Goal: Transaction & Acquisition: Purchase product/service

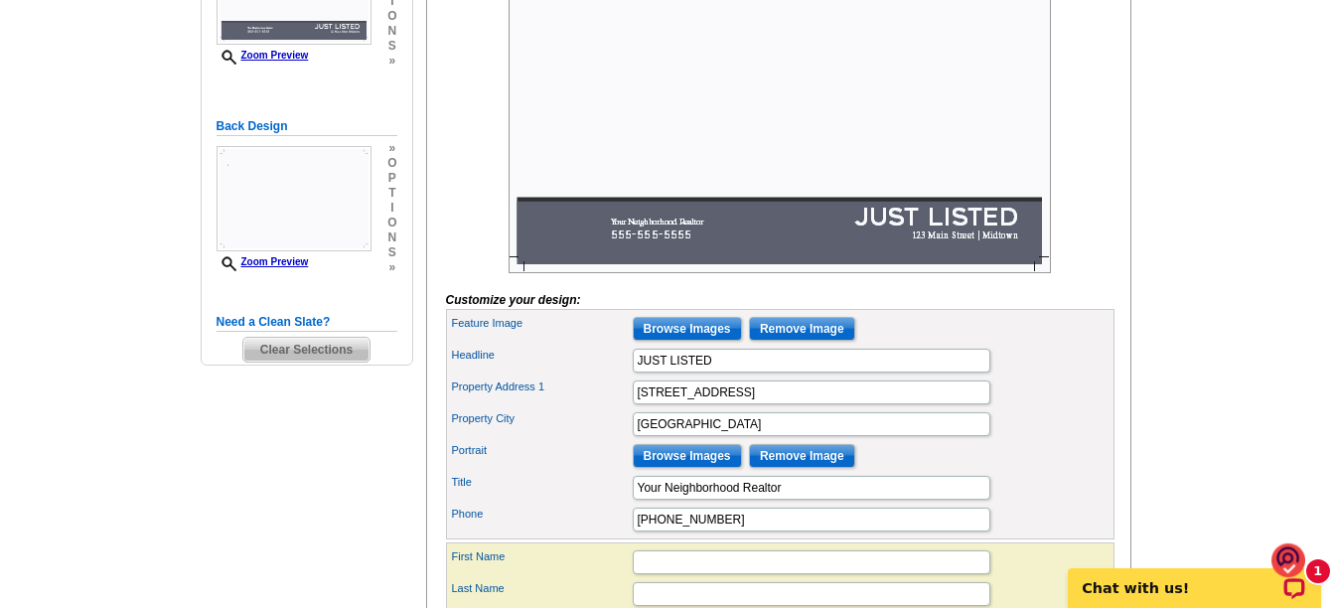
scroll to position [596, 0]
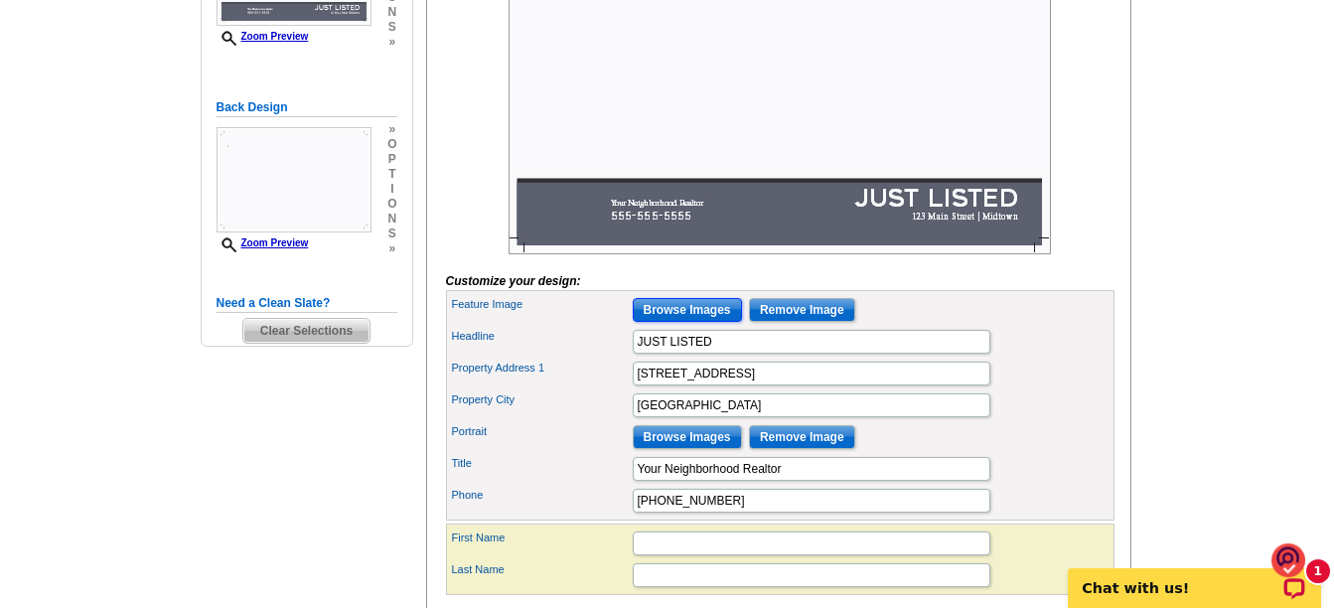
click at [672, 322] on input "Browse Images" at bounding box center [687, 310] width 109 height 24
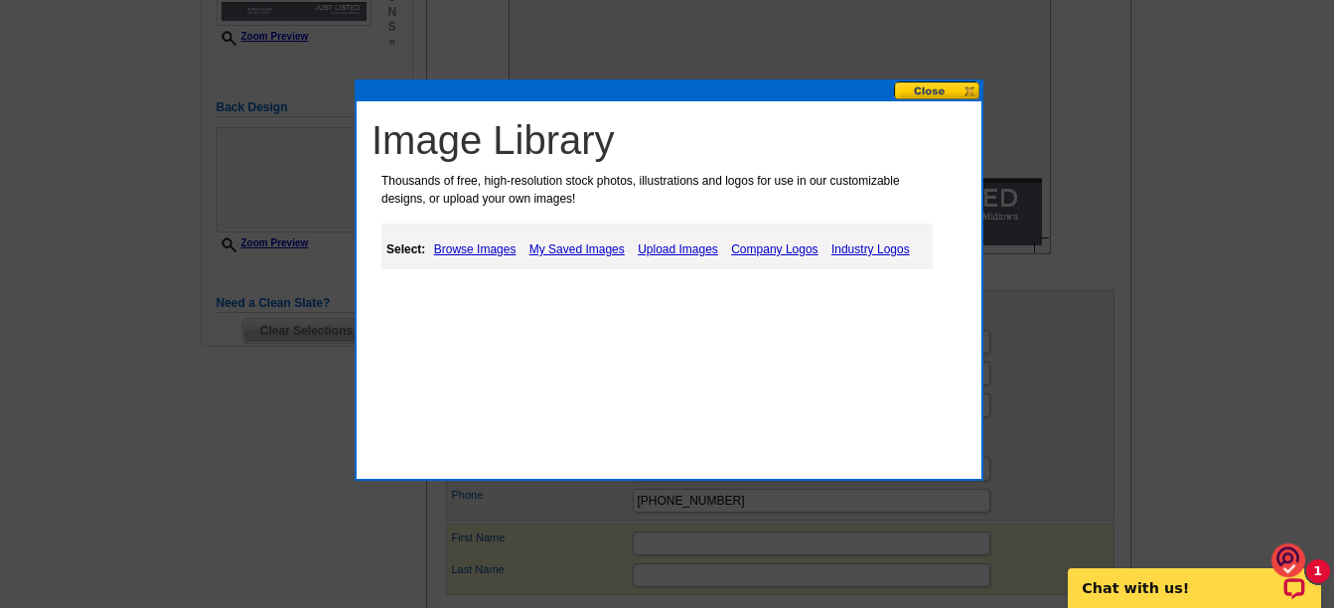
click at [574, 250] on link "My Saved Images" at bounding box center [577, 249] width 105 height 24
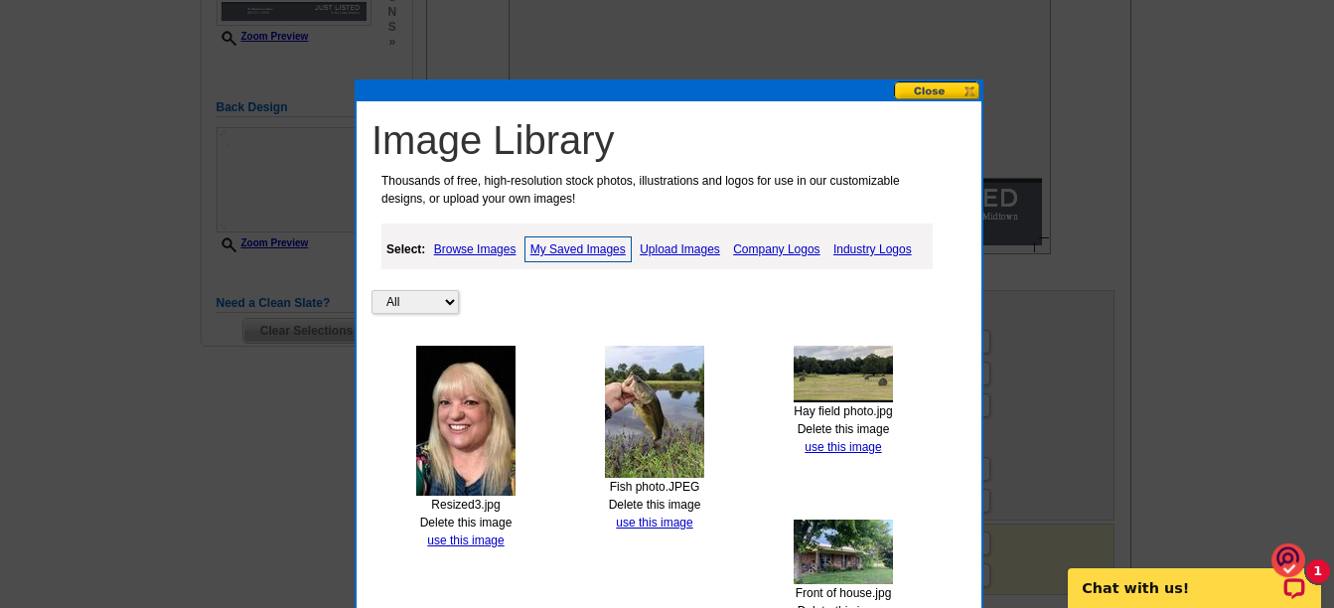
click at [676, 246] on link "Upload Images" at bounding box center [680, 249] width 90 height 24
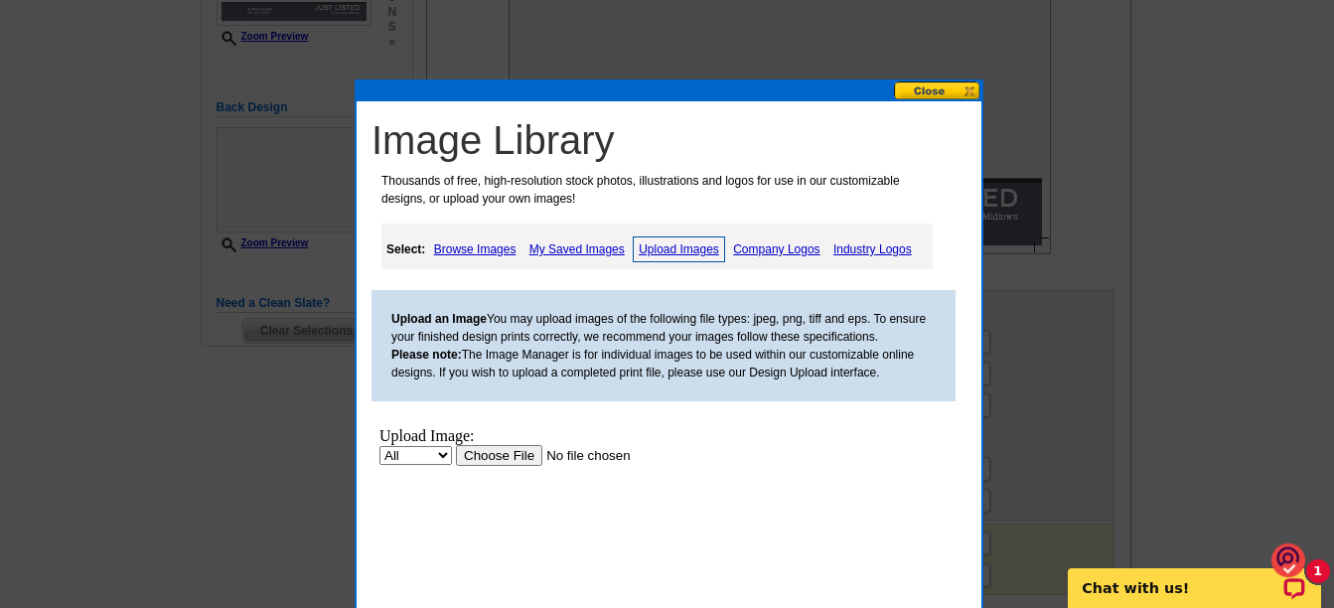
scroll to position [0, 0]
click at [496, 457] on input "file" at bounding box center [581, 455] width 251 height 21
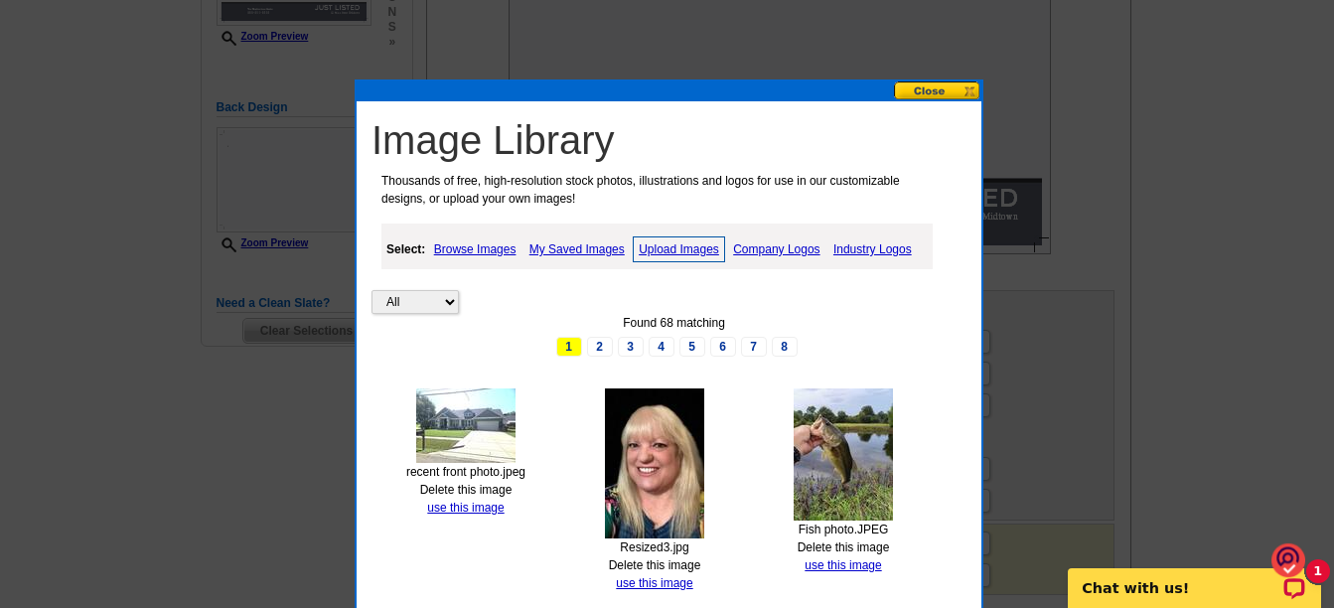
click at [458, 429] on img at bounding box center [465, 426] width 99 height 75
click at [461, 507] on link "use this image" at bounding box center [465, 508] width 77 height 14
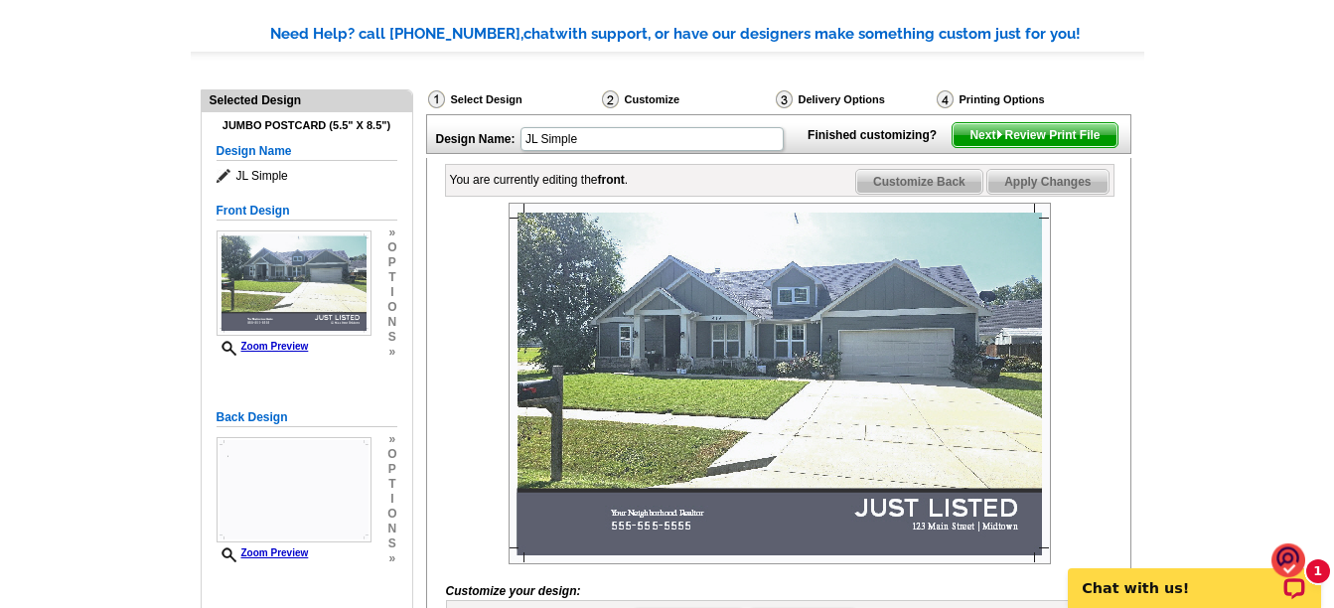
scroll to position [275, 0]
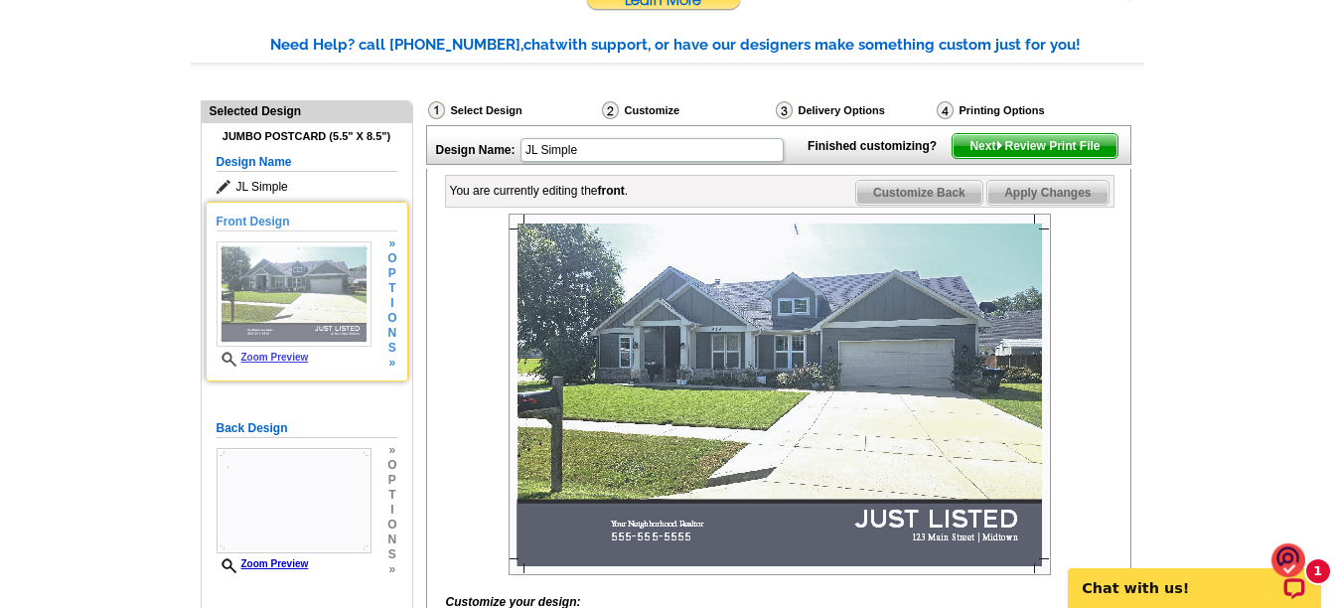
click at [299, 290] on img at bounding box center [294, 293] width 155 height 105
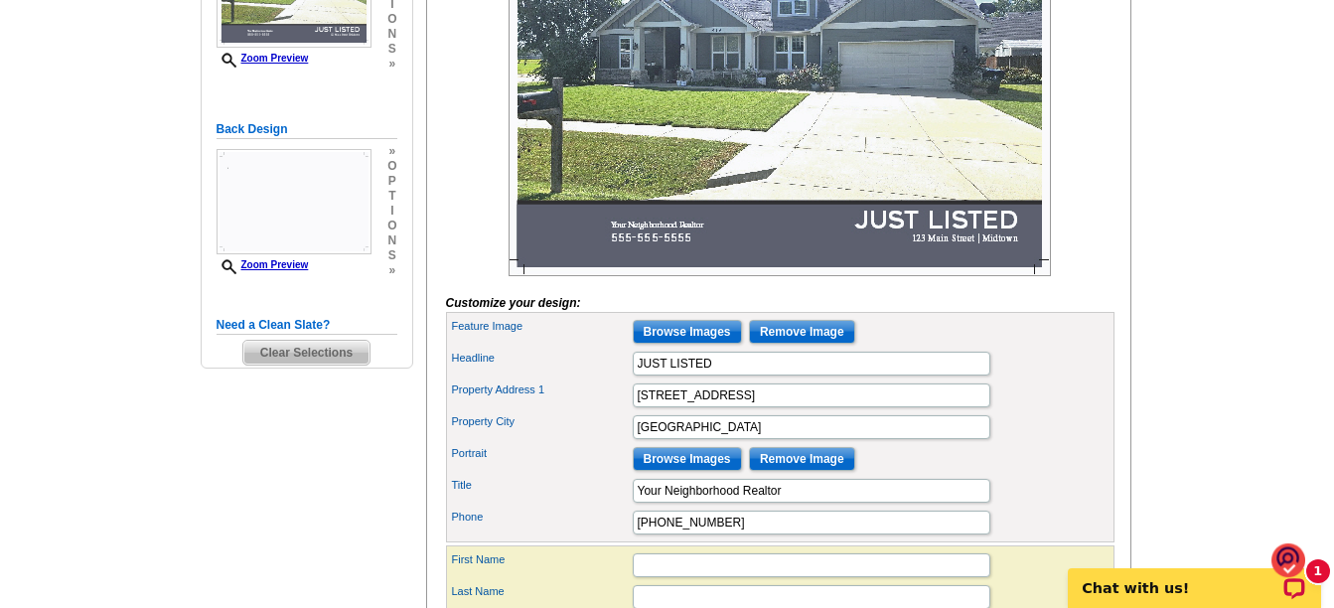
scroll to position [673, 0]
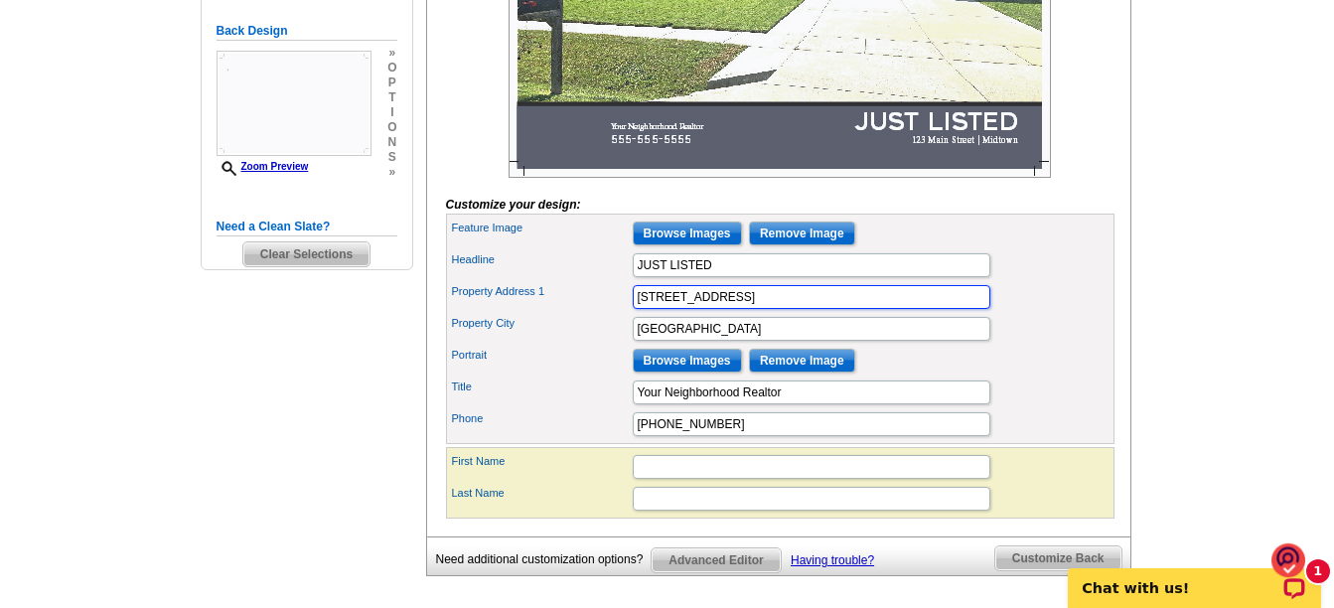
click at [653, 309] on input "123 Main Street" at bounding box center [812, 297] width 358 height 24
type input "419 Main Street"
click at [706, 341] on input "Midtown" at bounding box center [812, 329] width 358 height 24
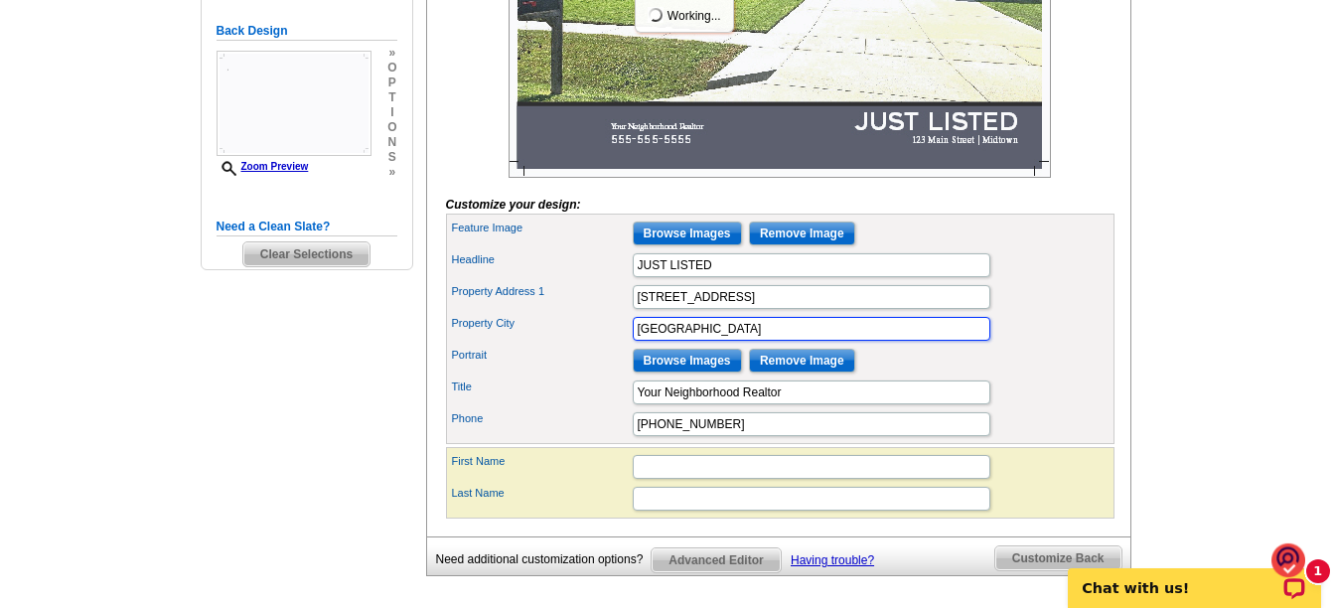
scroll to position [0, 0]
type input "M"
type input "Pilot Point"
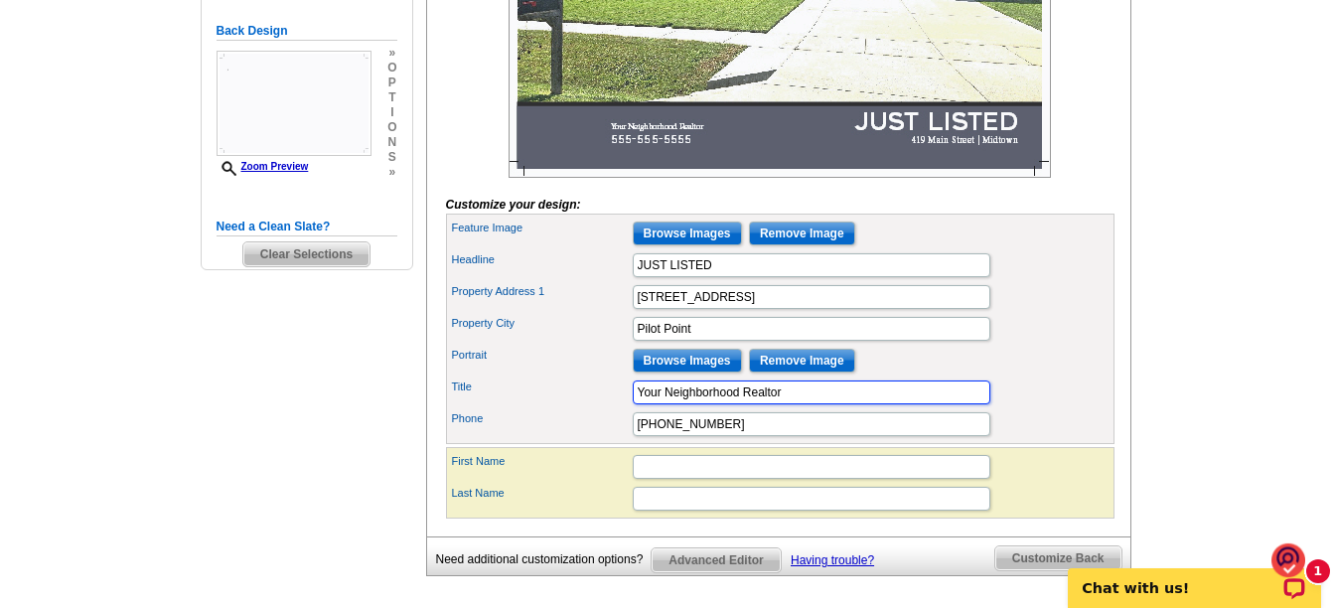
click at [802, 404] on input "Your Neighborhood Realtor" at bounding box center [812, 393] width 358 height 24
type input "Y"
type input "Brenda Shea Jacobsen"
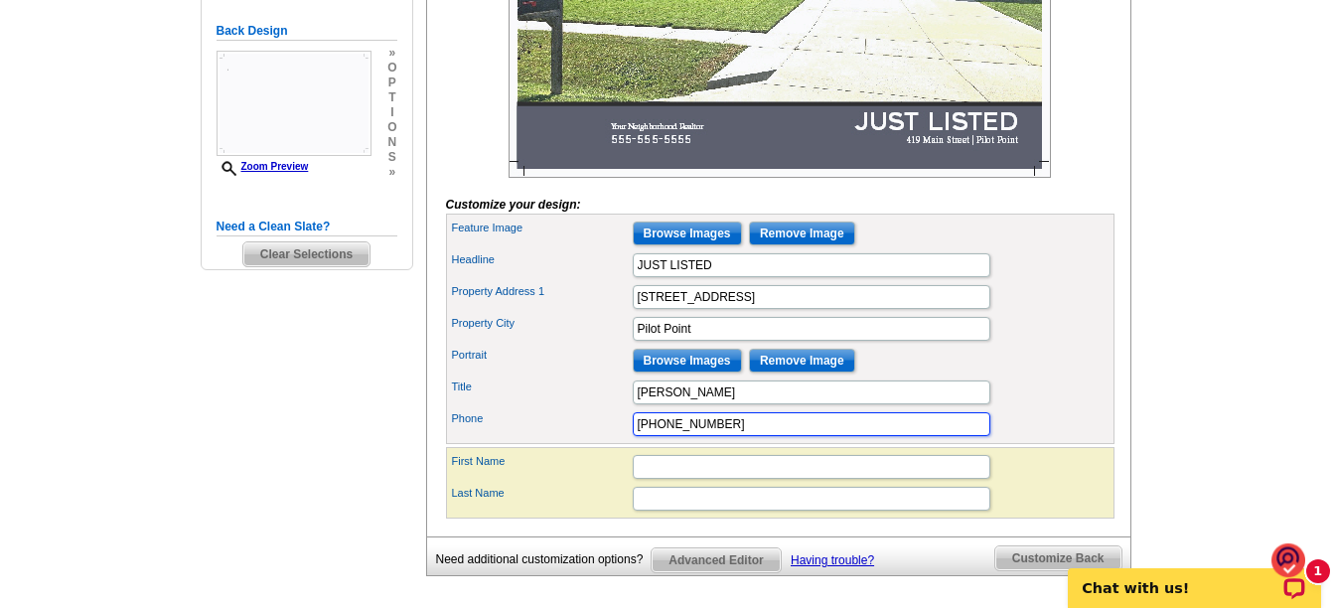
click at [736, 436] on input "555-555-5555" at bounding box center [812, 424] width 358 height 24
type input "5"
type input "903-265-3636"
click at [1102, 377] on div "Portrait Browse Images Remove Image" at bounding box center [780, 361] width 661 height 32
click at [658, 479] on input "First Name" at bounding box center [812, 467] width 358 height 24
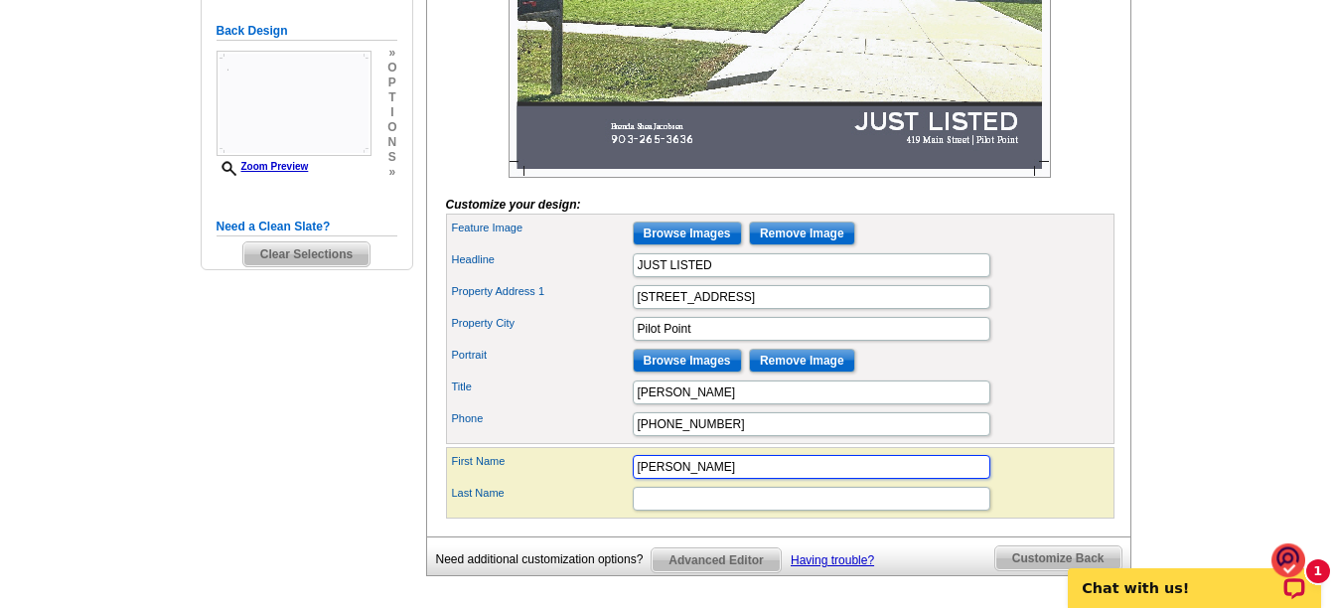
type input "[PERSON_NAME]"
click at [684, 511] on input "Last Name" at bounding box center [812, 499] width 358 height 24
click at [1048, 484] on div "First Name Brenda Last Name Shea" at bounding box center [780, 483] width 669 height 72
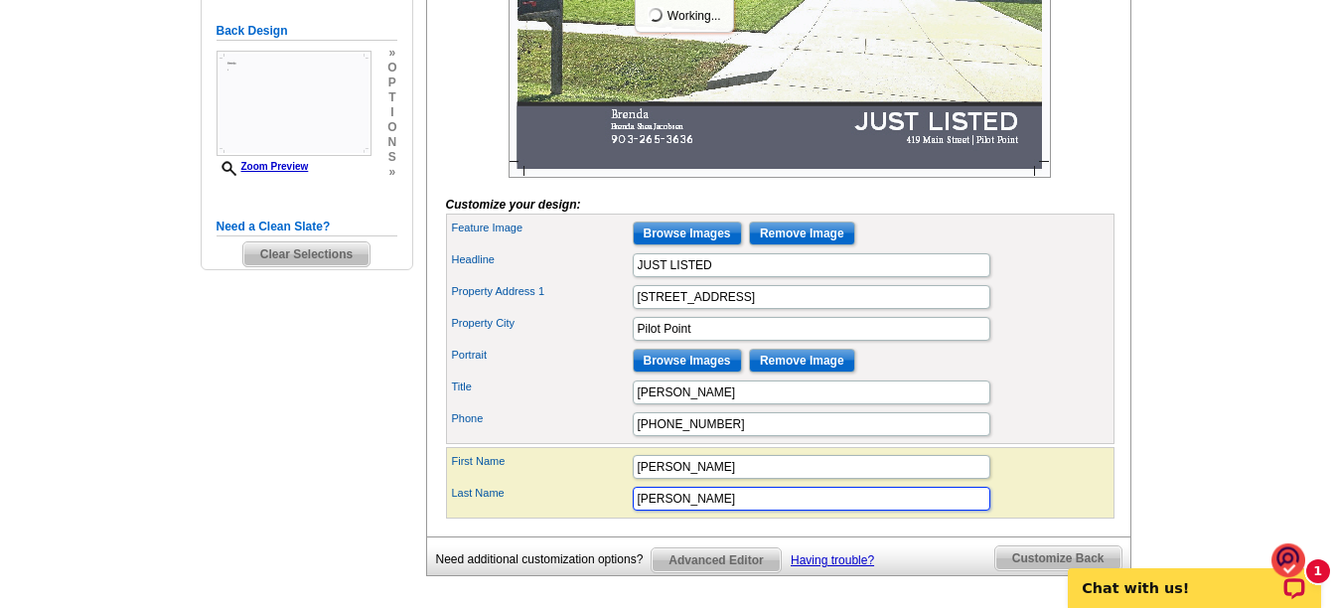
click at [687, 511] on input "Shea" at bounding box center [812, 499] width 358 height 24
type input "Shea Jacobsen"
click at [1049, 408] on div "Title Brenda Shea Jacobsen" at bounding box center [780, 393] width 661 height 32
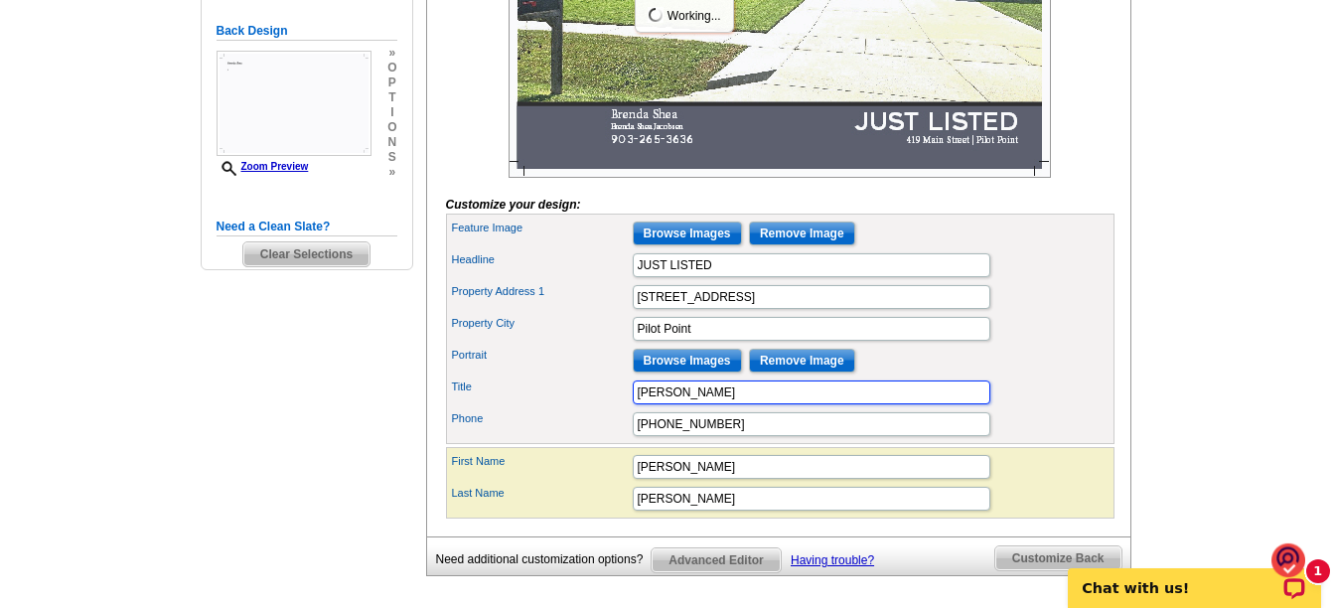
click at [786, 404] on input "Brenda Shea Jacobsen" at bounding box center [812, 393] width 358 height 24
type input "B"
type input "Realtor KW Ranch and Land"
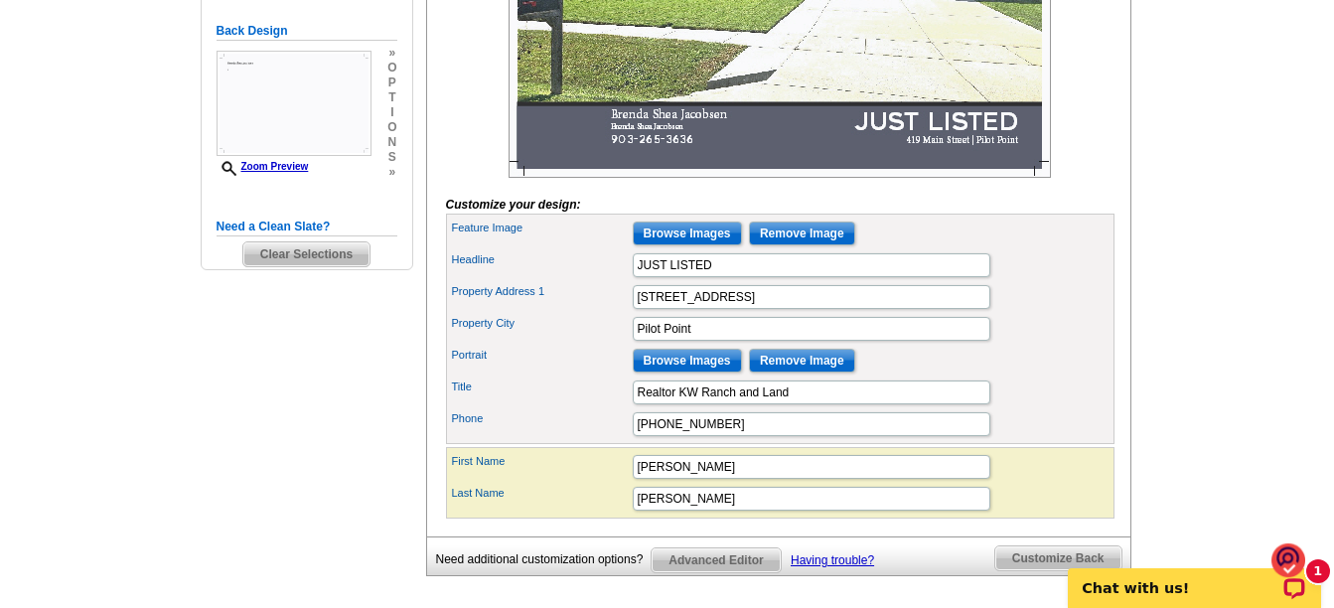
click at [1030, 345] on div "Property City Pilot Point" at bounding box center [780, 329] width 661 height 32
click at [819, 404] on input "Realtor KW Ranch and Land" at bounding box center [812, 393] width 358 height 24
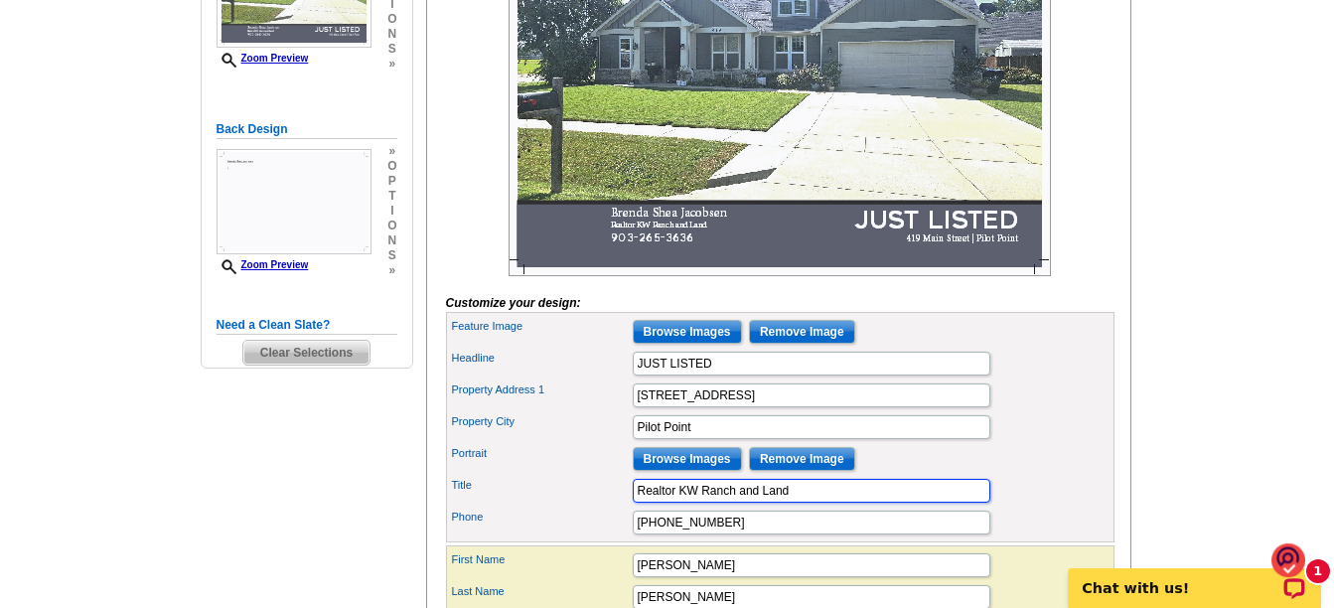
scroll to position [573, 0]
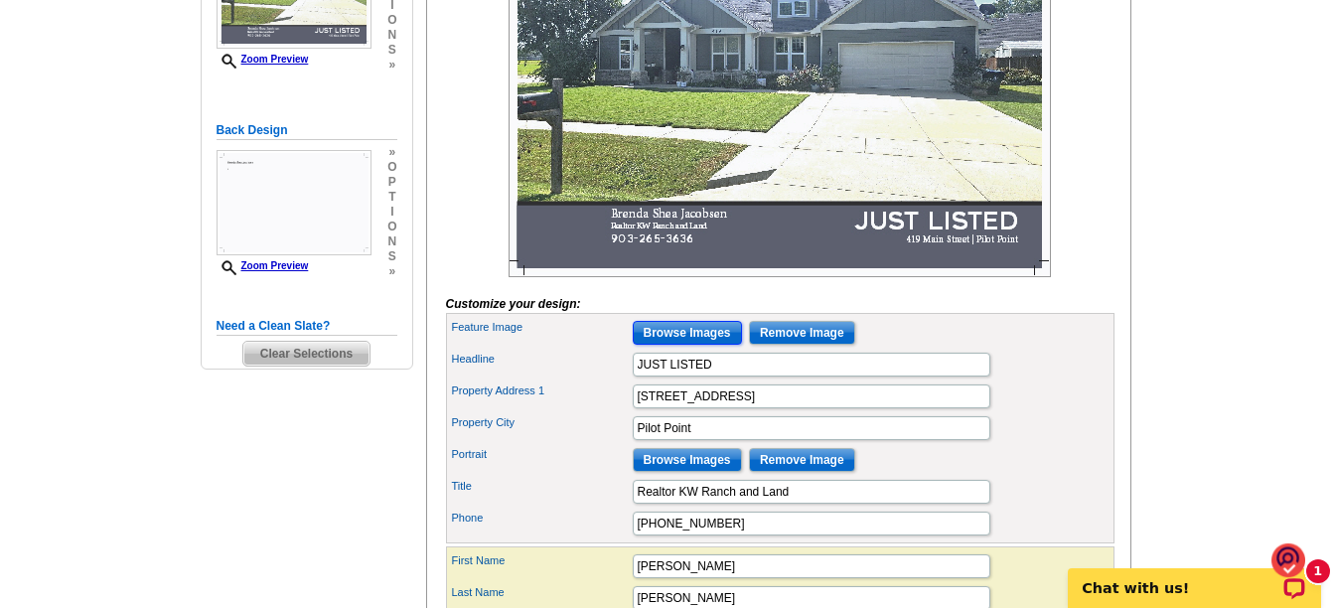
click at [682, 345] on input "Browse Images" at bounding box center [687, 333] width 109 height 24
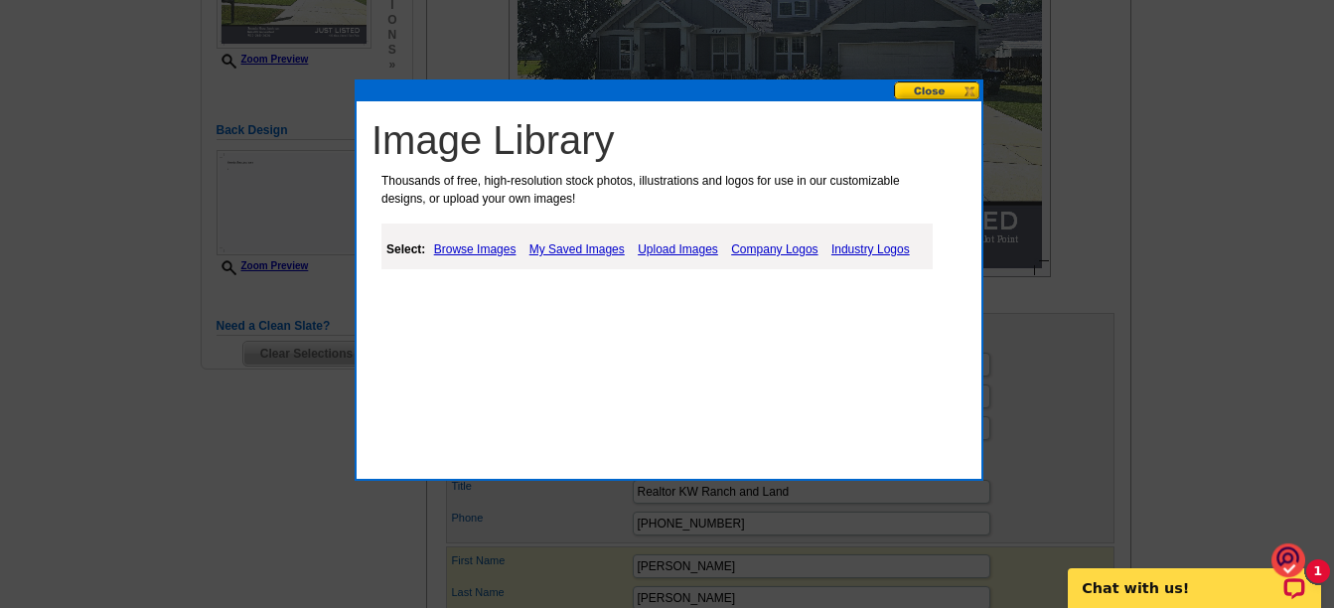
click at [694, 248] on link "Upload Images" at bounding box center [678, 249] width 90 height 24
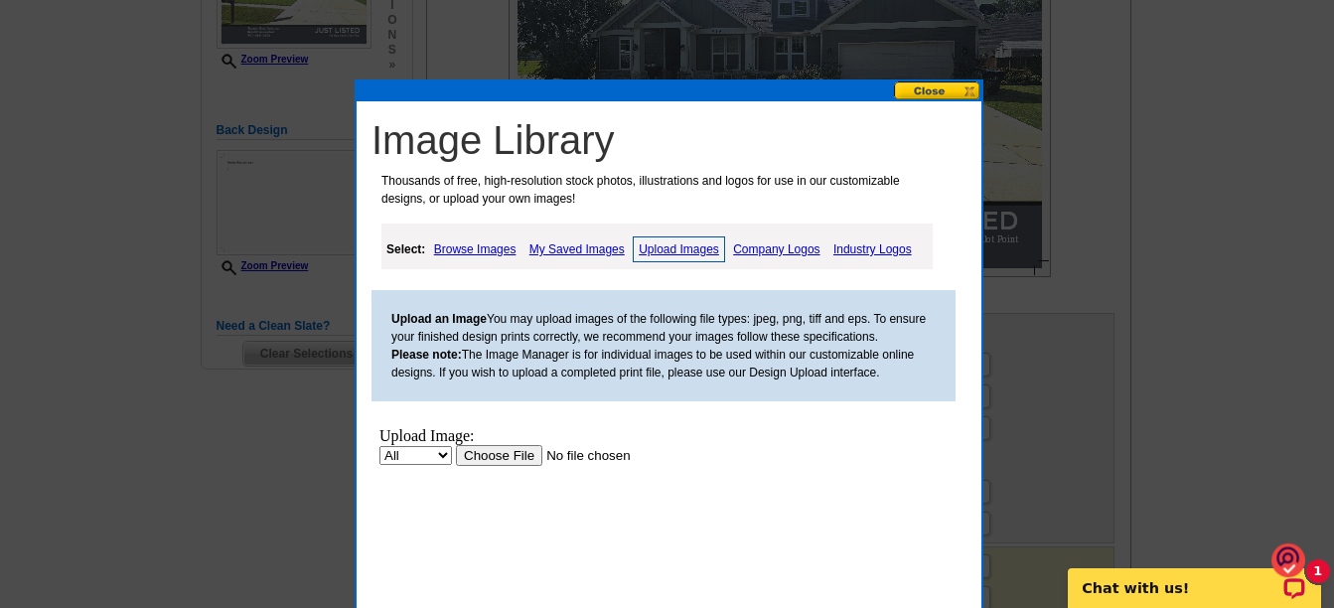
scroll to position [0, 0]
click at [502, 459] on input "file" at bounding box center [581, 455] width 251 height 21
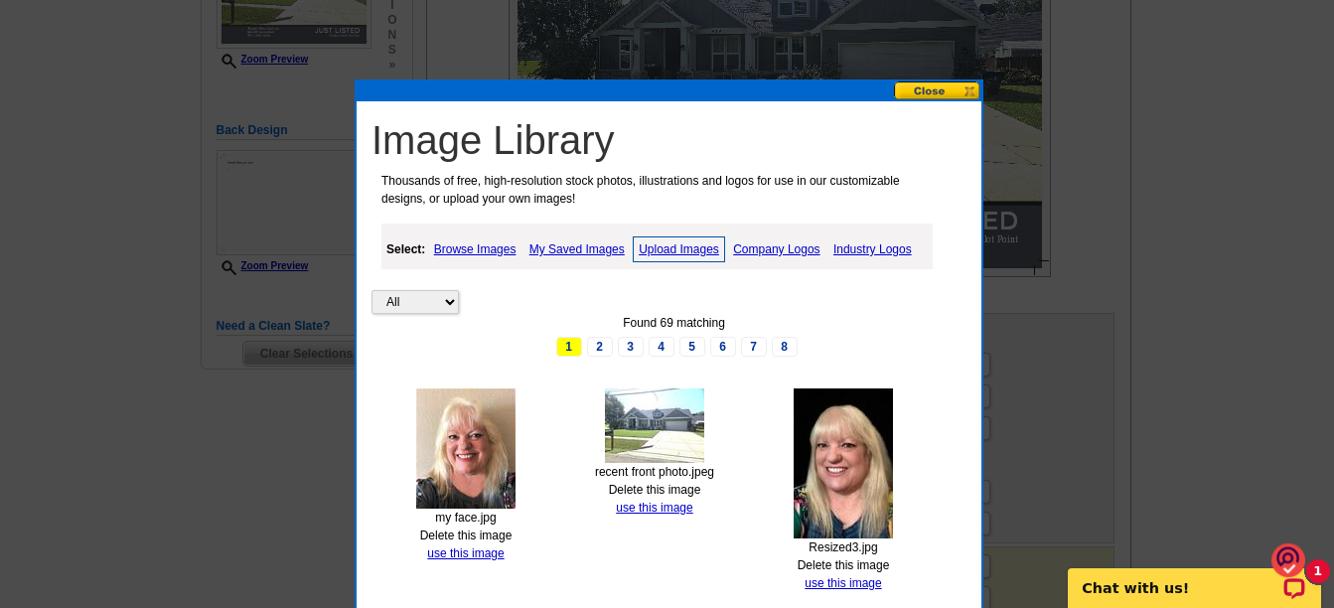
click at [458, 415] on img at bounding box center [465, 449] width 99 height 120
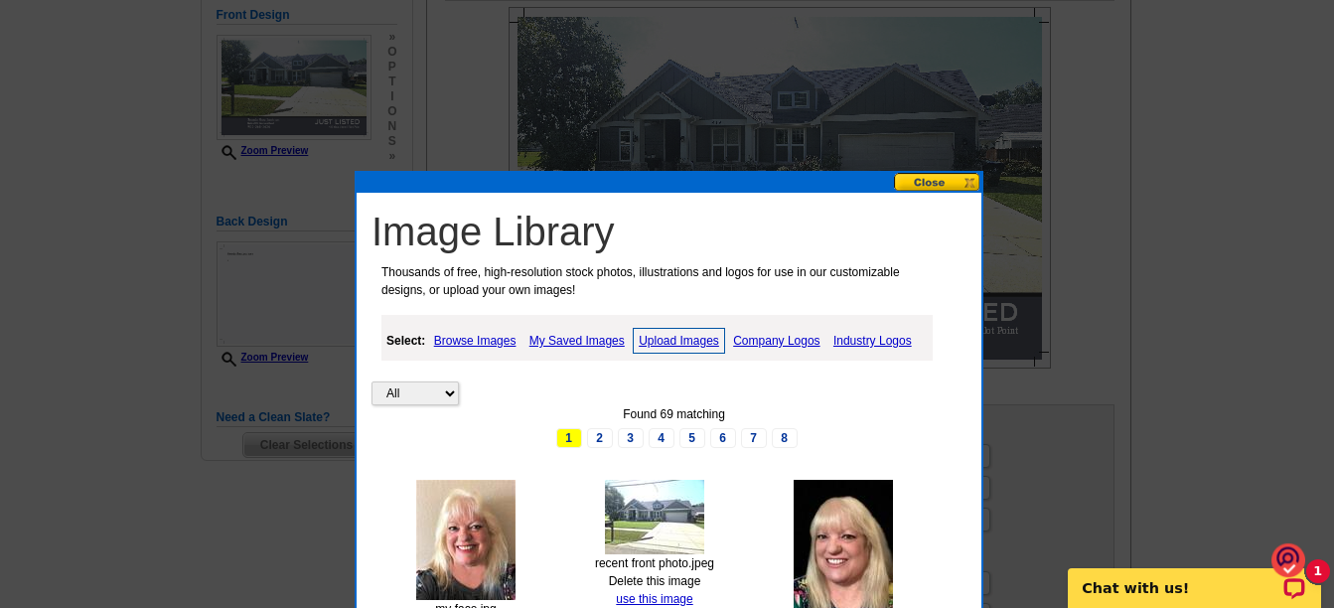
scroll to position [474, 0]
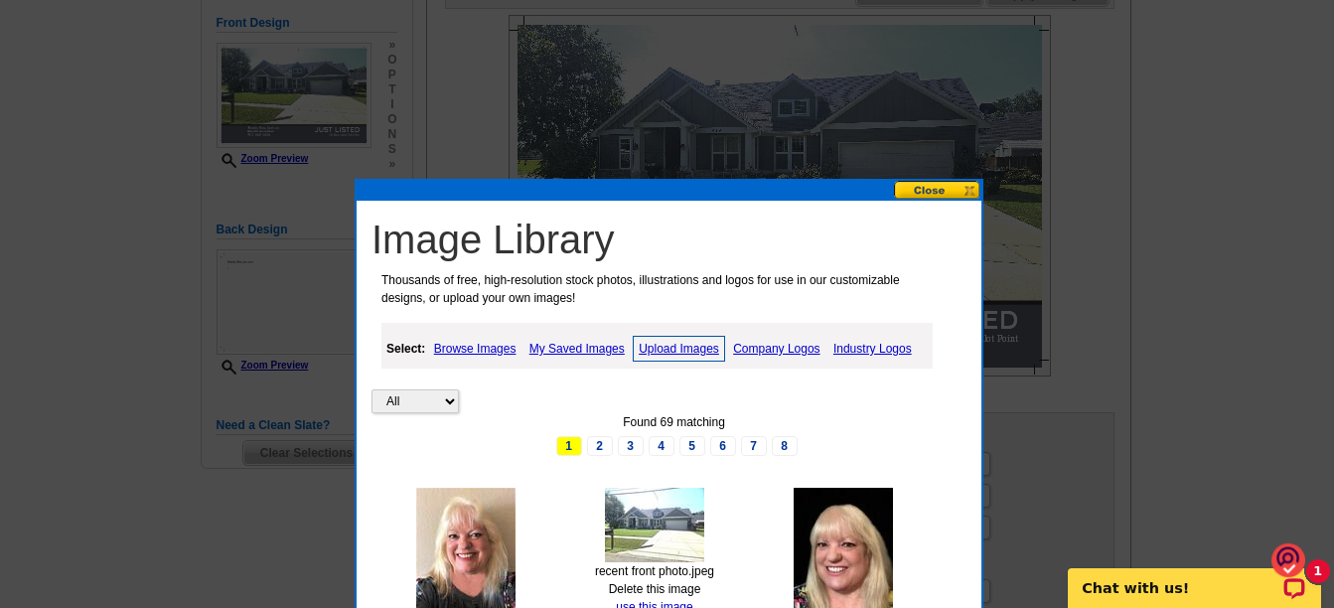
click at [458, 540] on img at bounding box center [465, 548] width 99 height 120
click at [446, 536] on img at bounding box center [465, 548] width 99 height 120
drag, startPoint x: 446, startPoint y: 536, endPoint x: 705, endPoint y: 88, distance: 516.4
click at [698, 85] on body "Welcome back Brenda My Account Logout local_phone Same Day Design, Print, & Mai…" at bounding box center [667, 414] width 1334 height 1777
click at [930, 188] on button at bounding box center [937, 190] width 87 height 19
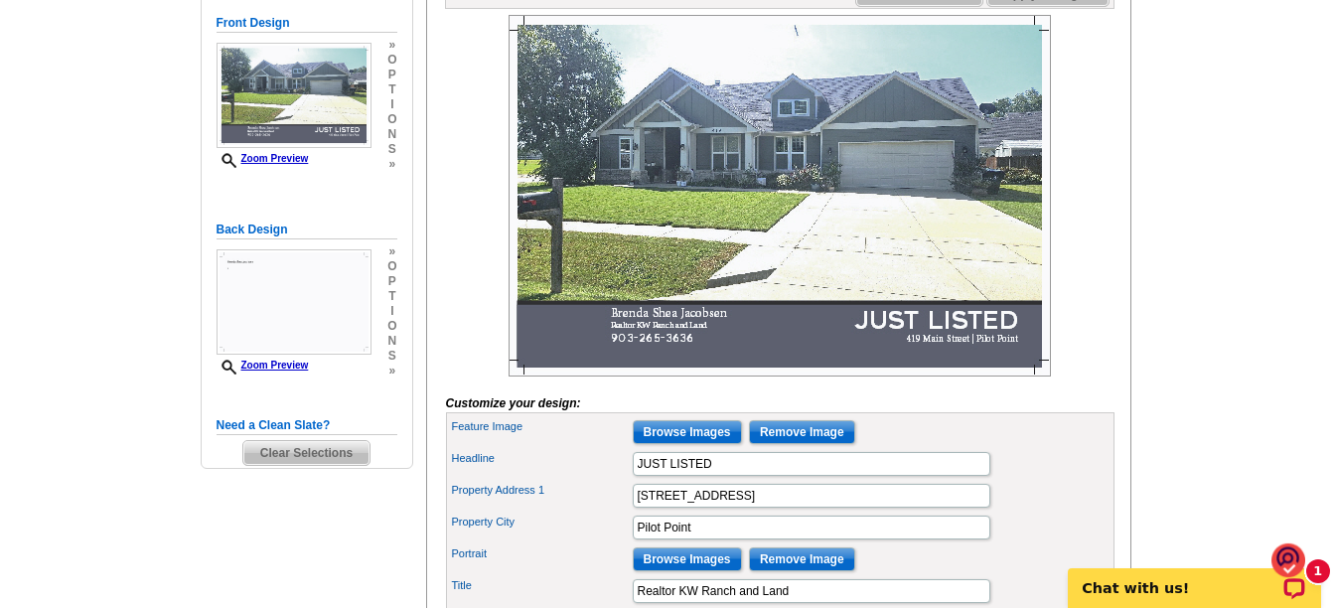
click at [559, 358] on img at bounding box center [780, 196] width 543 height 362
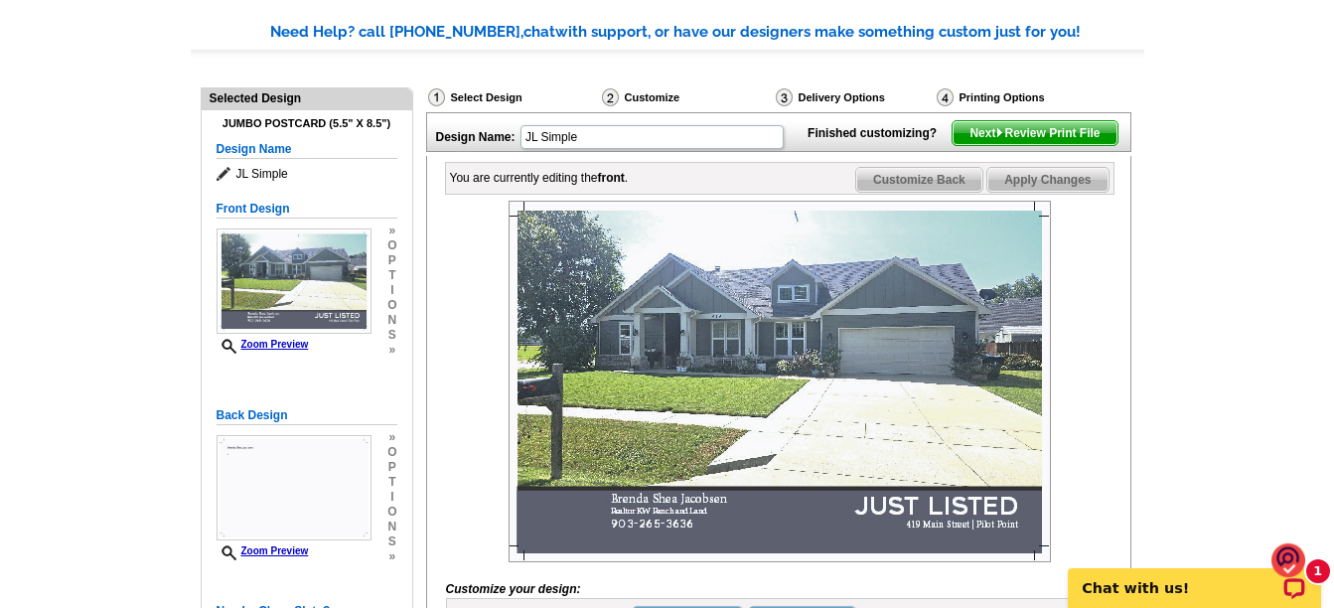
scroll to position [375, 0]
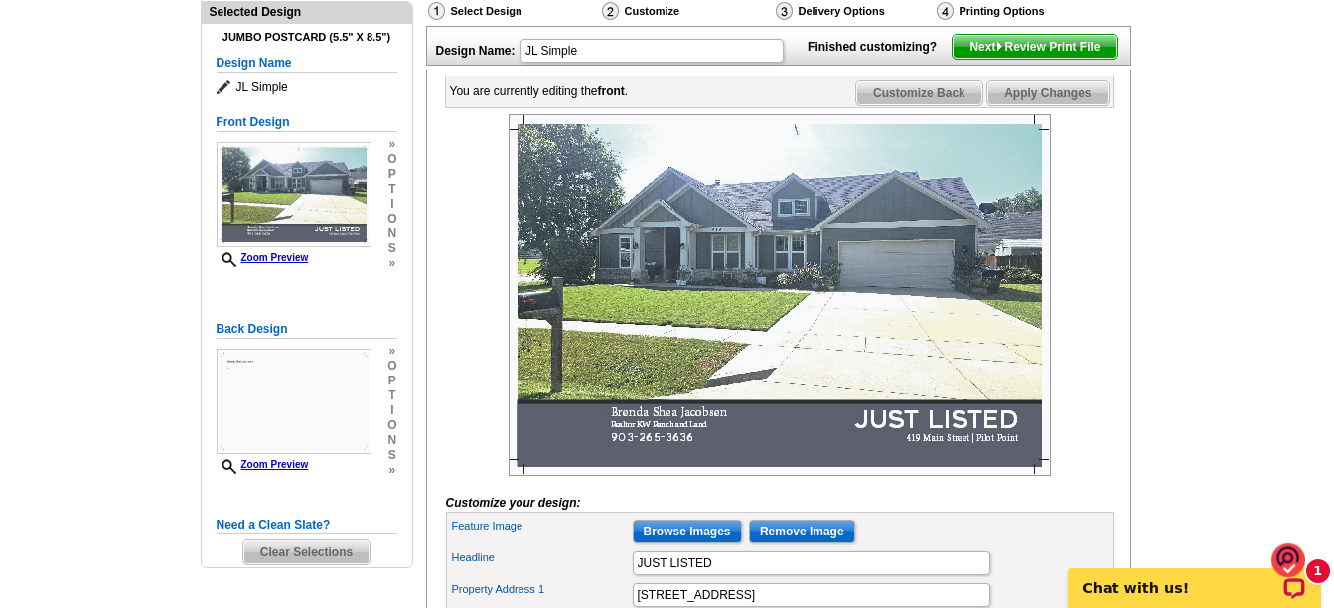
click at [658, 334] on img at bounding box center [780, 295] width 543 height 362
click at [816, 463] on img at bounding box center [780, 295] width 543 height 362
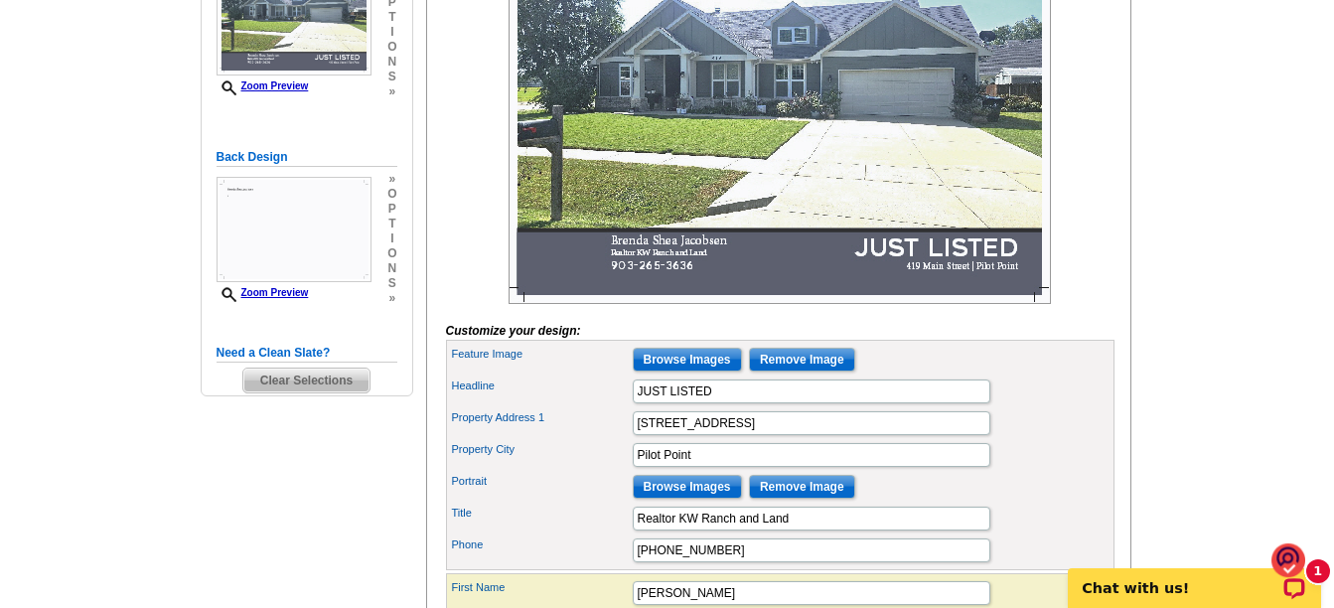
scroll to position [573, 0]
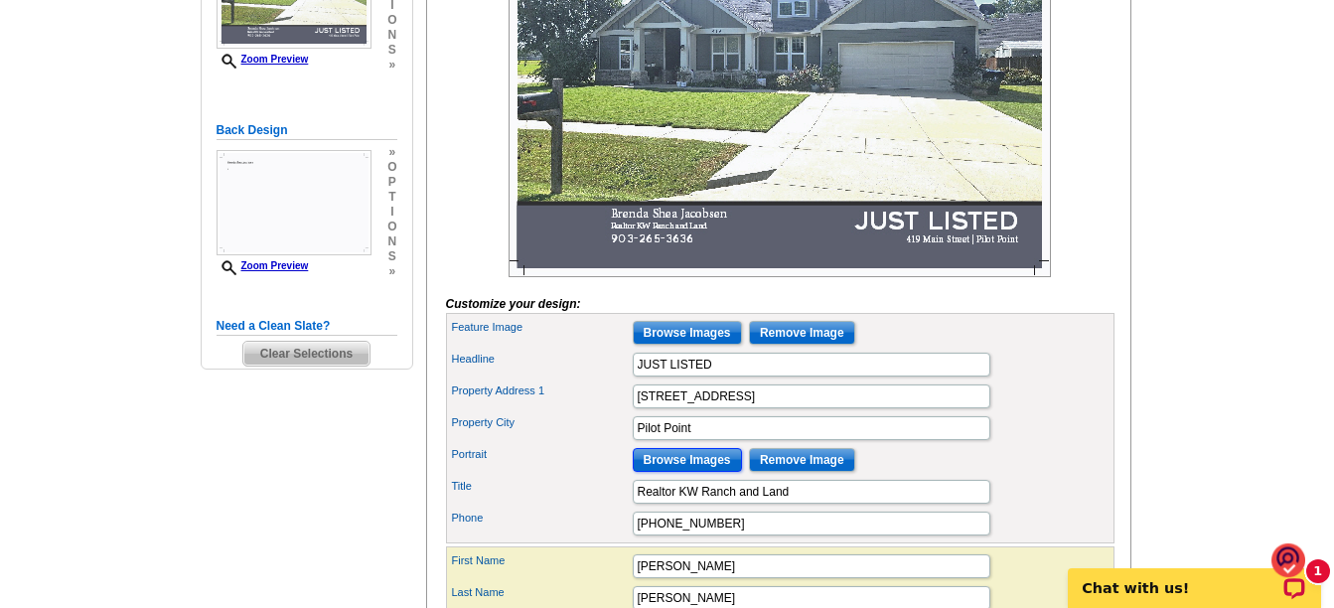
click at [698, 472] on input "Browse Images" at bounding box center [687, 460] width 109 height 24
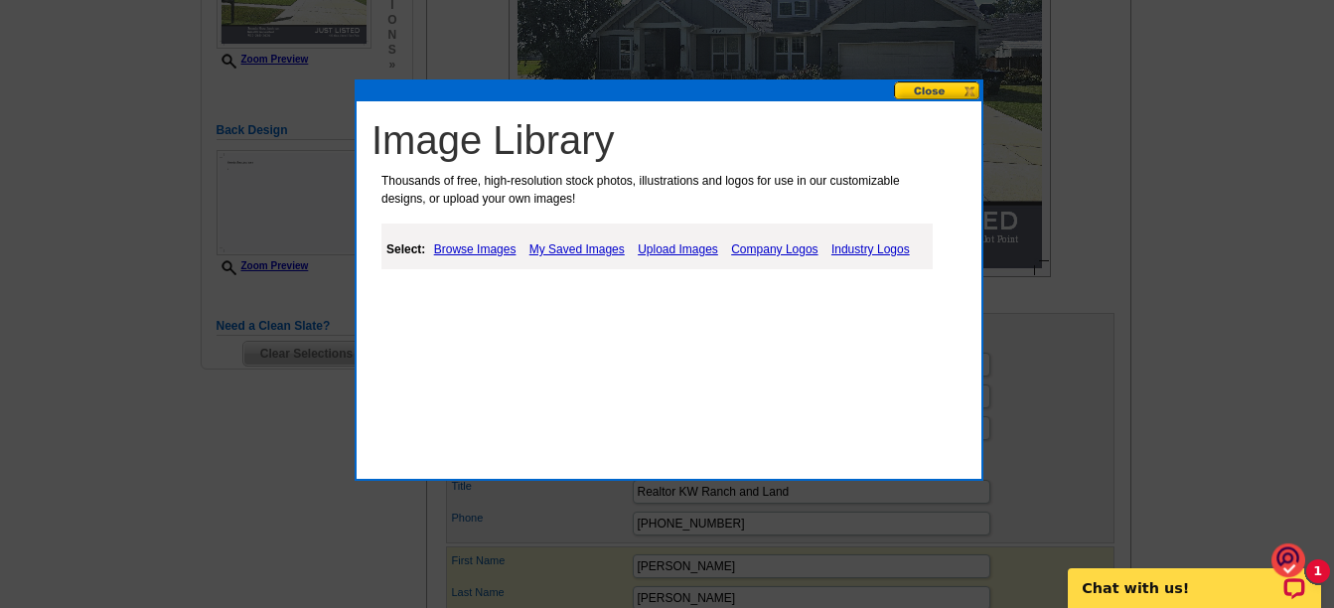
click at [588, 251] on link "My Saved Images" at bounding box center [577, 249] width 105 height 24
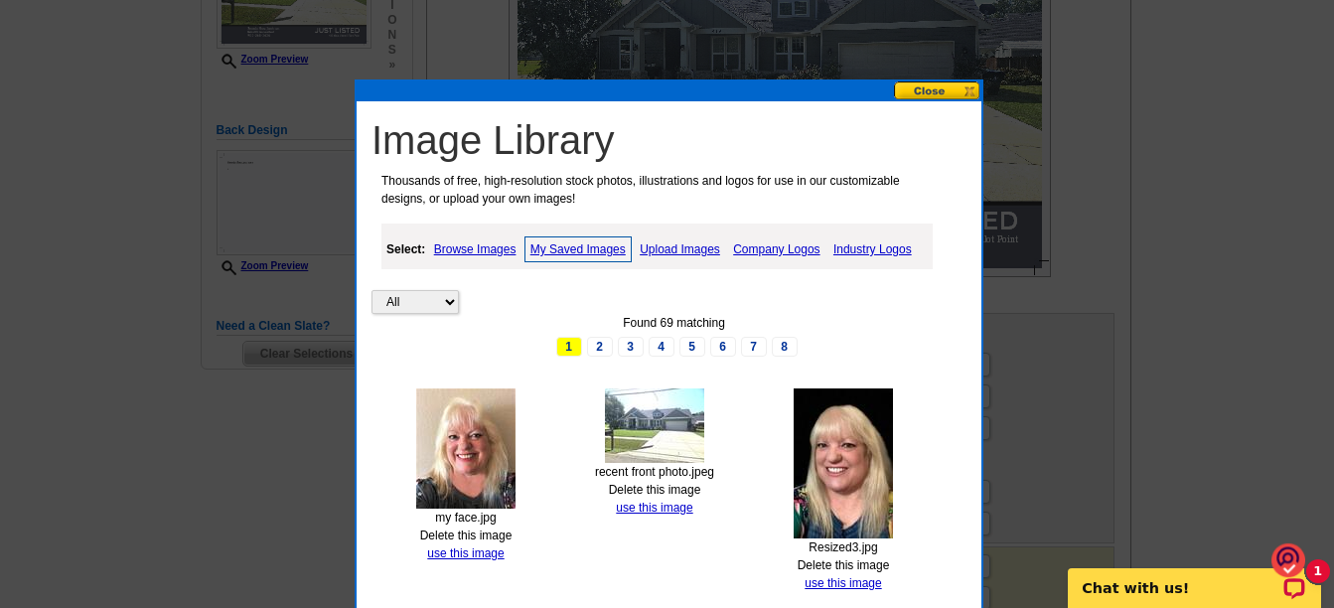
click at [451, 445] on img at bounding box center [465, 449] width 99 height 120
click at [467, 440] on img at bounding box center [465, 449] width 99 height 120
click at [442, 407] on img at bounding box center [465, 449] width 99 height 120
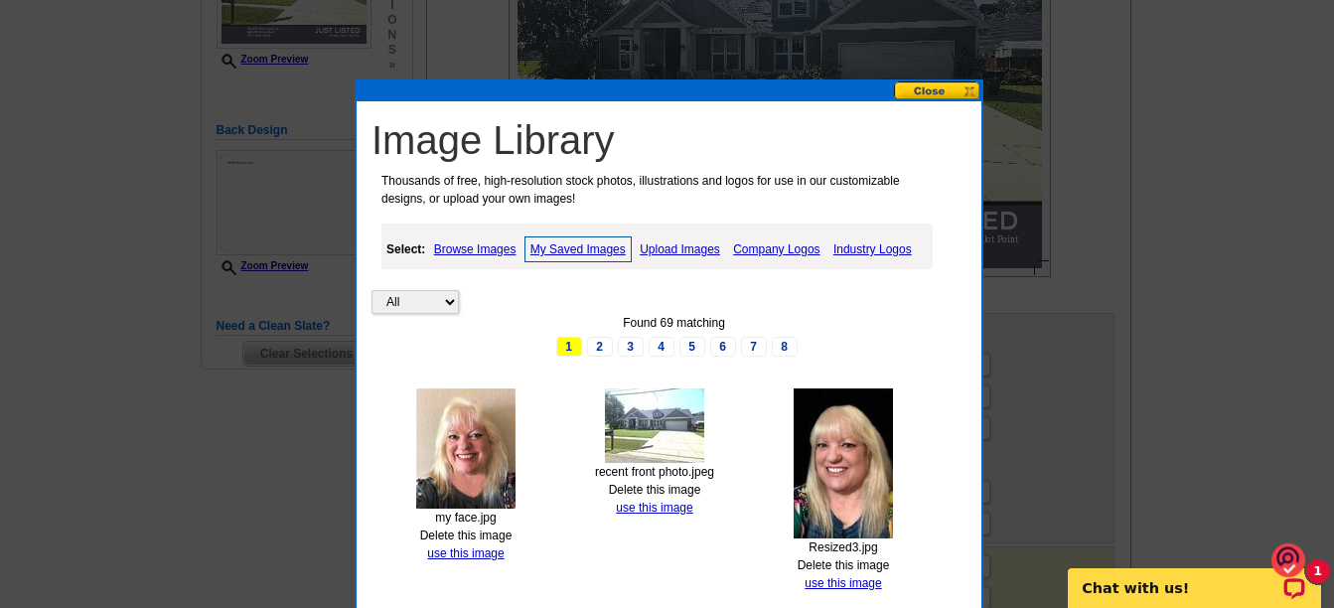
click at [442, 407] on img at bounding box center [465, 449] width 99 height 120
drag, startPoint x: 442, startPoint y: 407, endPoint x: 445, endPoint y: 427, distance: 20.1
click at [442, 409] on img at bounding box center [465, 449] width 99 height 120
click at [461, 552] on link "use this image" at bounding box center [465, 554] width 77 height 14
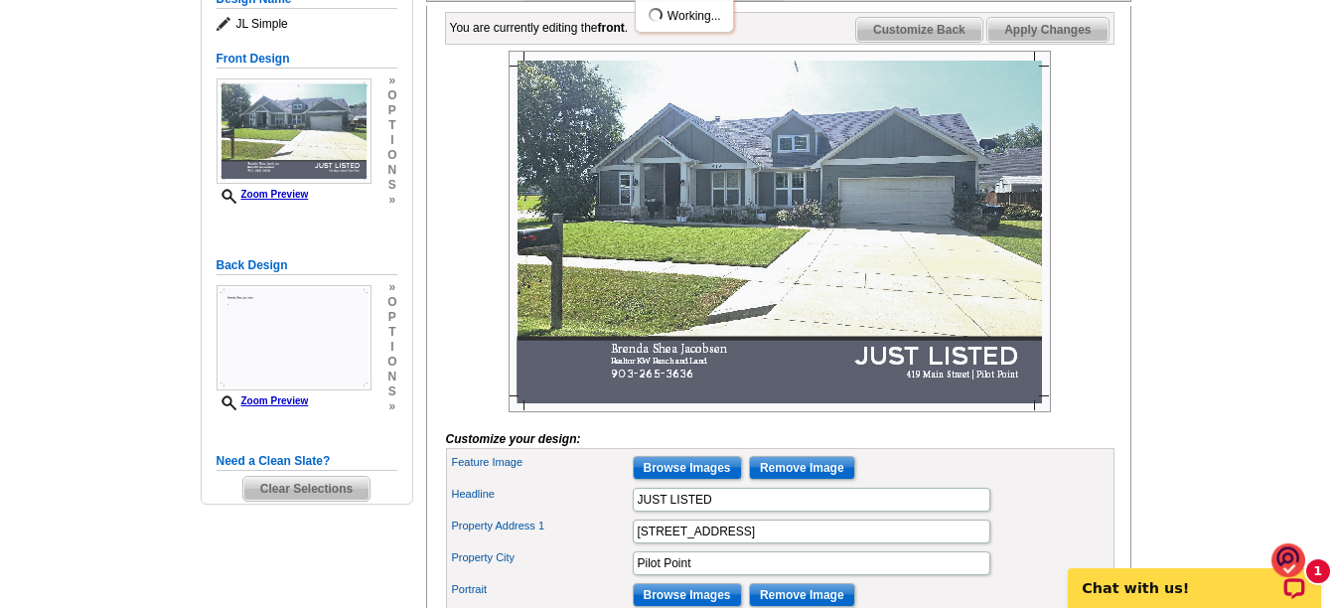
scroll to position [556, 0]
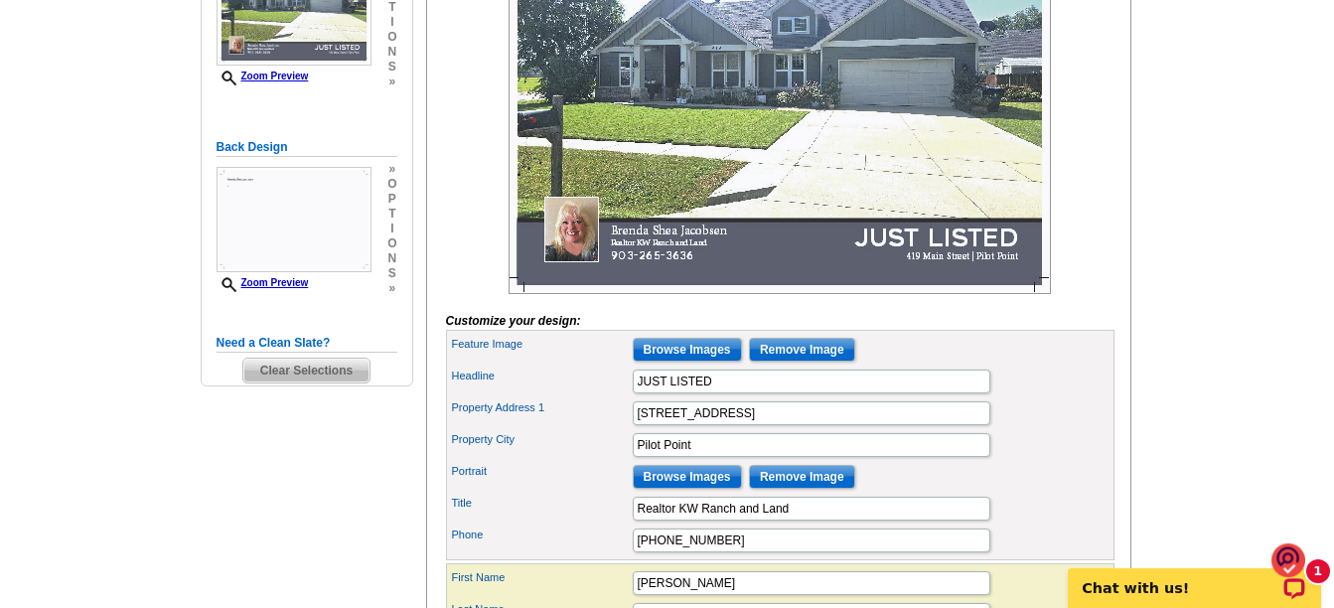
click at [1256, 353] on main "Need Help? call 800-260-5887, chat with support, or have our designers make som…" at bounding box center [667, 259] width 1334 height 1073
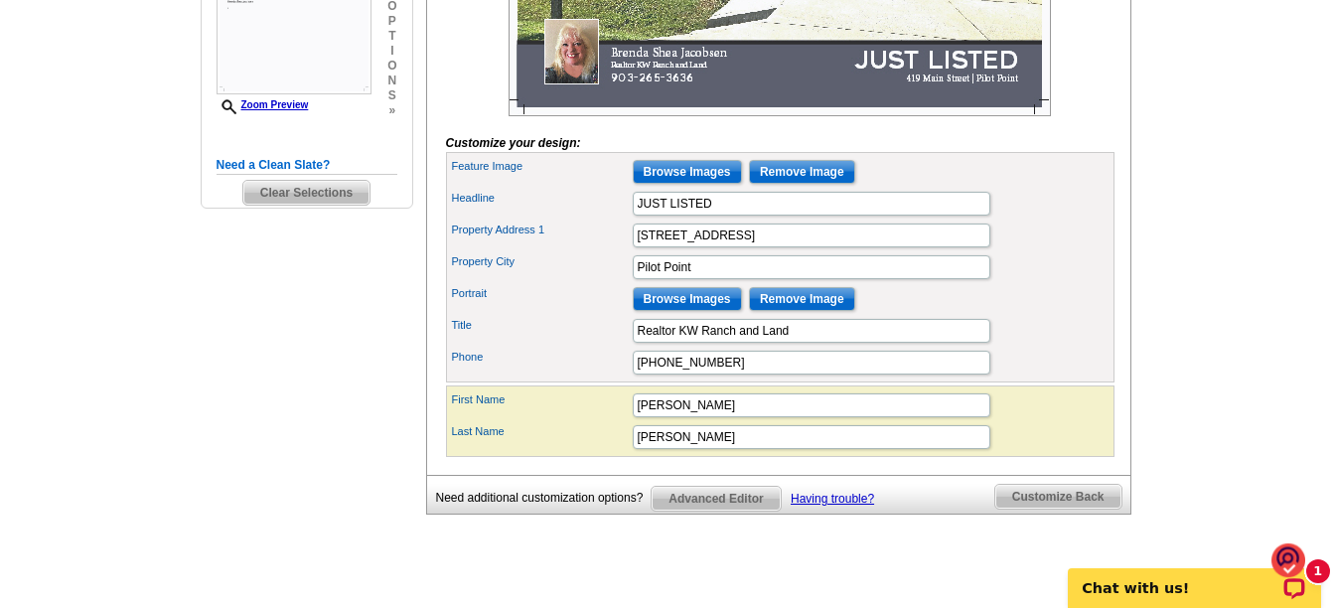
scroll to position [755, 0]
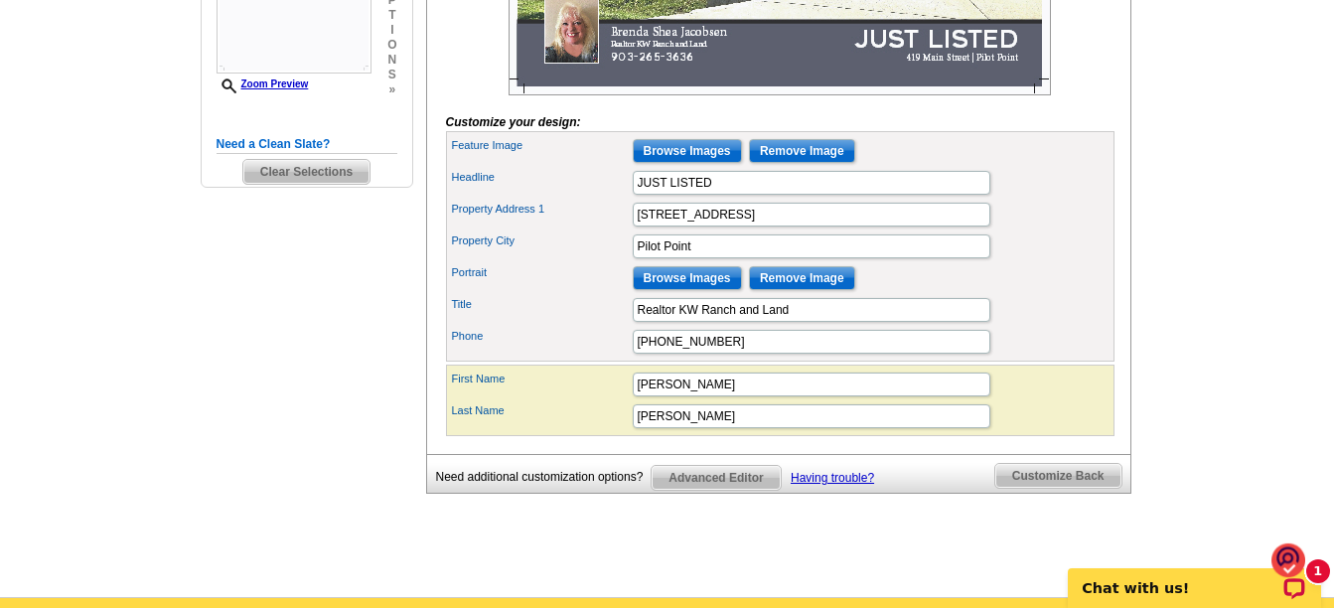
click at [700, 490] on span "Advanced Editor" at bounding box center [716, 478] width 128 height 24
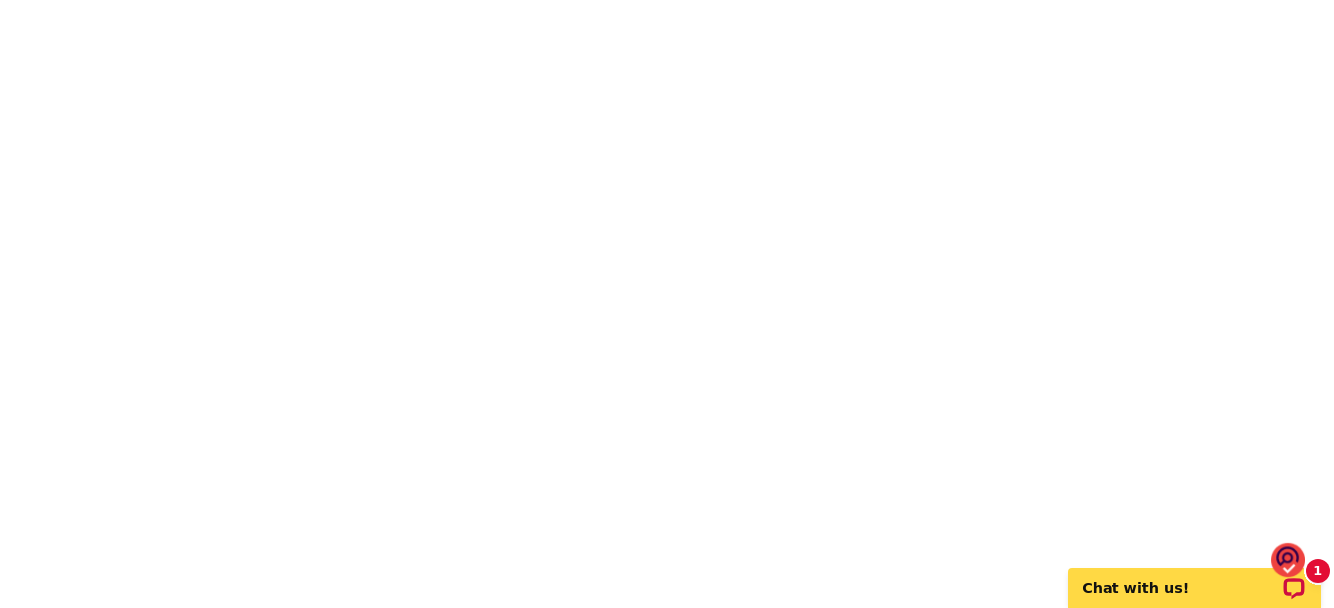
scroll to position [320, 0]
click at [1230, 386] on main "Advanced Editor via Flash will no longer operate on your computer after 12/31. …" at bounding box center [667, 350] width 1334 height 1077
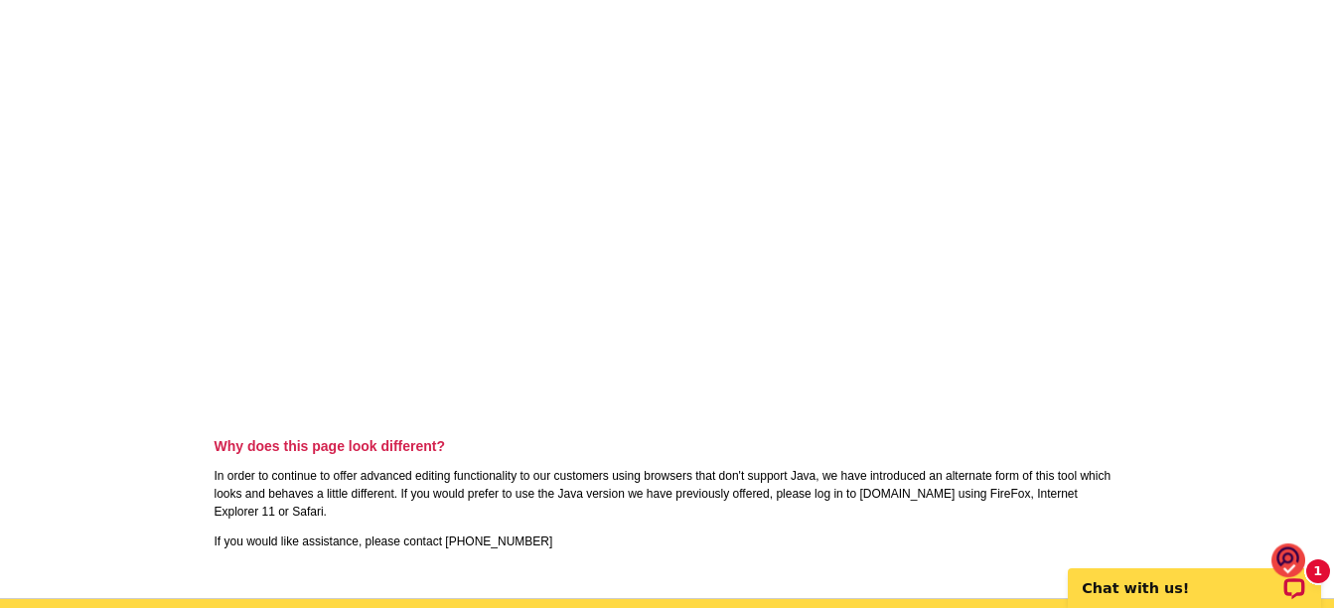
scroll to position [298, 0]
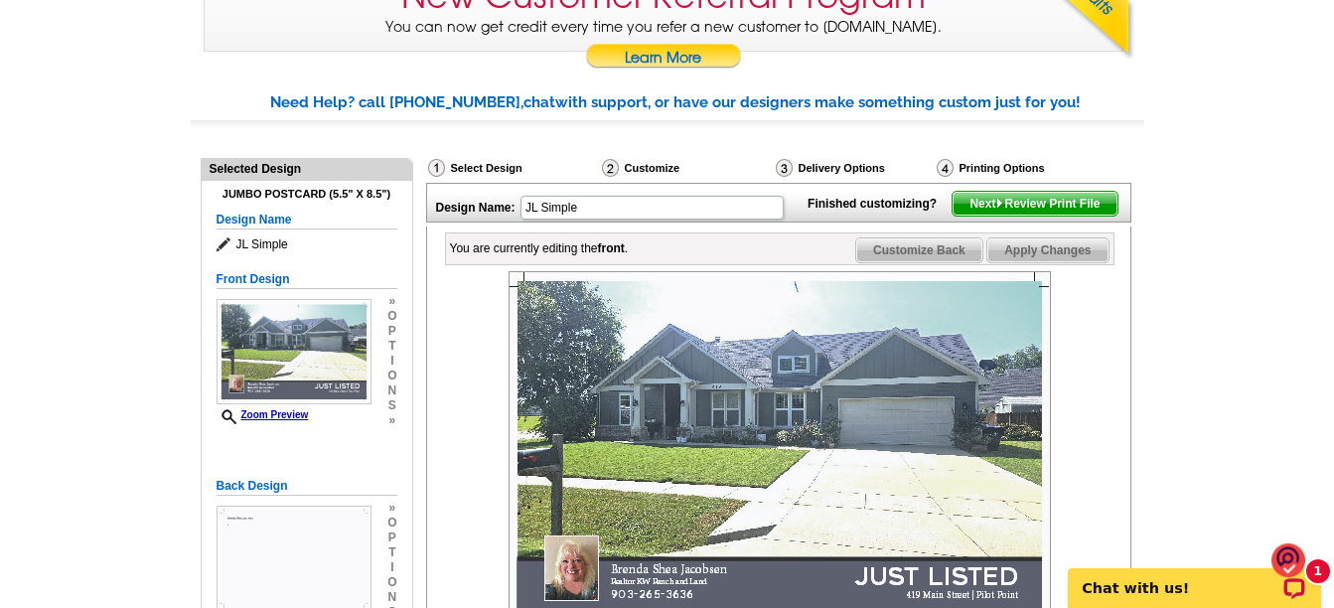
scroll to position [159, 0]
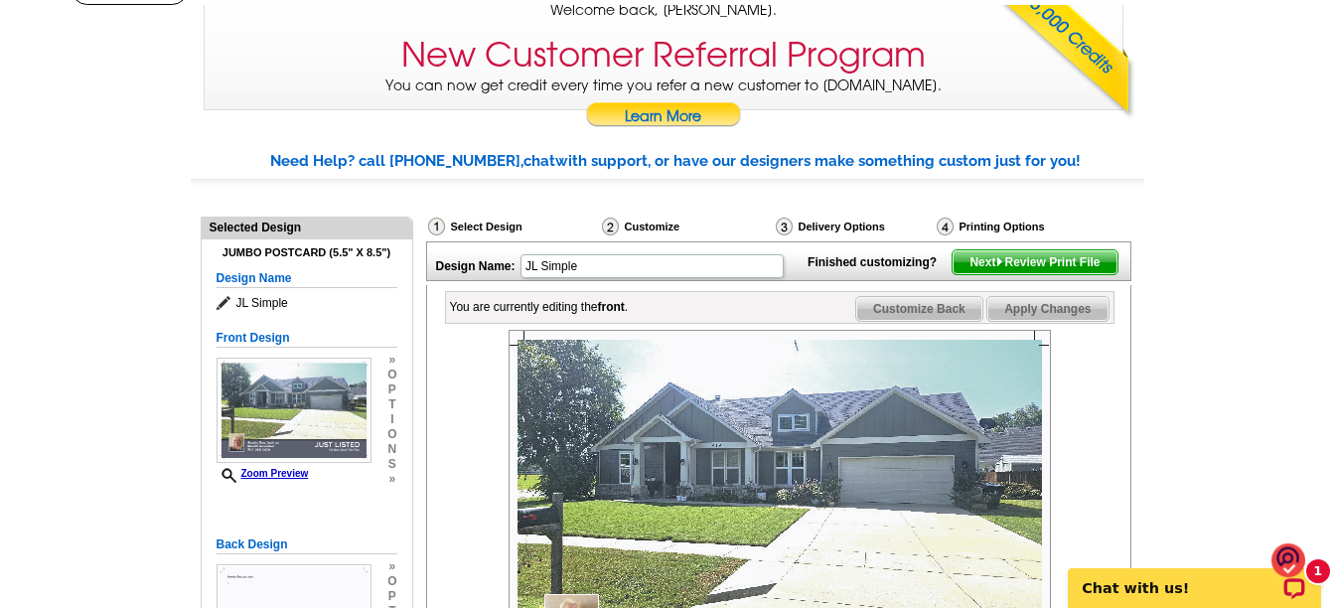
click at [645, 228] on div "Customize" at bounding box center [687, 229] width 174 height 25
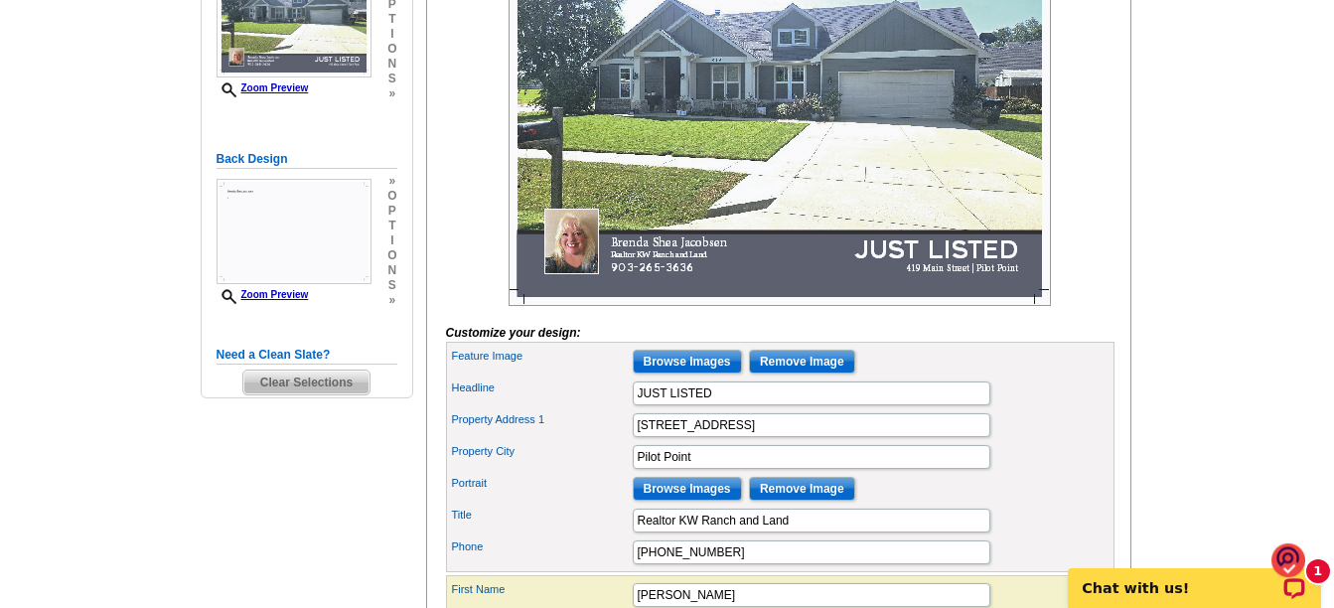
scroll to position [509, 0]
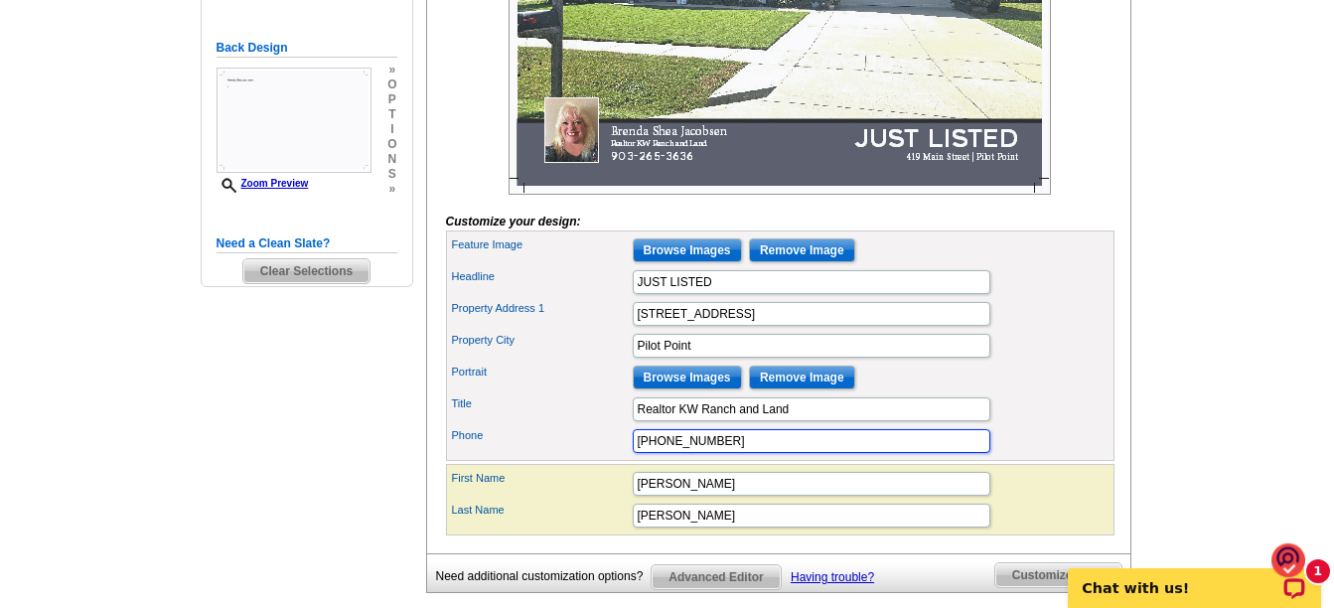
click at [719, 453] on input "[PHONE_NUMBER]" at bounding box center [812, 441] width 358 height 24
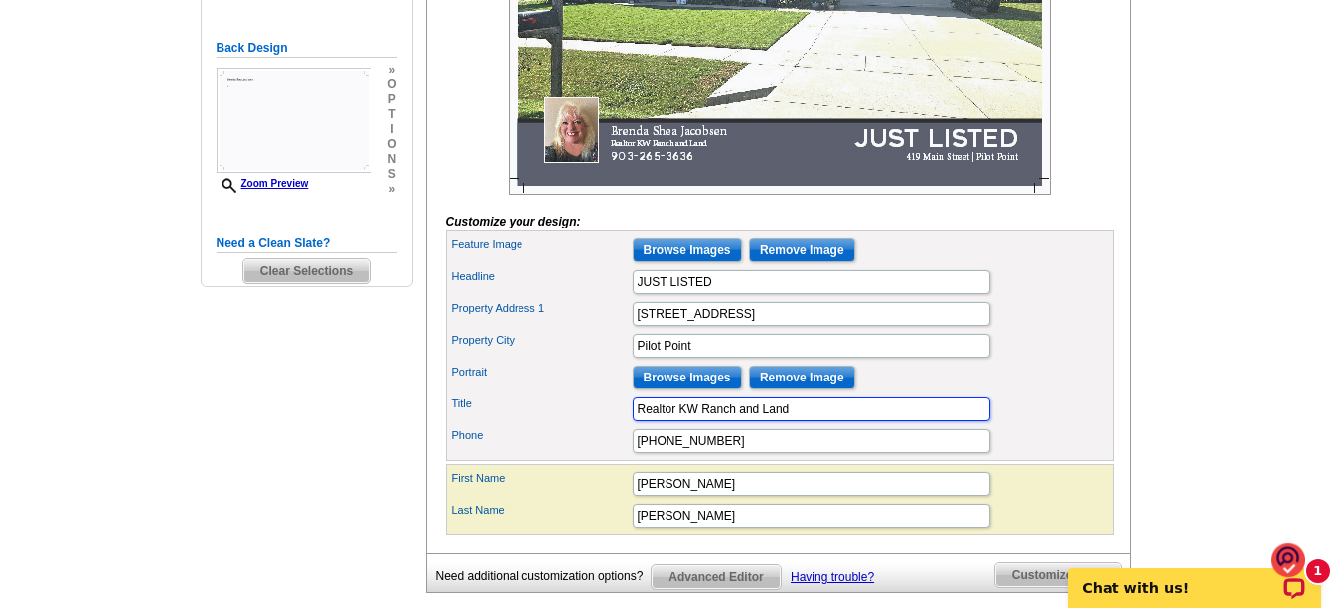
click at [677, 421] on input "Realtor KW Ranch and Land" at bounding box center [812, 409] width 358 height 24
type input "Realtor #795790 KW Ranch and Land"
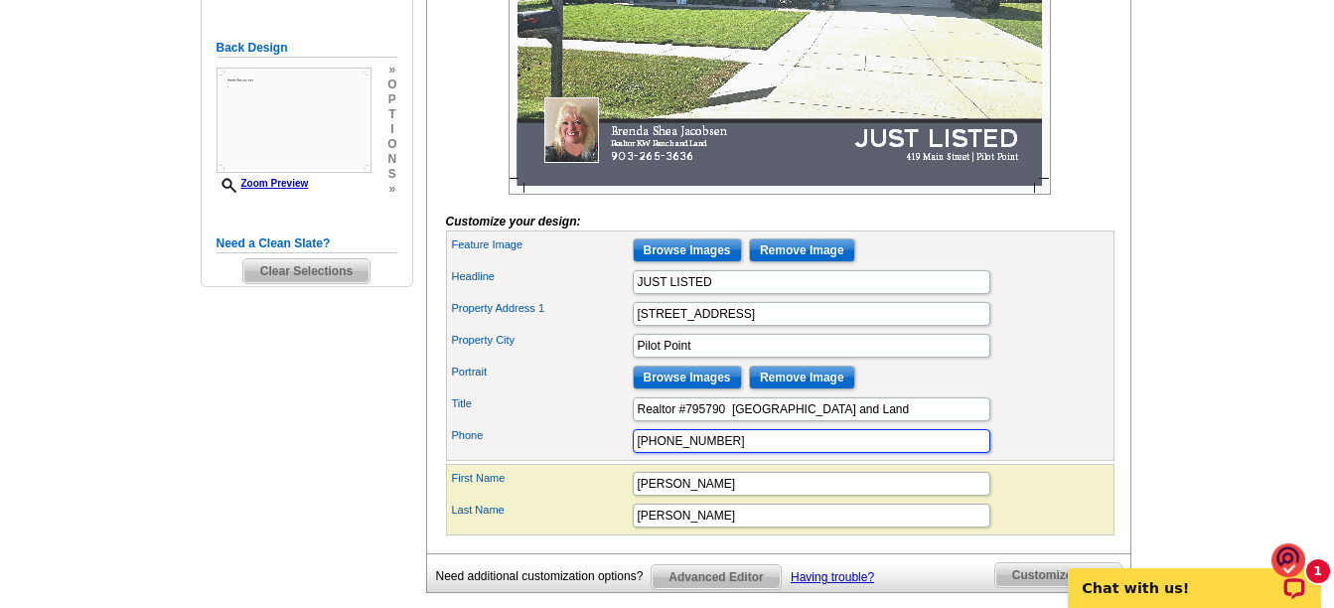
click at [760, 453] on input "[PHONE_NUMBER]" at bounding box center [812, 441] width 358 height 24
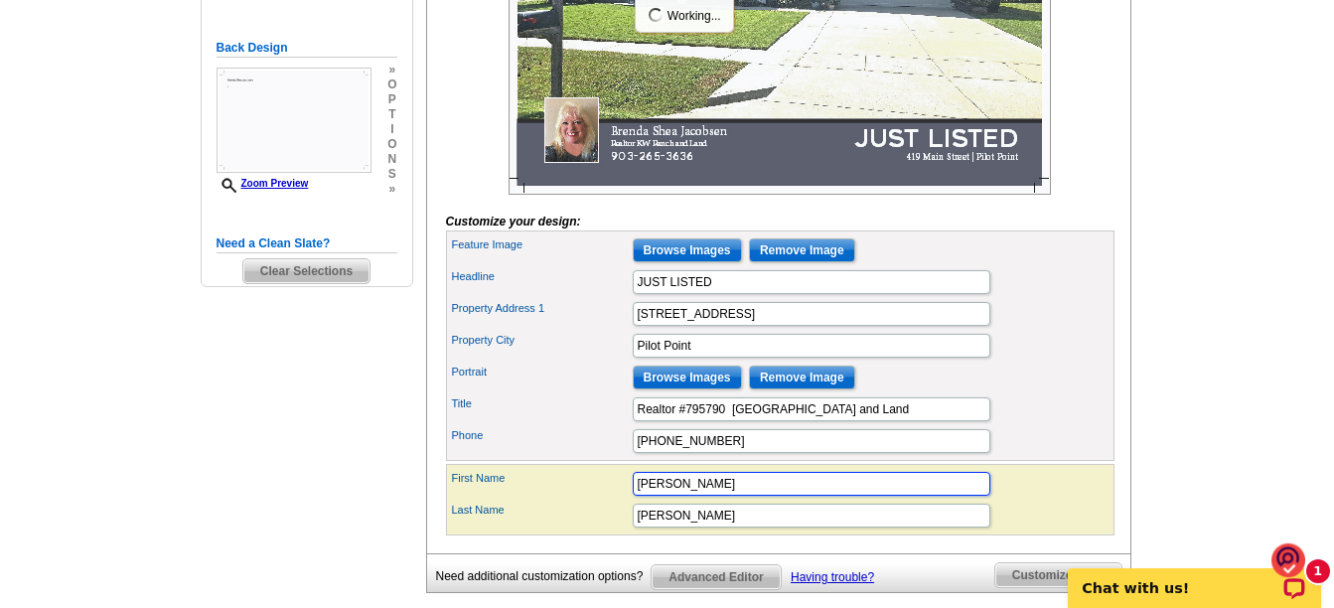
click at [759, 496] on input "[PERSON_NAME]" at bounding box center [812, 484] width 358 height 24
click at [1077, 425] on div "Title Realtor #795790 KW Ranch and Land" at bounding box center [780, 409] width 661 height 32
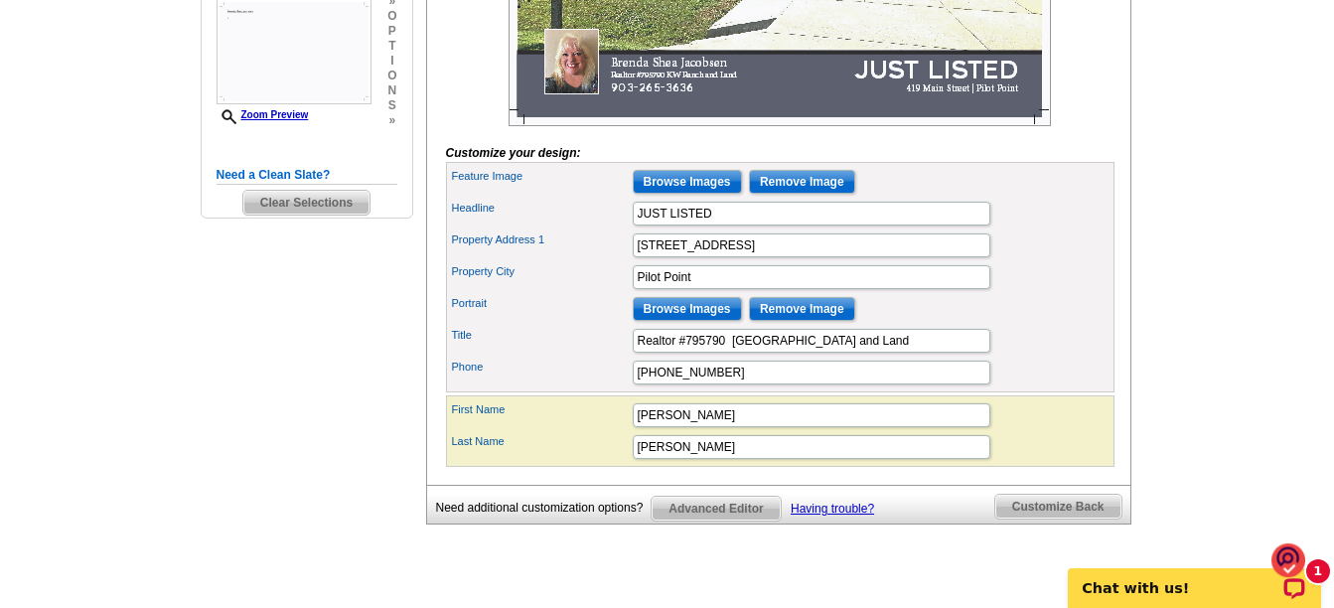
scroll to position [707, 0]
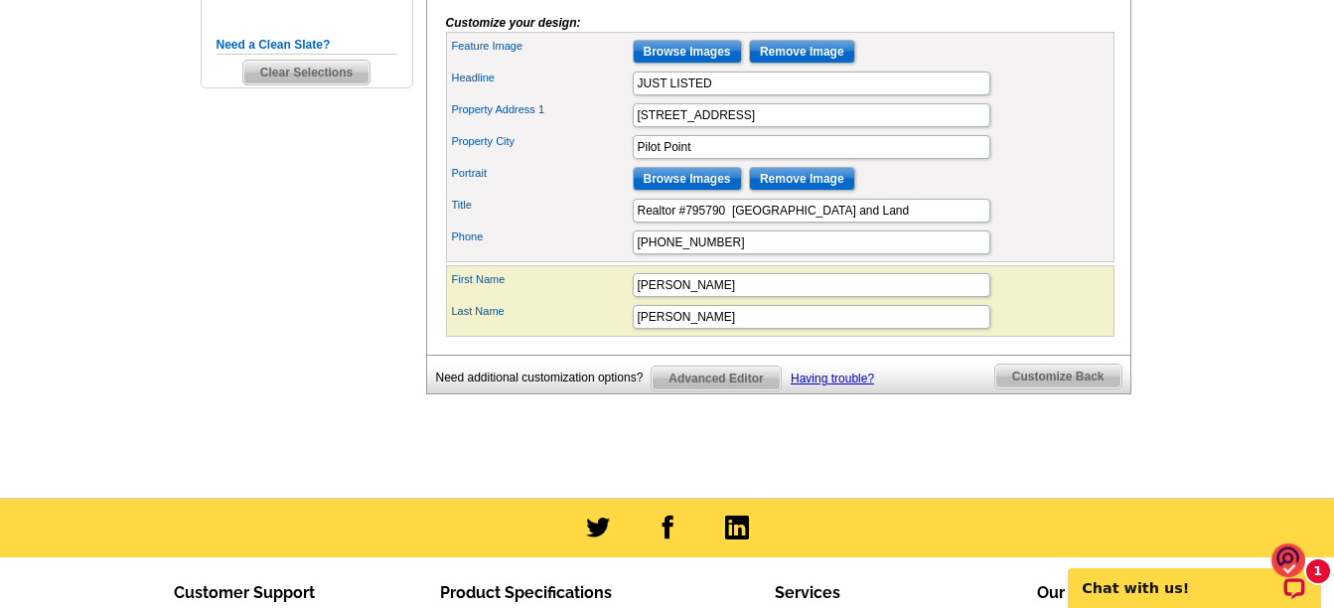
click at [1026, 389] on span "Customize Back" at bounding box center [1059, 377] width 126 height 24
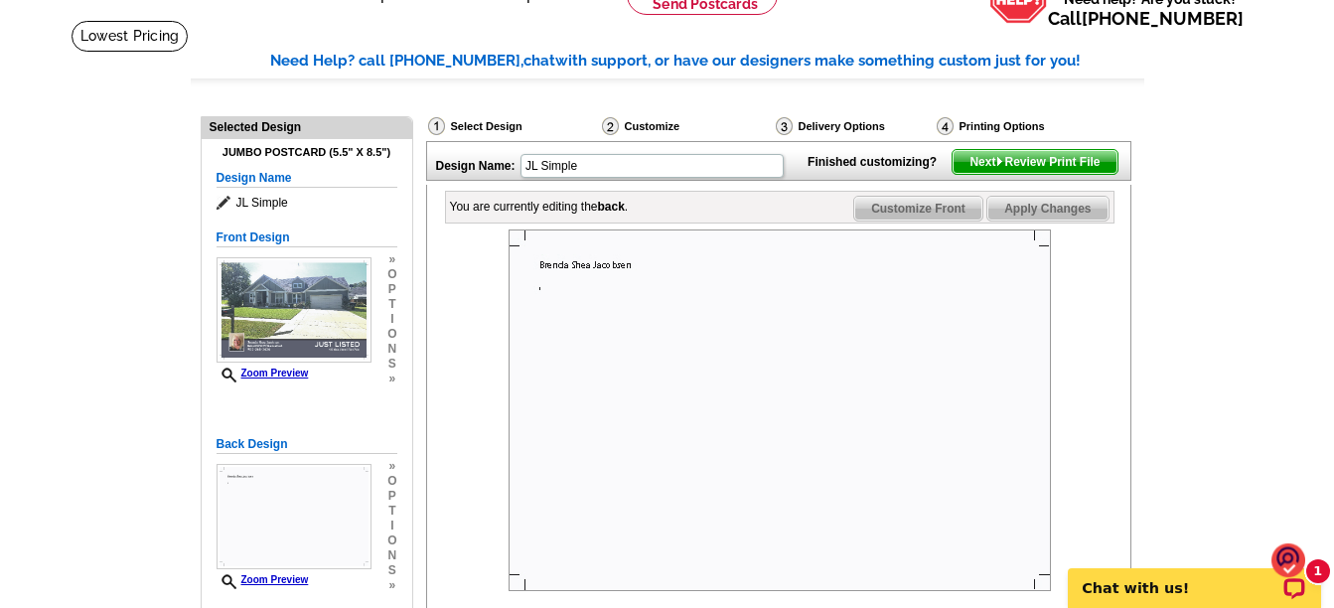
scroll to position [397, 0]
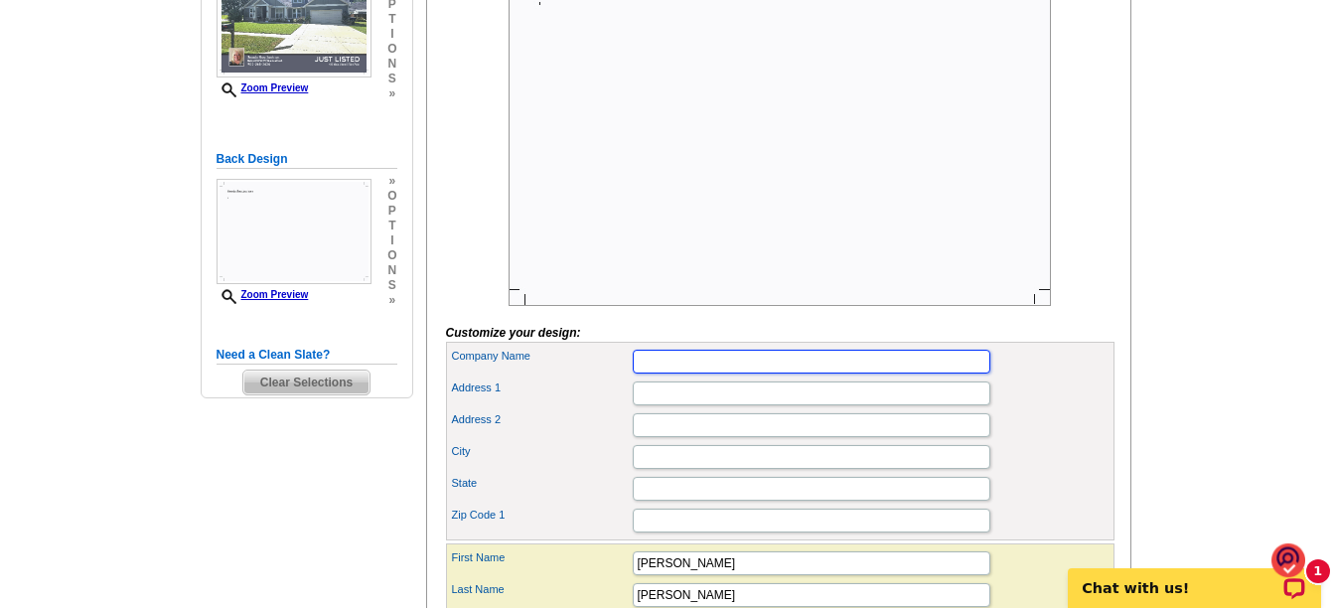
click at [655, 374] on input "Company Name" at bounding box center [812, 362] width 358 height 24
type input "KW Ranch and Land"
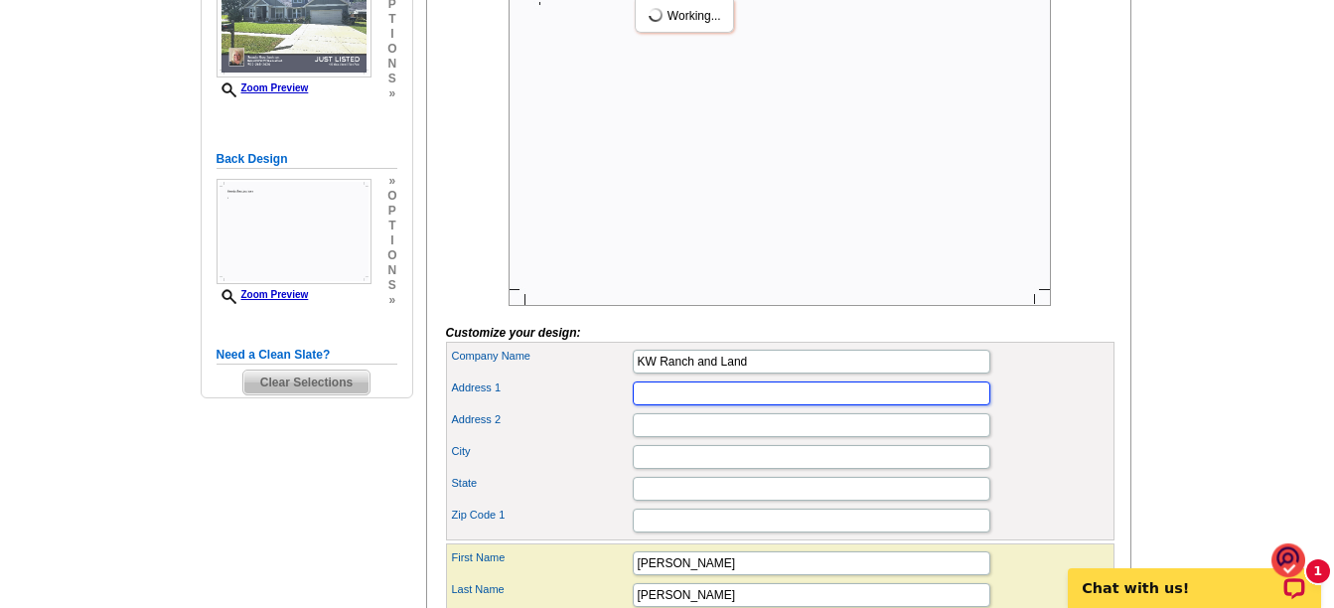
click at [675, 405] on input "Address 1" at bounding box center [812, 394] width 358 height 24
click at [795, 405] on input "1212 S. Preston Road" at bounding box center [812, 394] width 358 height 24
type input "[STREET_ADDRESS][PERSON_NAME]"
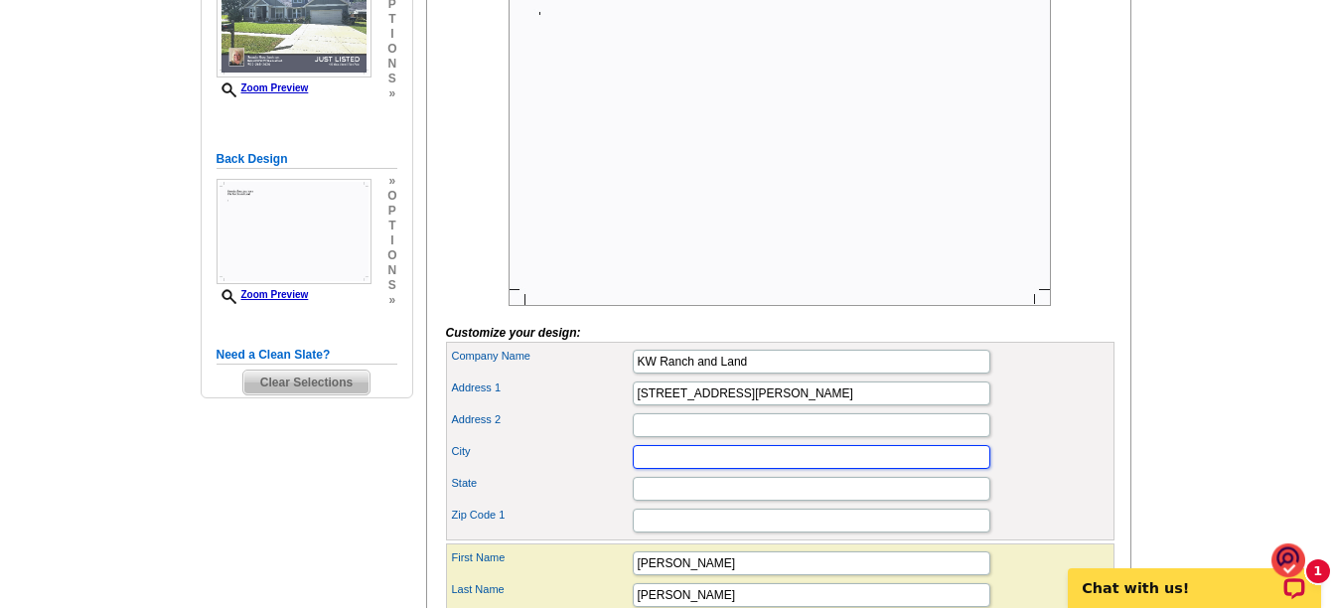
click at [690, 469] on input "City" at bounding box center [812, 457] width 358 height 24
type input "Celina"
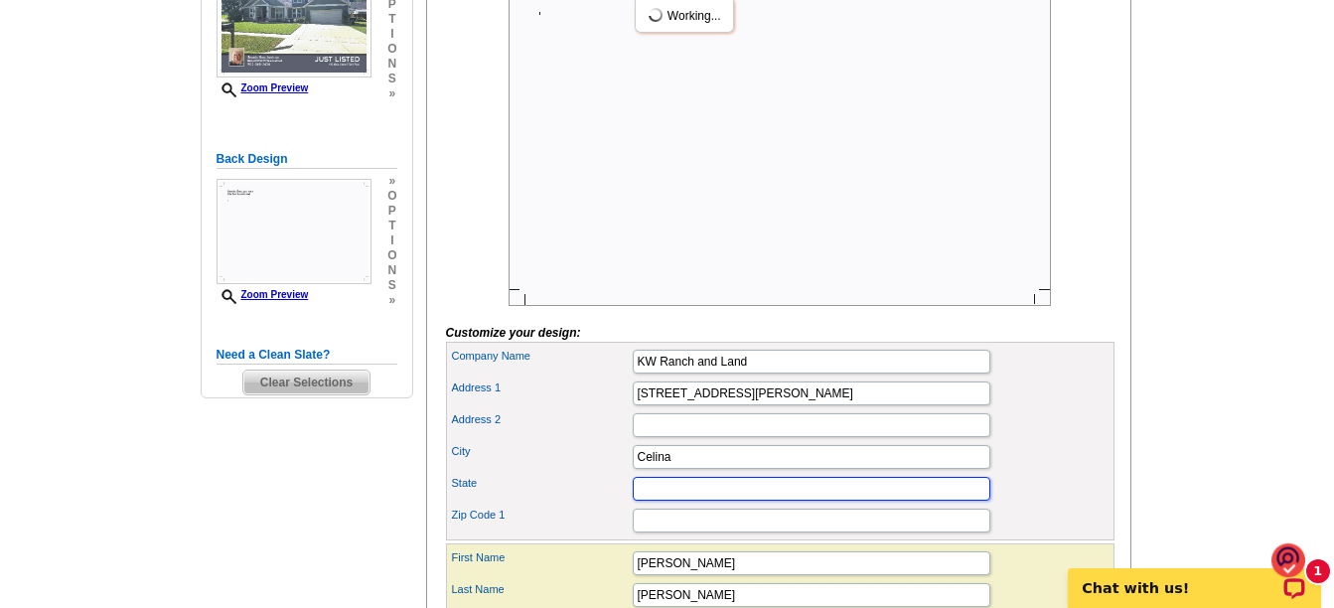
click at [657, 501] on input "State" at bounding box center [812, 489] width 358 height 24
type input "[US_STATE]"
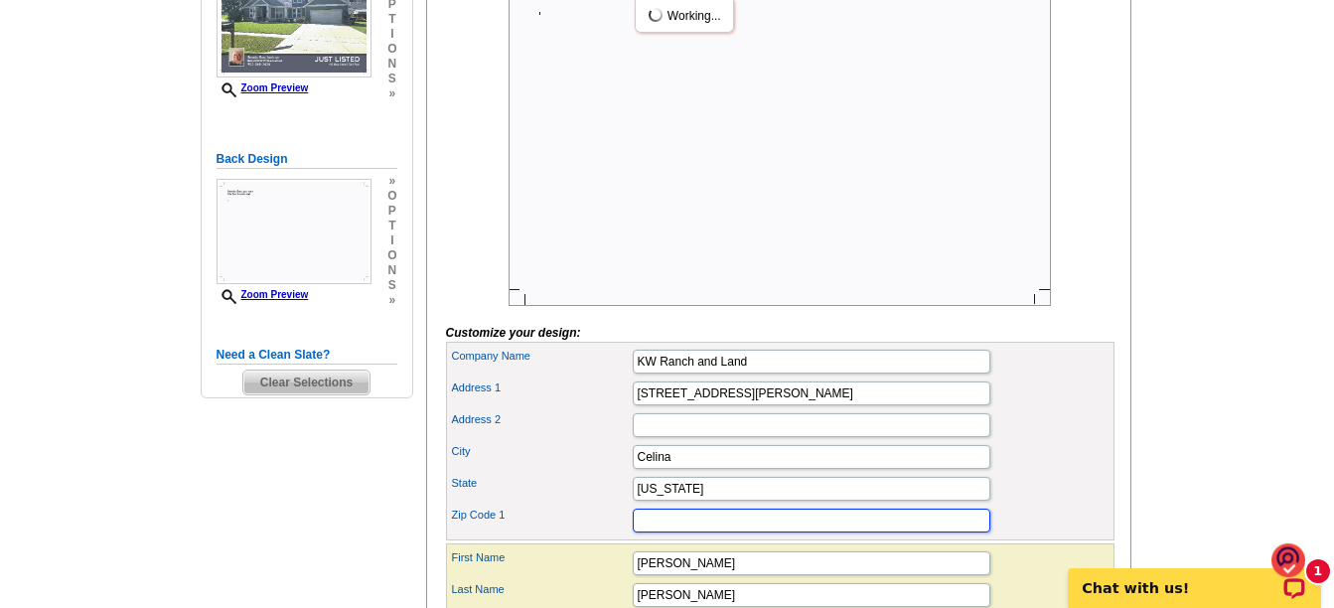
click at [664, 533] on input "Zip Code 1" at bounding box center [812, 521] width 358 height 24
type input "75009"
click at [1182, 453] on main "Need Help? call 800-260-5887, chat with support, or have our designers make som…" at bounding box center [667, 255] width 1334 height 1041
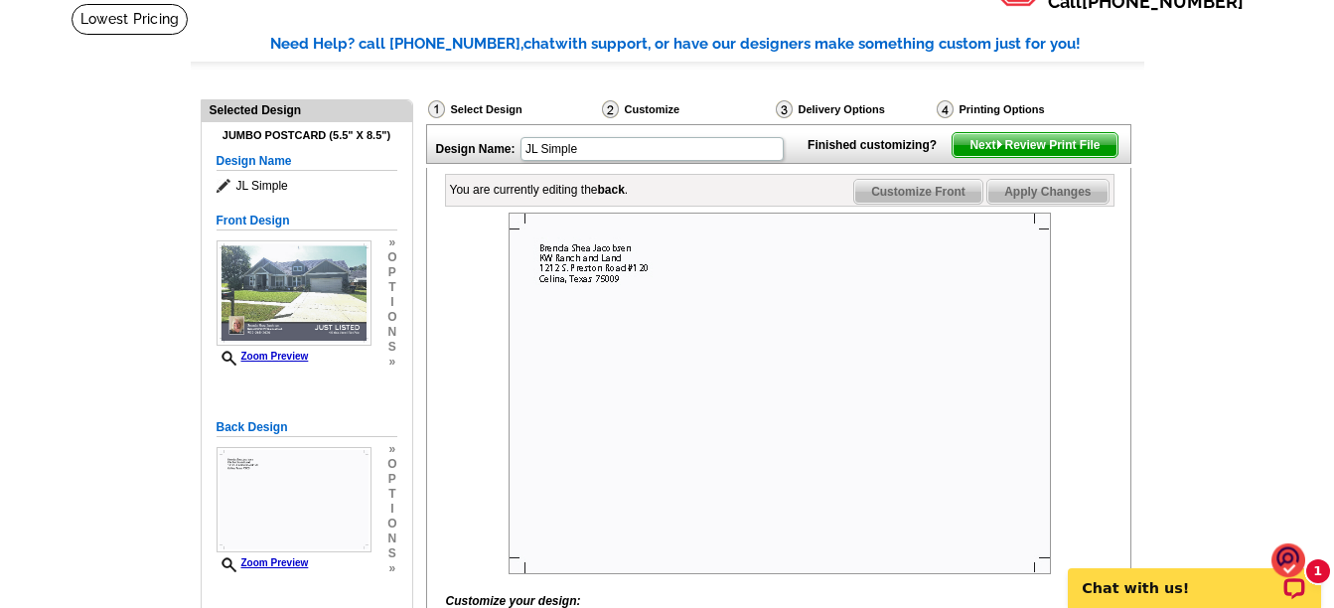
scroll to position [99, 0]
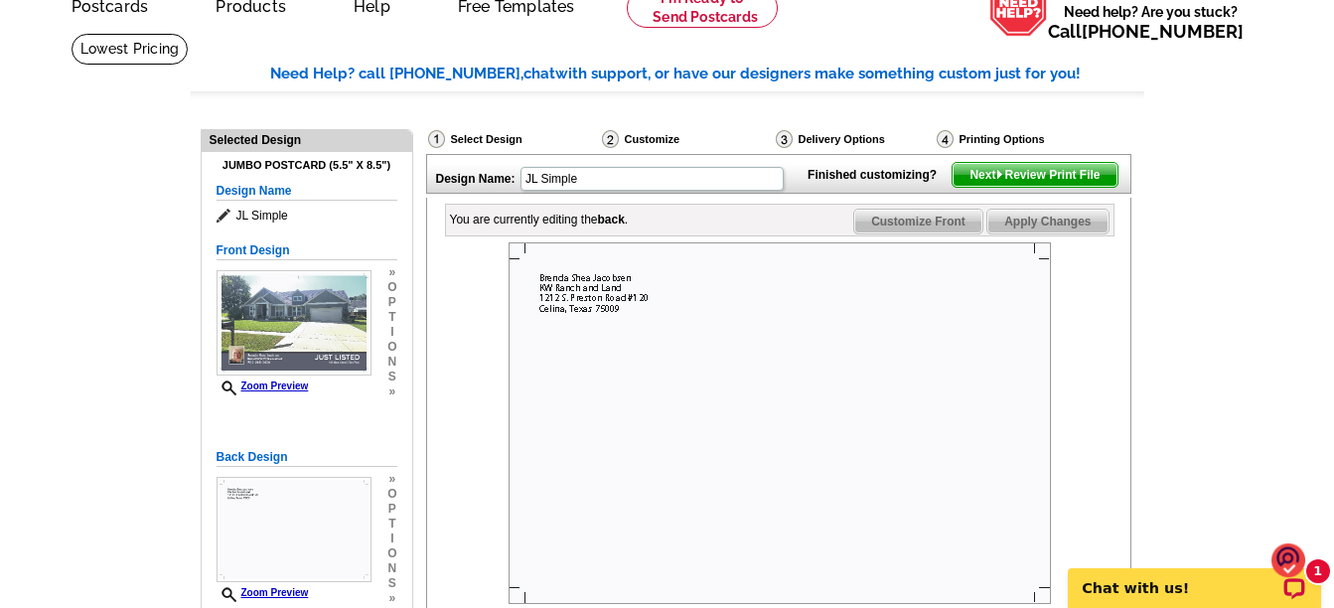
click at [785, 141] on img at bounding box center [784, 139] width 17 height 18
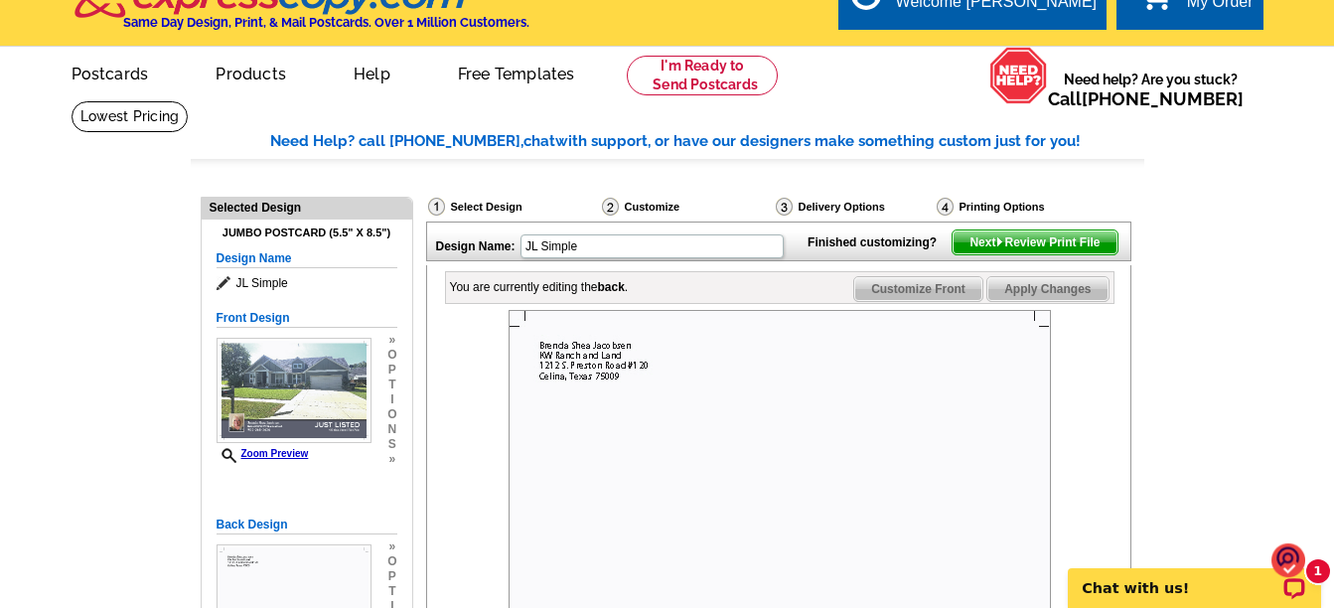
scroll to position [31, 0]
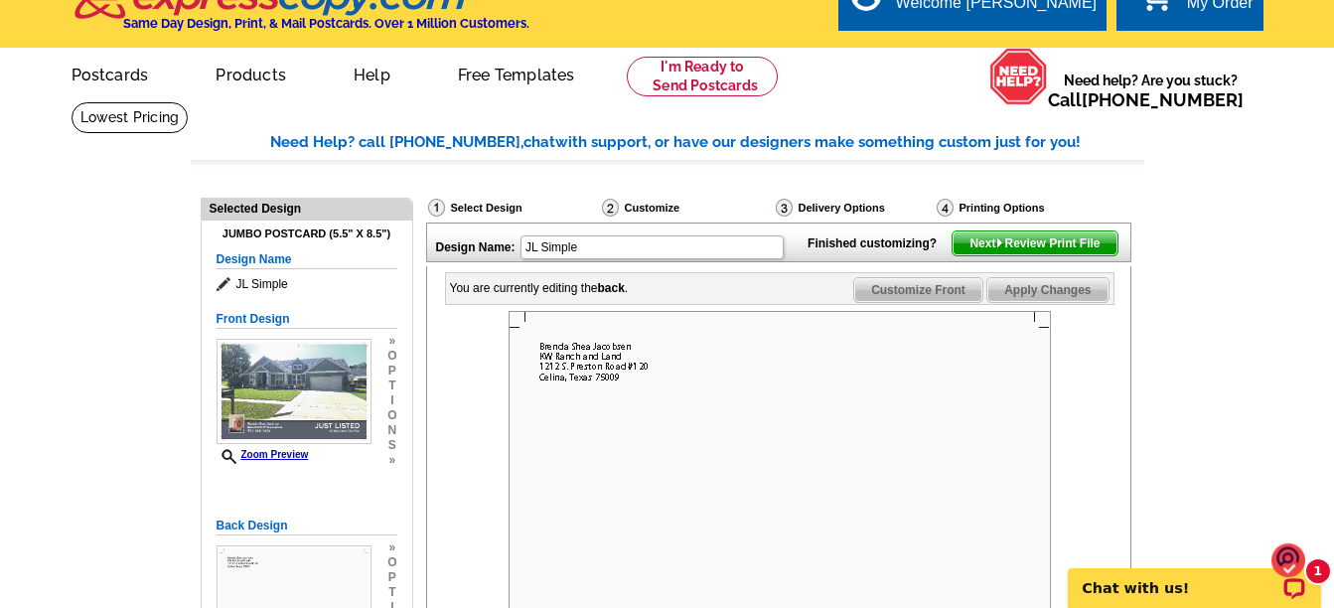
click at [1060, 302] on span "Apply Changes" at bounding box center [1048, 290] width 120 height 24
click at [799, 206] on div "Delivery Options" at bounding box center [854, 208] width 161 height 20
drag, startPoint x: 799, startPoint y: 206, endPoint x: 780, endPoint y: 207, distance: 18.9
click at [780, 207] on img at bounding box center [784, 208] width 17 height 18
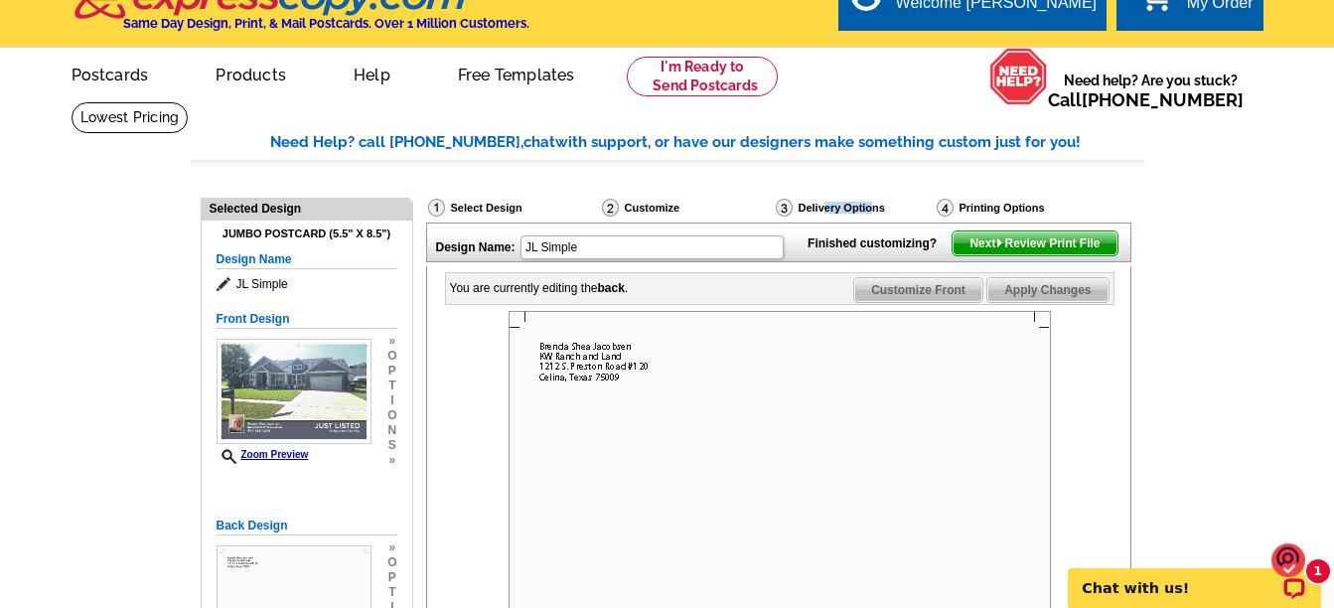
click at [781, 207] on img at bounding box center [784, 208] width 17 height 18
drag, startPoint x: 782, startPoint y: 208, endPoint x: 886, endPoint y: 213, distance: 104.5
click at [786, 208] on img at bounding box center [784, 208] width 17 height 18
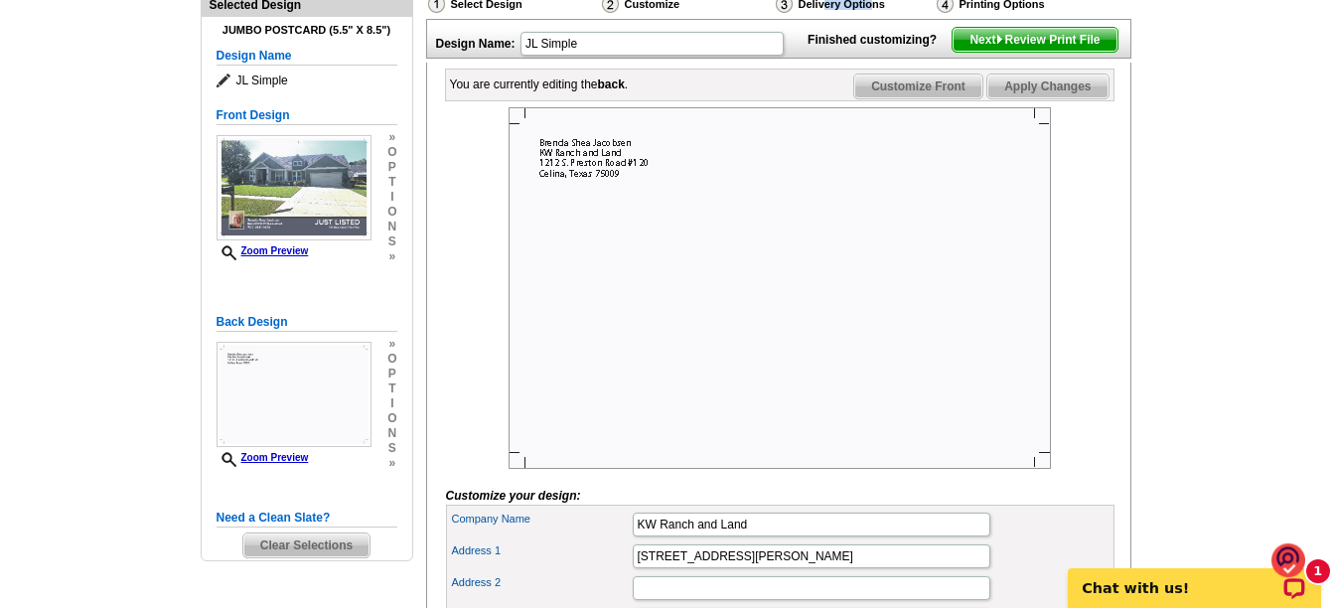
scroll to position [230, 0]
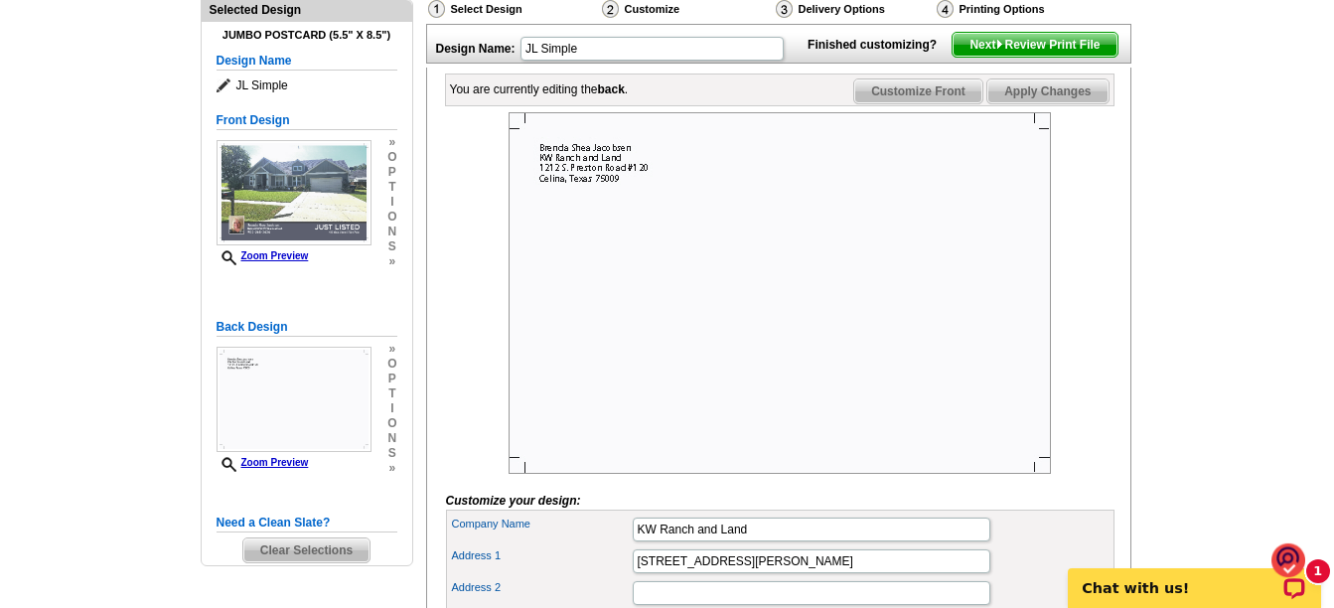
click at [1052, 57] on span "Next Review Print File" at bounding box center [1035, 45] width 164 height 24
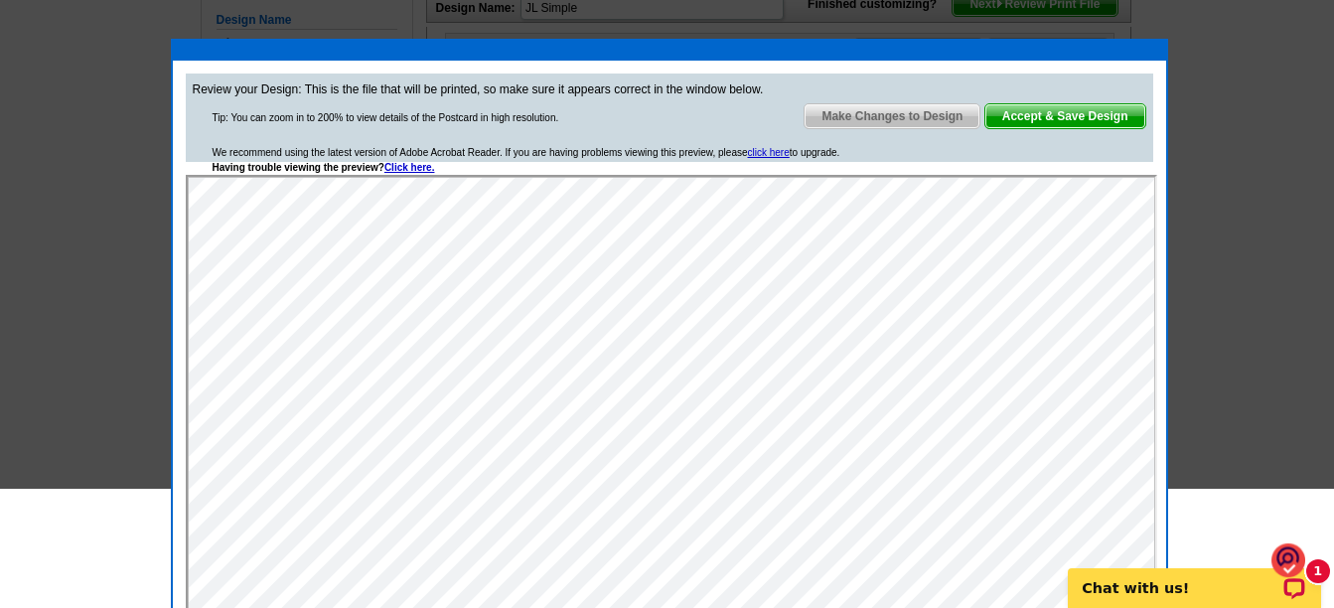
scroll to position [329, 0]
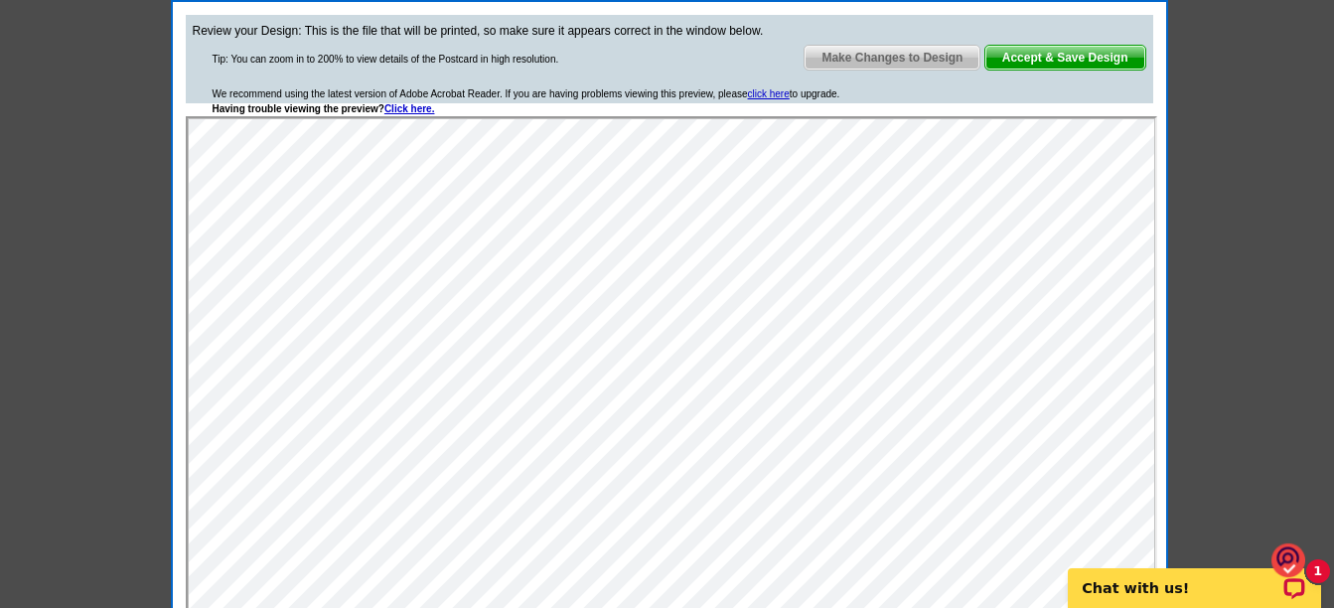
click at [1031, 54] on span "Accept & Save Design" at bounding box center [1066, 58] width 160 height 24
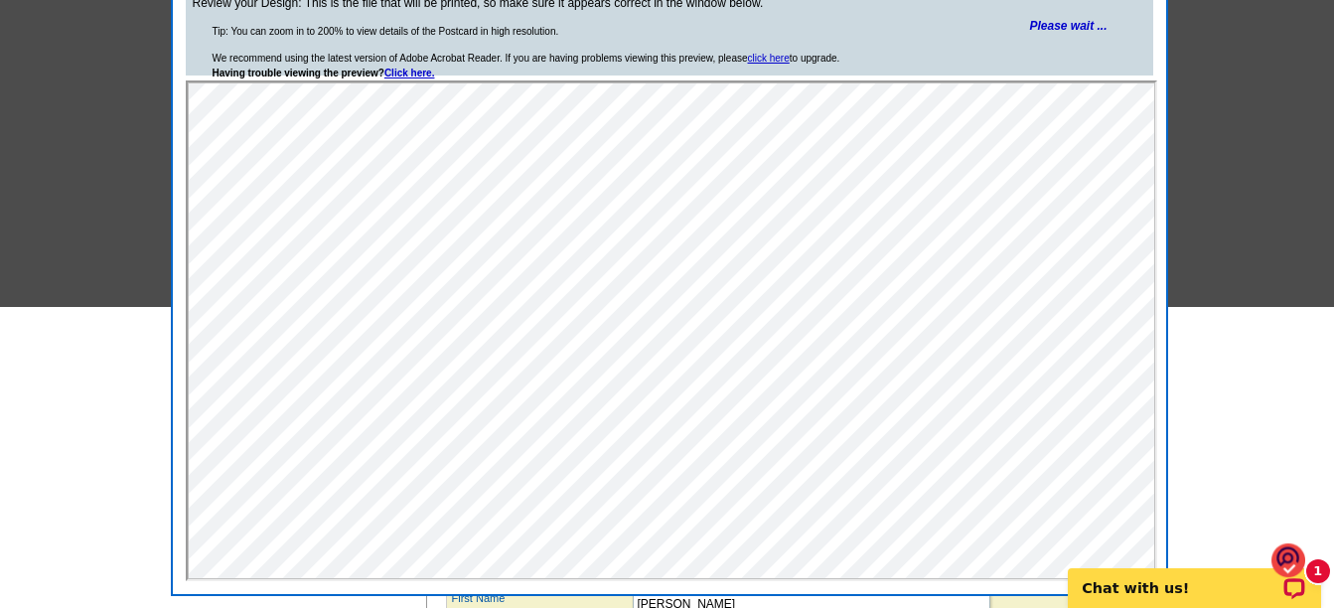
scroll to position [696, 0]
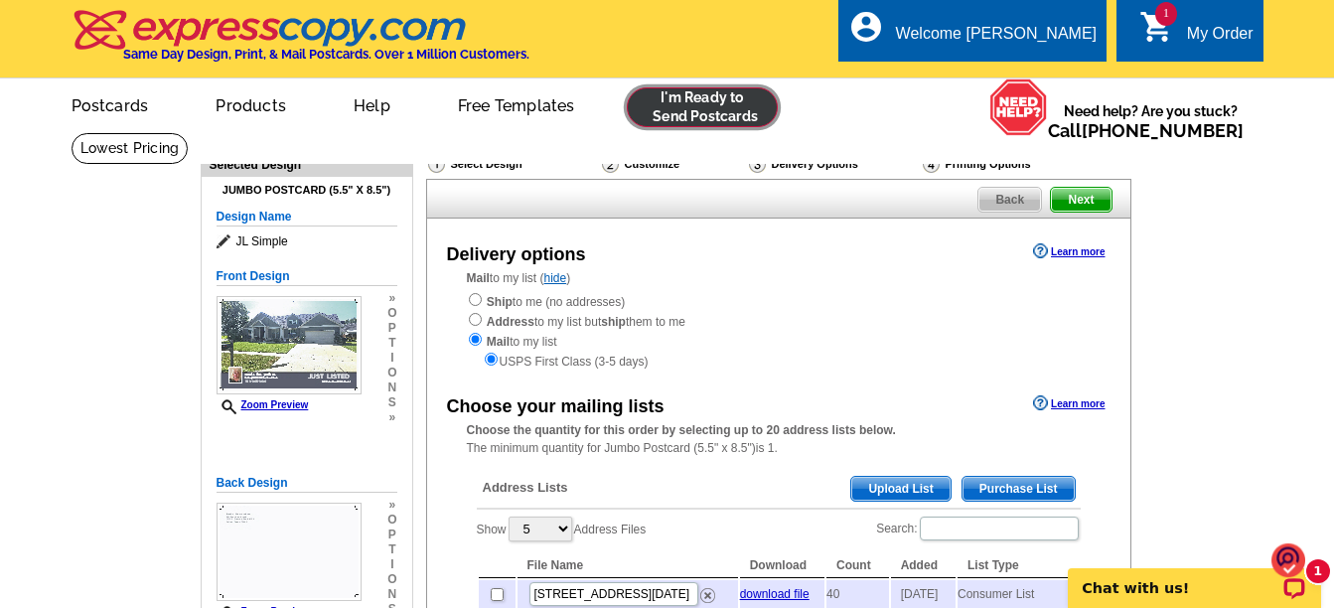
click at [686, 107] on link at bounding box center [703, 107] width 152 height 40
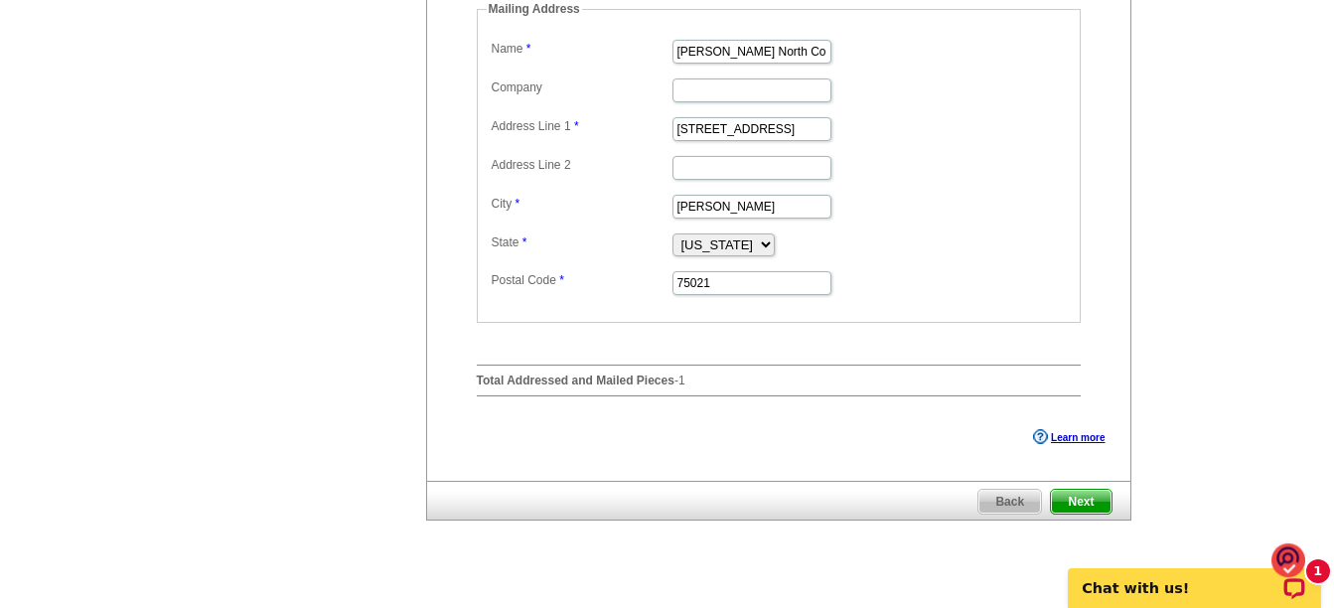
scroll to position [795, 0]
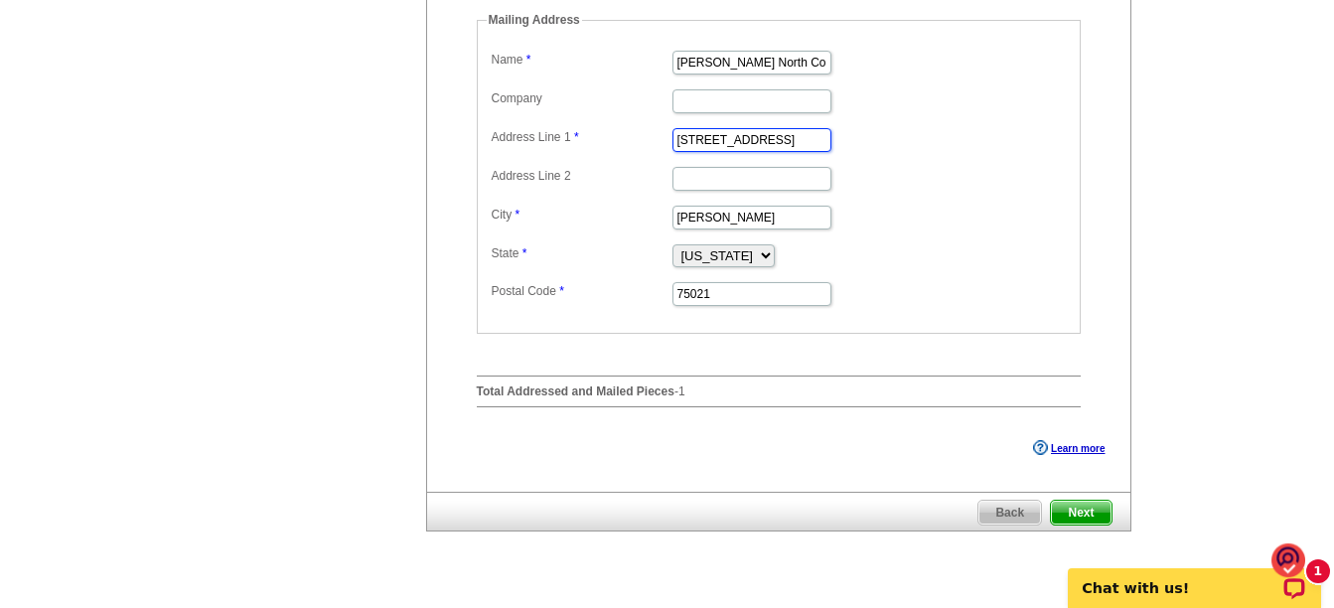
click at [789, 152] on input "[STREET_ADDRESS]" at bounding box center [752, 140] width 159 height 24
type input "2"
type input "[STREET_ADDRESS][PERSON_NAME]"
type input "KW Ranch and Land"
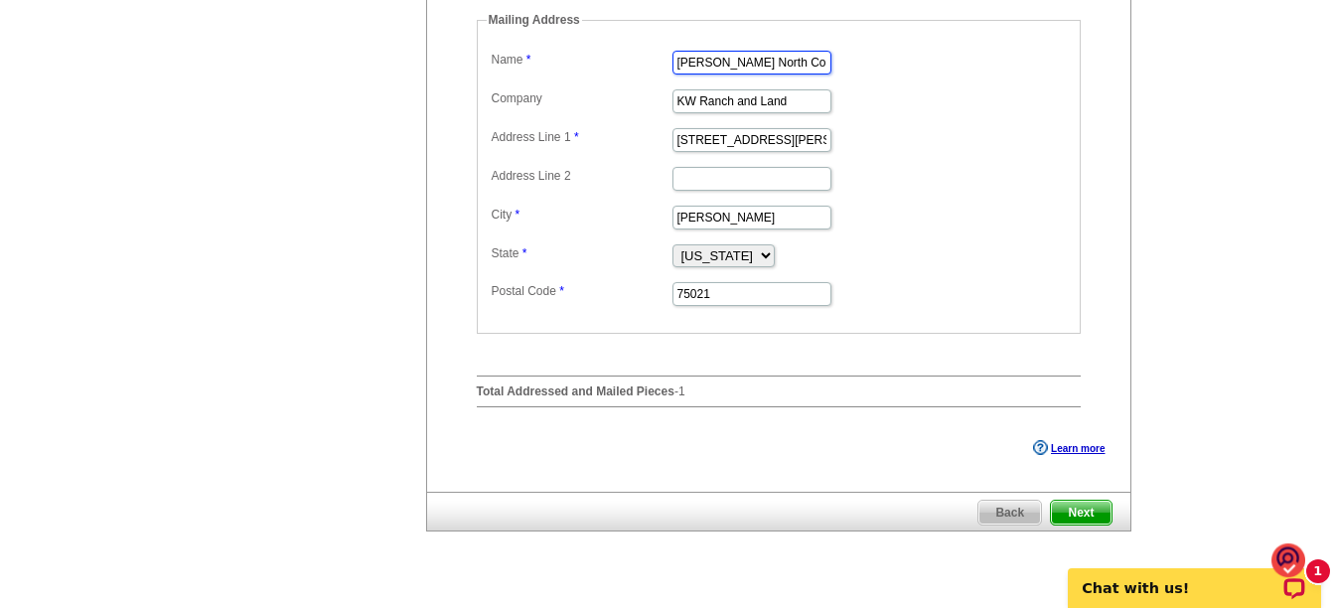
click at [678, 75] on input "[PERSON_NAME] North Country" at bounding box center [752, 63] width 159 height 24
type input "y"
type input "[PERSON_NAME]"
click at [775, 230] on input "[PERSON_NAME]" at bounding box center [752, 218] width 159 height 24
type input "D"
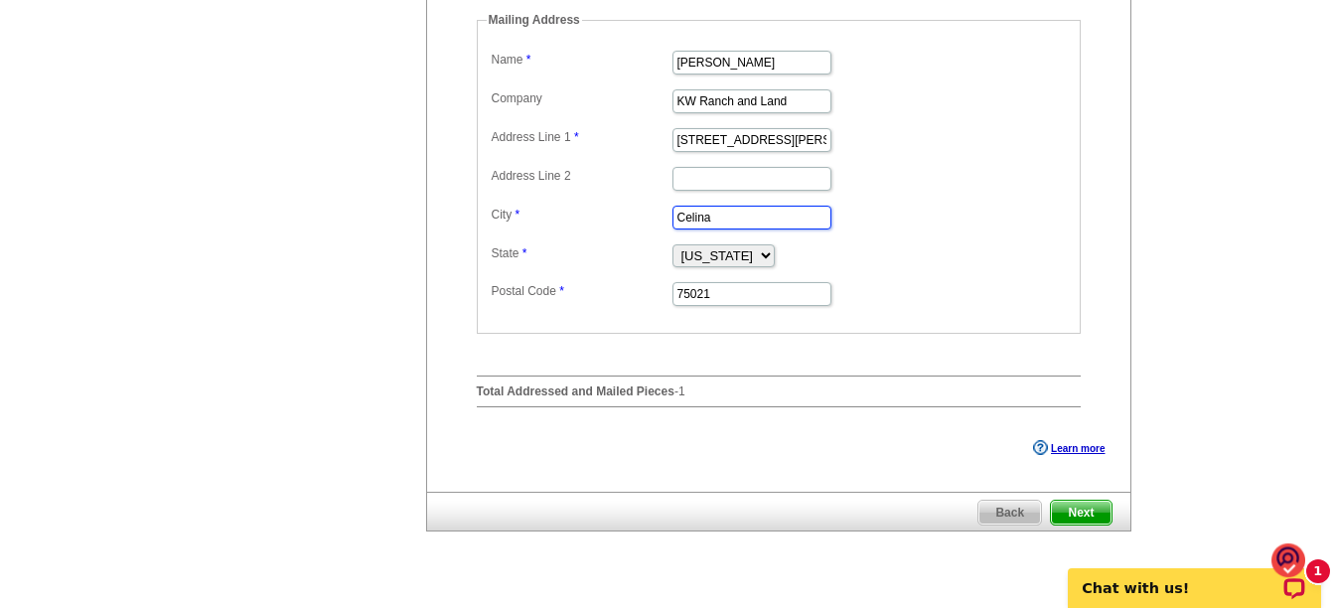
type input "Celina"
click at [989, 154] on dd "1212 S. Preston Road #120" at bounding box center [779, 138] width 584 height 31
click at [717, 306] on input "75021" at bounding box center [752, 294] width 159 height 24
type input "75009"
click at [881, 200] on dl "Label Mail-To-Me Name Brenda Shea-Jacobsen Company KW Ranch and Land Address Li…" at bounding box center [779, 177] width 584 height 262
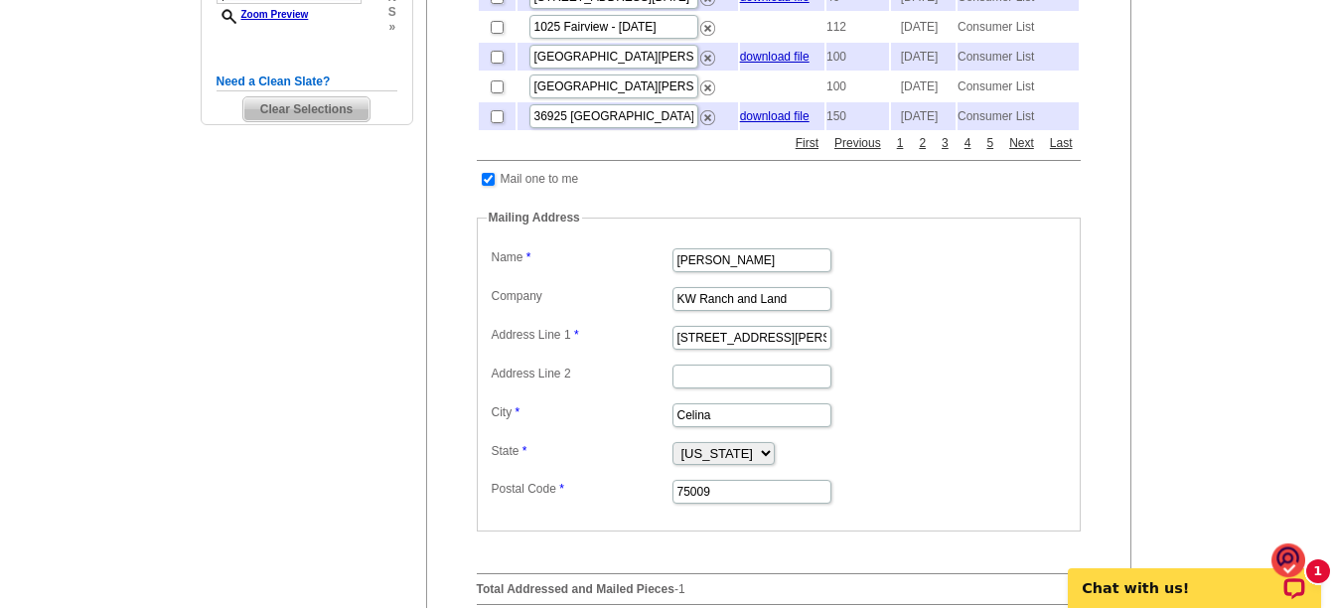
scroll to position [596, 0]
drag, startPoint x: 816, startPoint y: 379, endPoint x: 777, endPoint y: 382, distance: 38.9
click at [816, 351] on input "1212 S. Preston Road #120" at bounding box center [752, 339] width 159 height 24
type input "1"
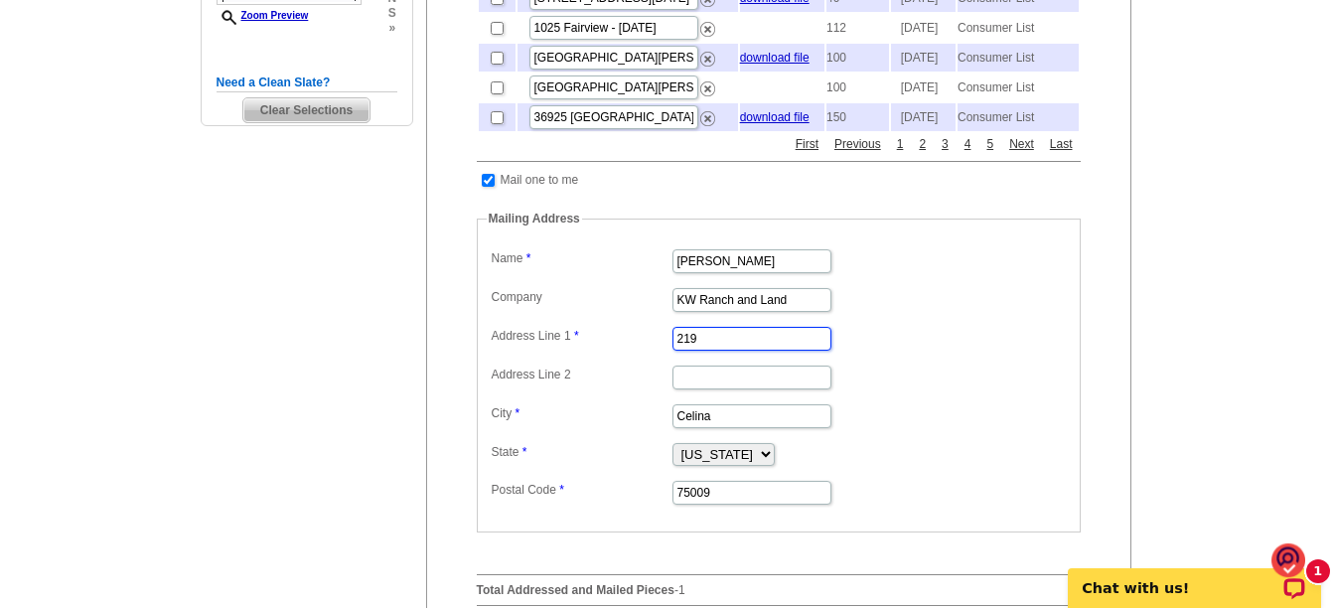
type input "219 Friends Rd"
click at [742, 428] on input "Celina" at bounding box center [752, 416] width 159 height 24
type input "C"
click at [907, 392] on dd at bounding box center [779, 376] width 584 height 31
click at [705, 428] on input "De" at bounding box center [752, 416] width 159 height 24
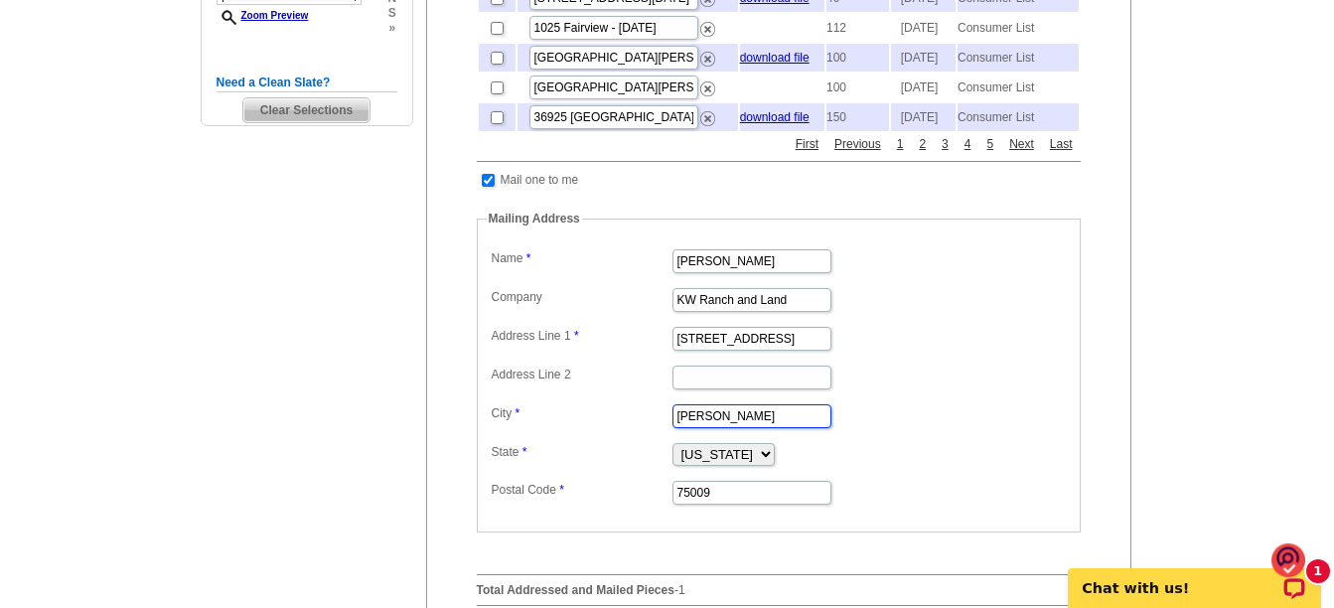
type input "Denison"
click at [954, 392] on dd at bounding box center [779, 376] width 584 height 31
click at [718, 505] on input "75009" at bounding box center [752, 493] width 159 height 24
type input "75021"
click at [958, 324] on dl "Label Mail-To-Me Name Brenda Shea-Jacobsen Company KW Ranch and Land Address Li…" at bounding box center [779, 375] width 584 height 262
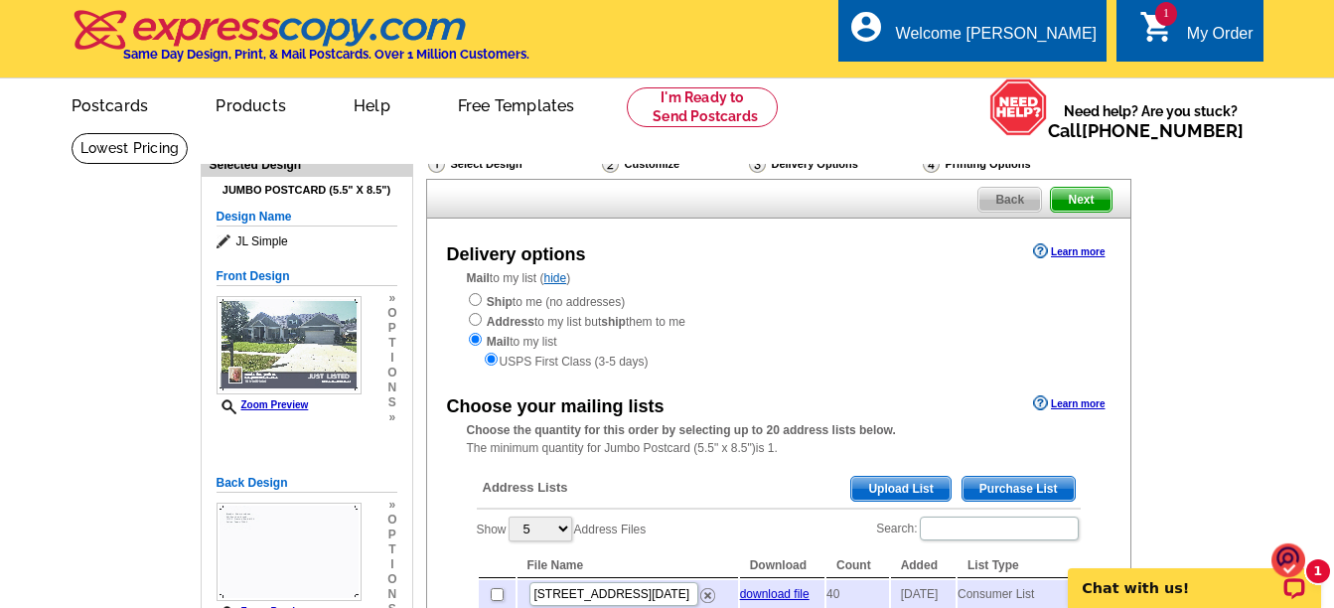
click at [1190, 30] on div "My Order" at bounding box center [1220, 39] width 67 height 28
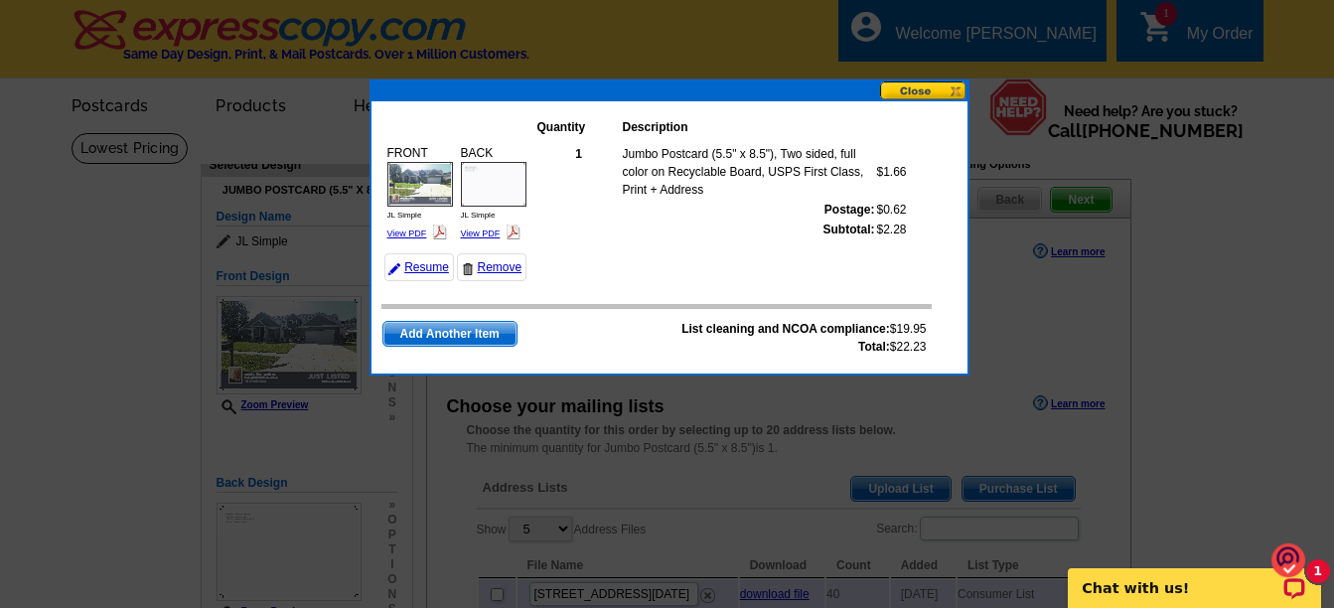
click at [900, 89] on button at bounding box center [923, 90] width 87 height 19
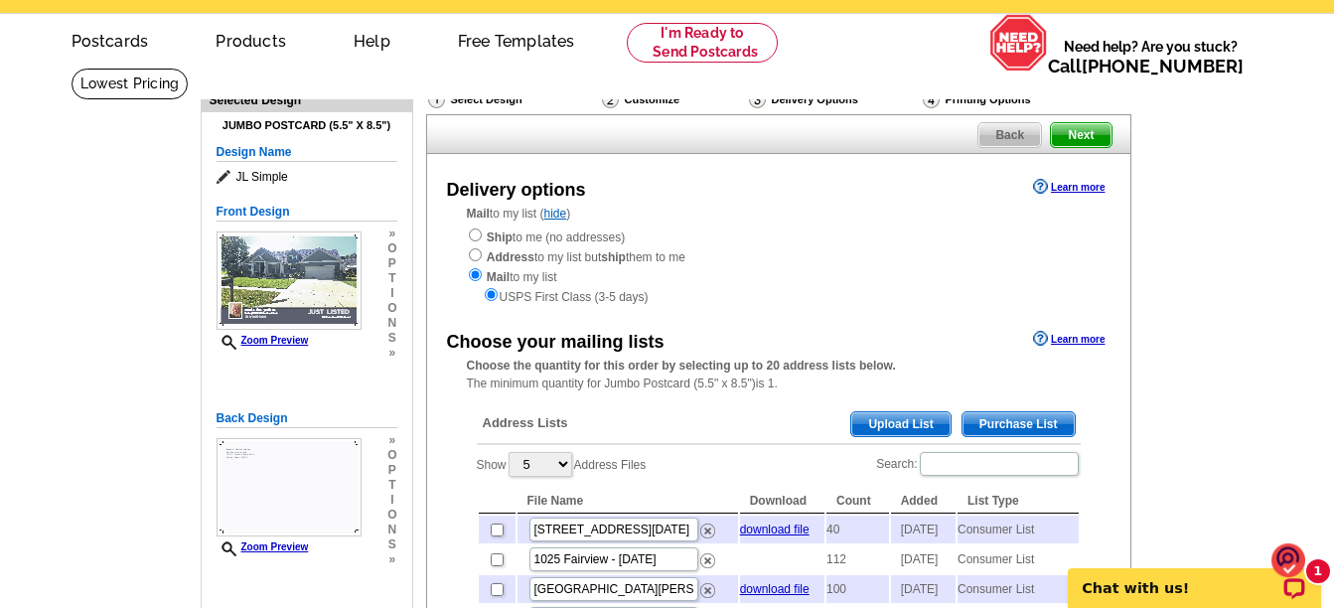
scroll to position [99, 0]
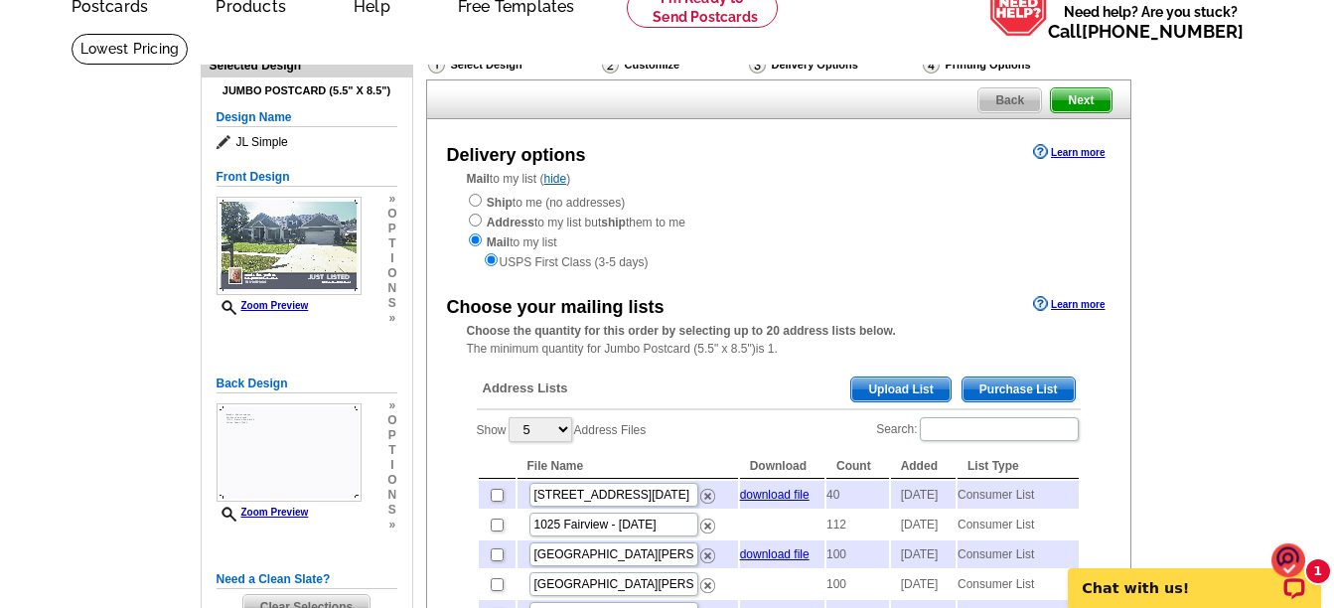
click at [905, 387] on span "Upload List" at bounding box center [901, 390] width 98 height 24
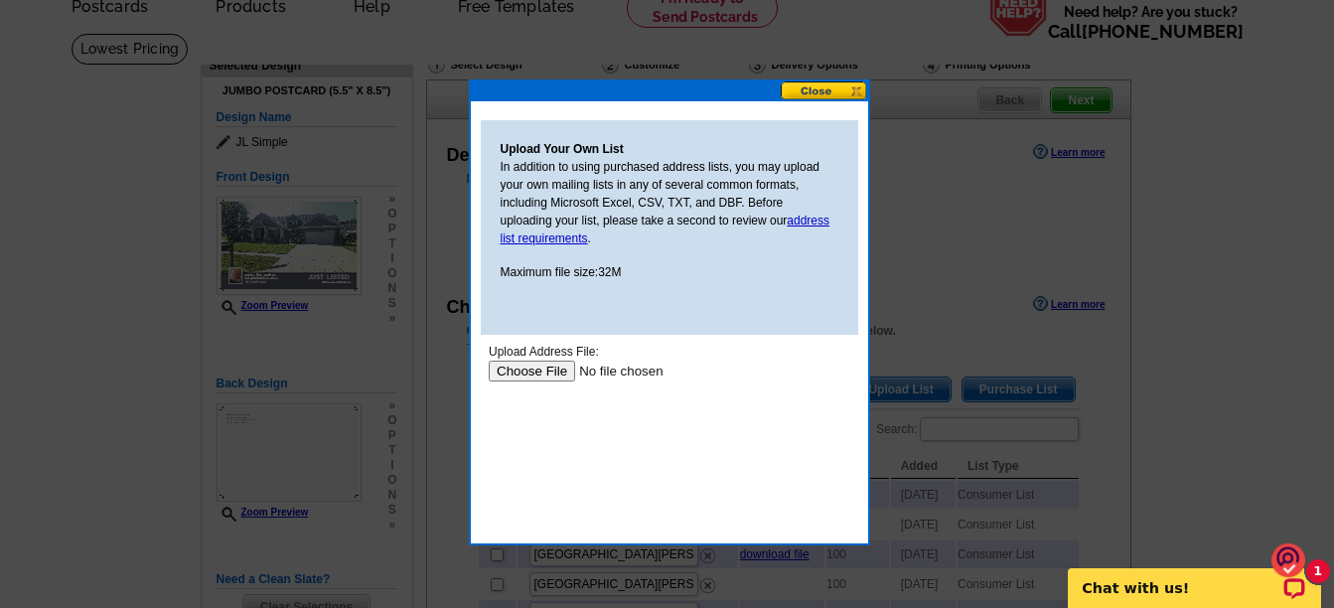
scroll to position [0, 0]
click at [827, 89] on button at bounding box center [824, 90] width 87 height 19
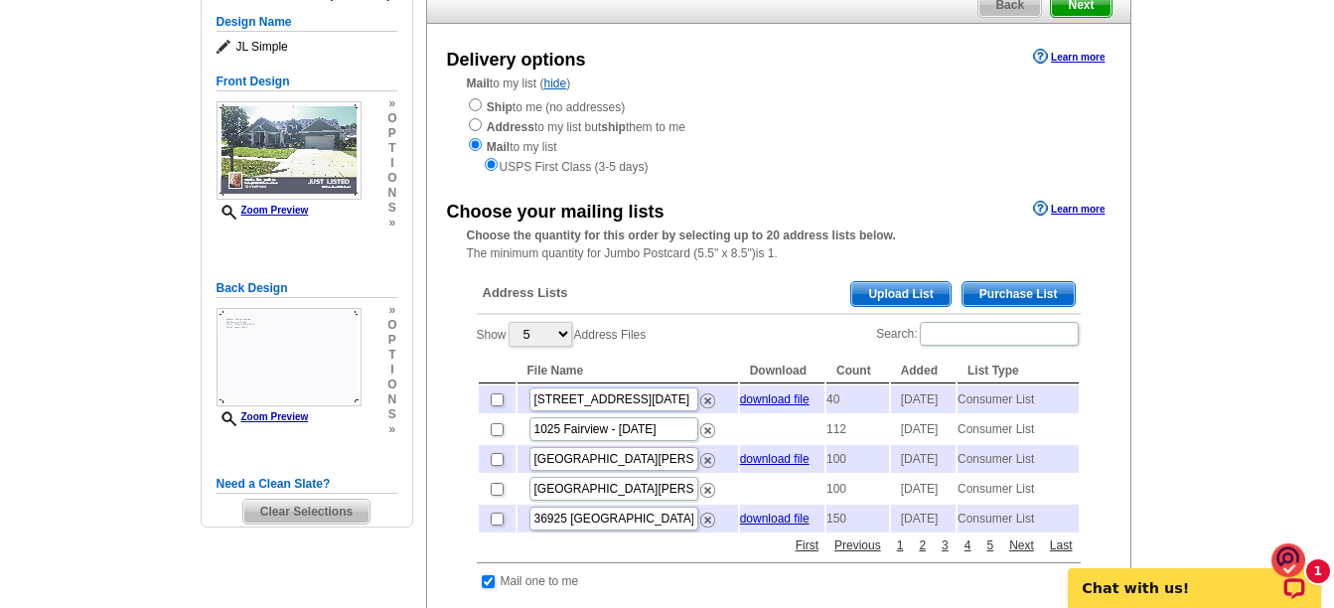
scroll to position [199, 0]
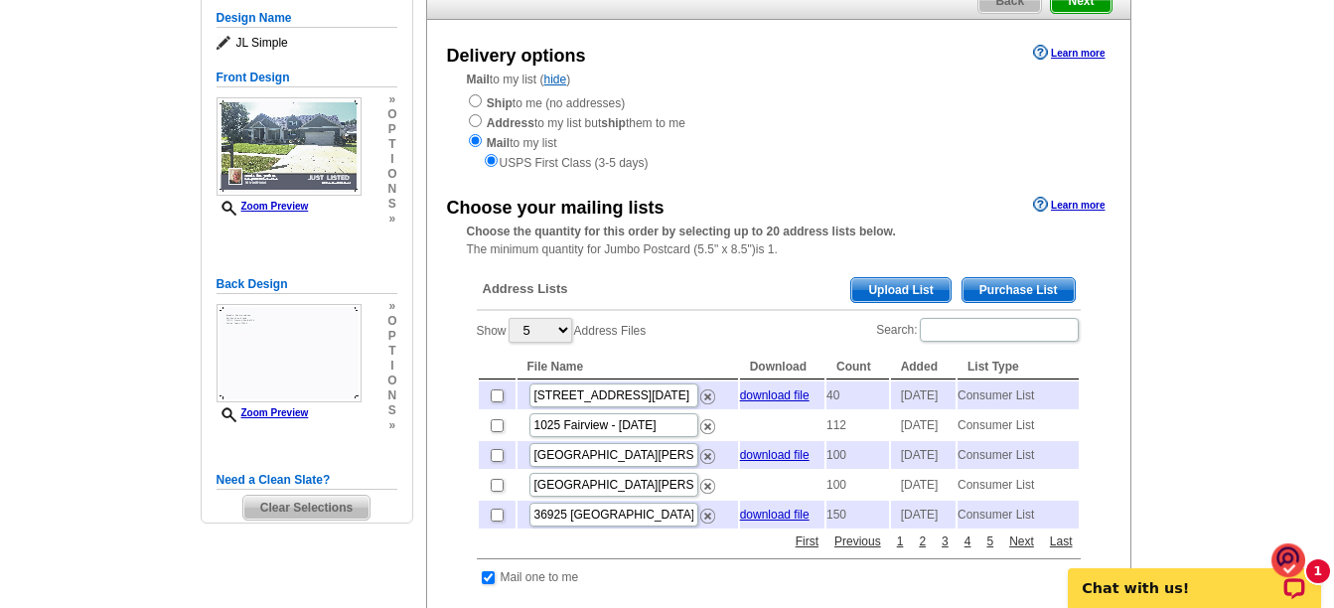
click at [1020, 287] on span "Purchase List" at bounding box center [1019, 290] width 112 height 24
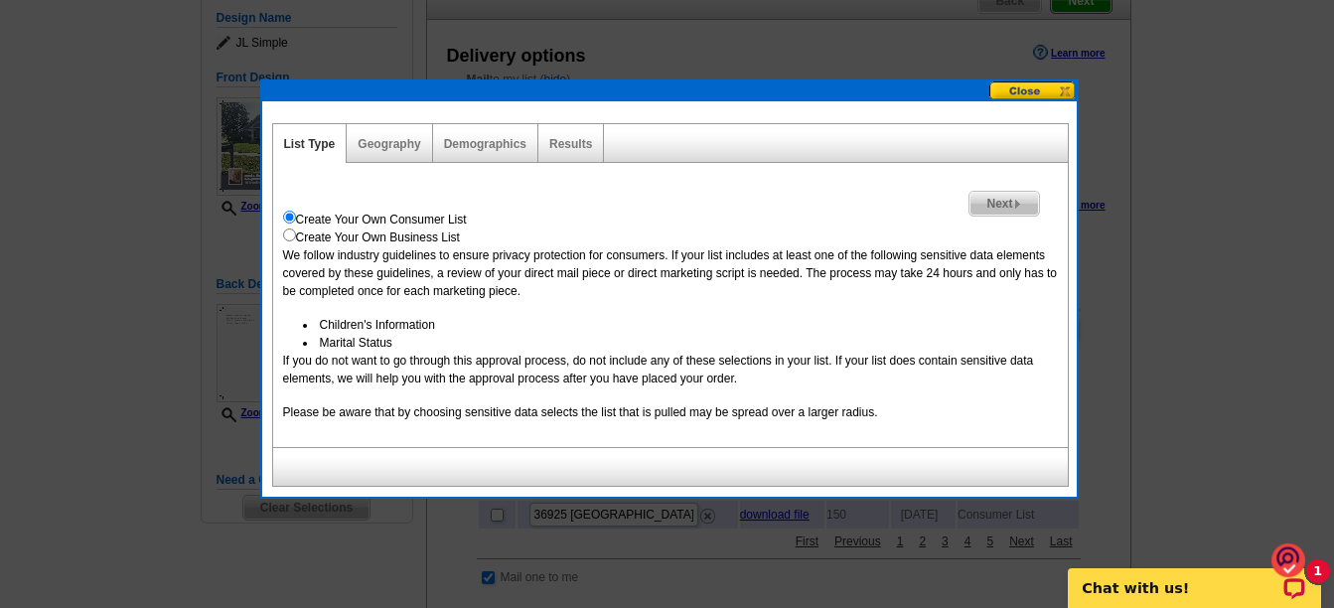
click at [994, 204] on span "Next" at bounding box center [1004, 204] width 69 height 24
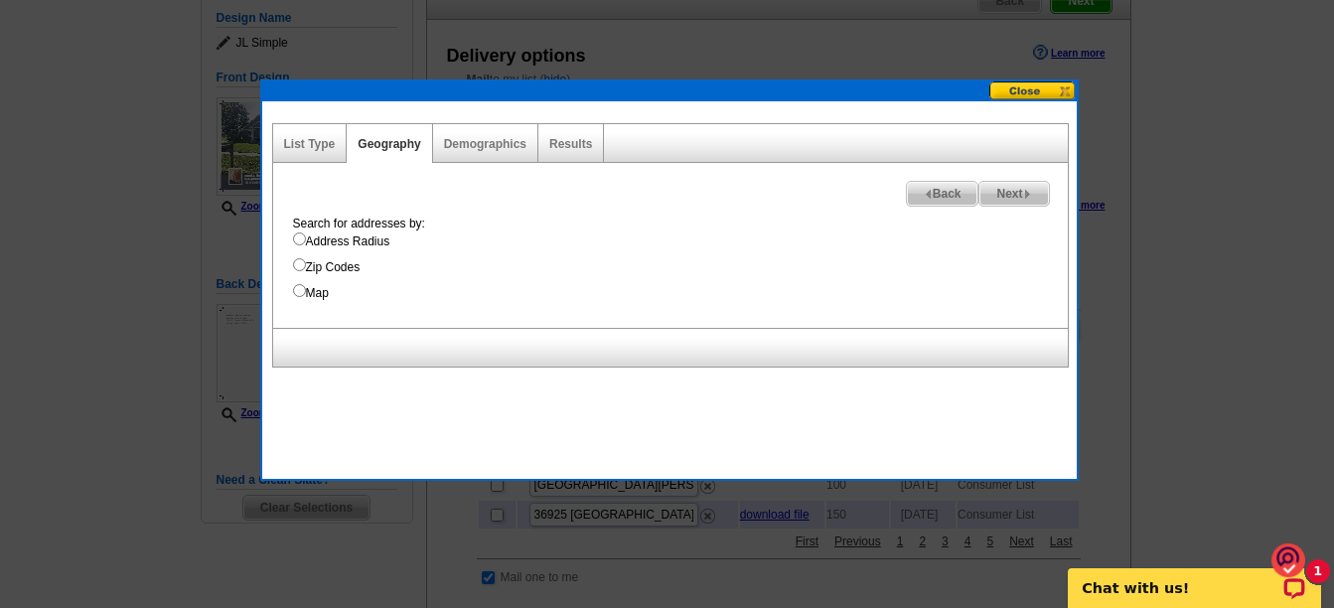
click at [300, 240] on input "Address Radius" at bounding box center [299, 239] width 13 height 13
radio input "true"
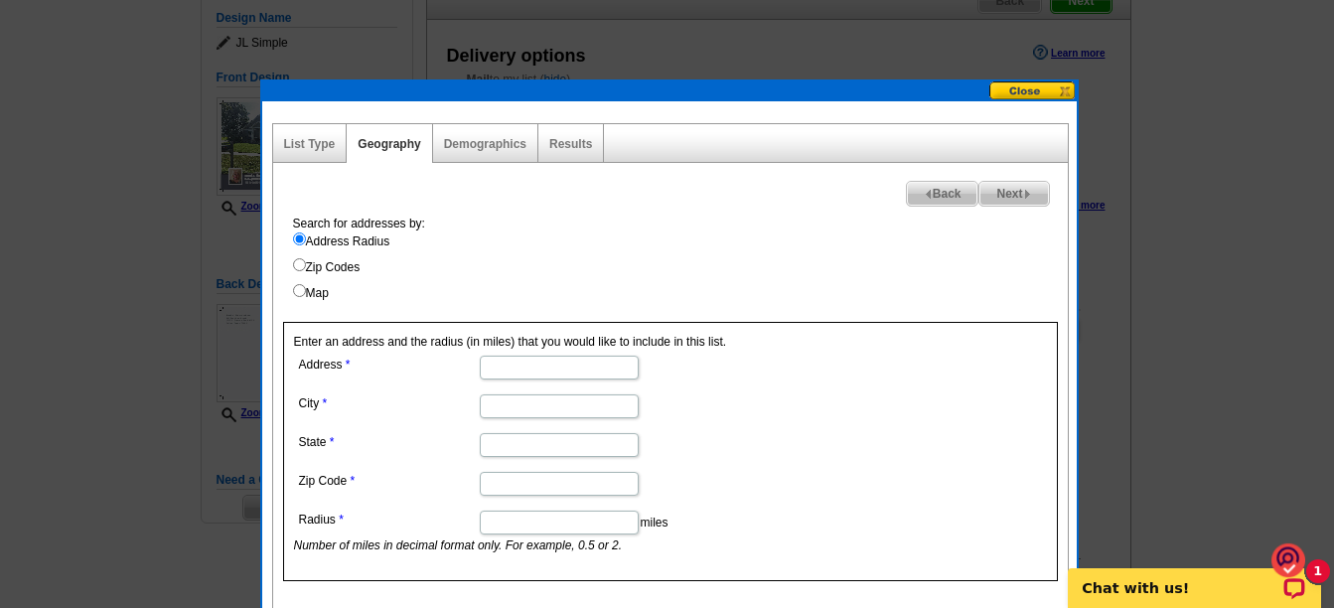
click at [571, 365] on input "Address" at bounding box center [559, 368] width 159 height 24
type input "419 Main St"
click at [561, 405] on input "City" at bounding box center [559, 406] width 159 height 24
type input "Pilot point"
click at [540, 445] on input "State" at bounding box center [559, 445] width 159 height 24
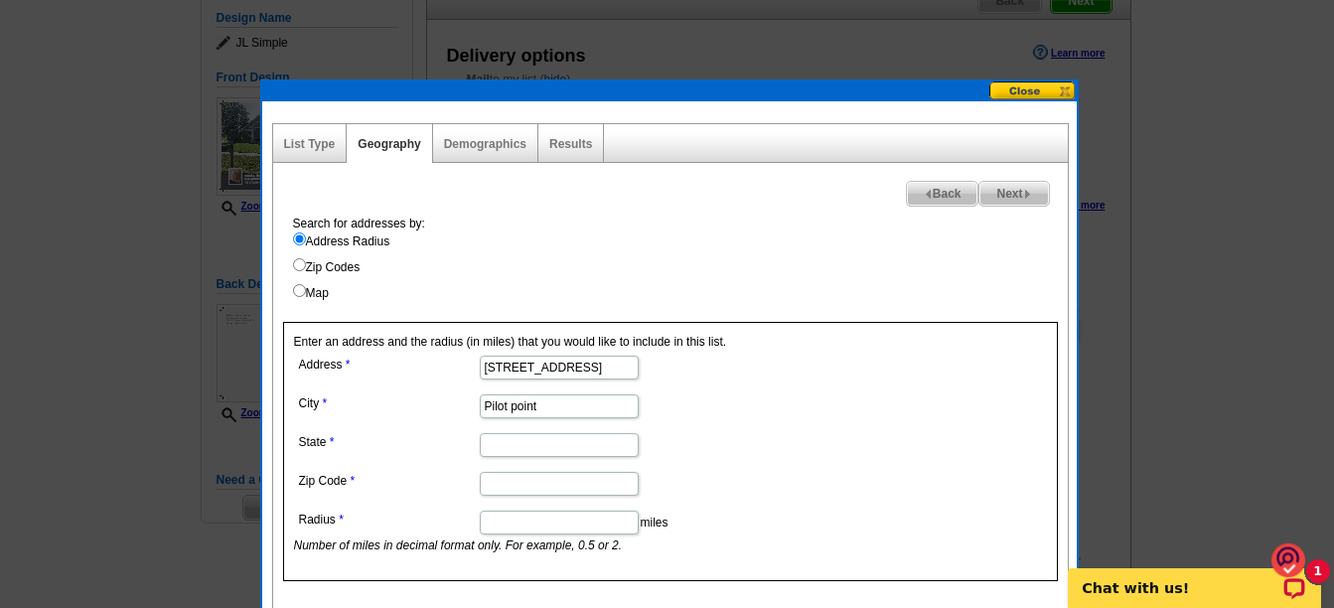
type input "[US_STATE]"
type input "75021"
click at [551, 526] on input "Radius" at bounding box center [559, 523] width 159 height 24
click at [913, 454] on form "Address 419 Main St City Pilot point State Texas Zip Code 75021 Radius miles Nu…" at bounding box center [670, 453] width 753 height 204
click at [506, 526] on input "Radius" at bounding box center [559, 523] width 159 height 24
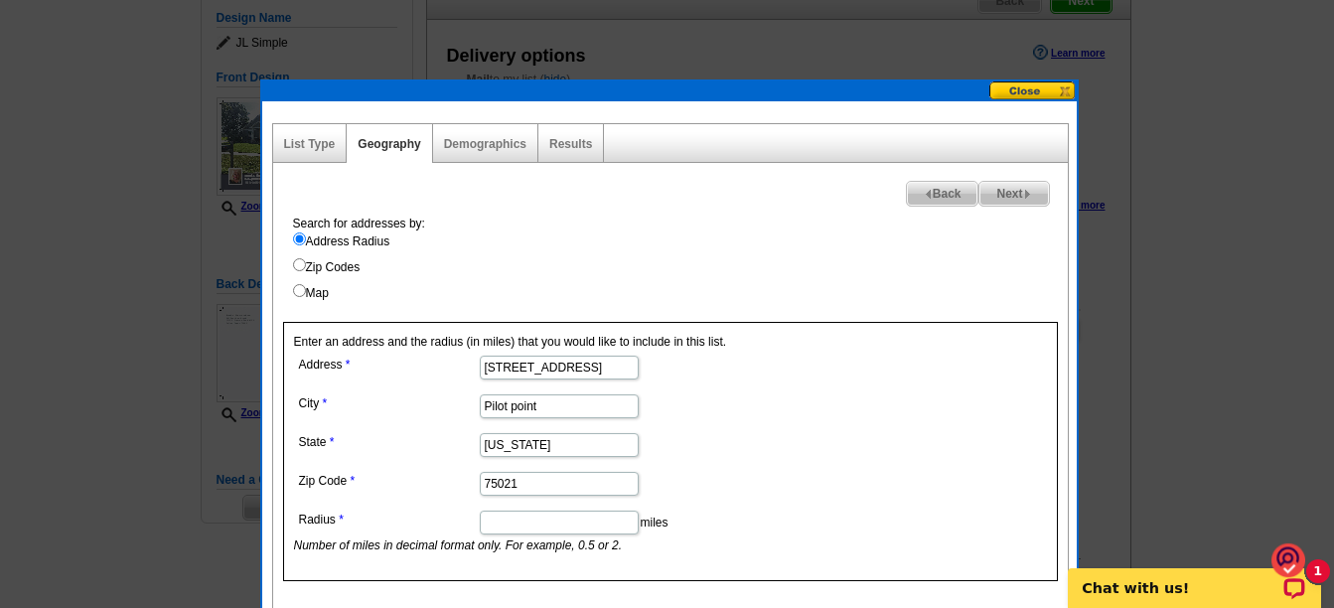
type input "0.25"
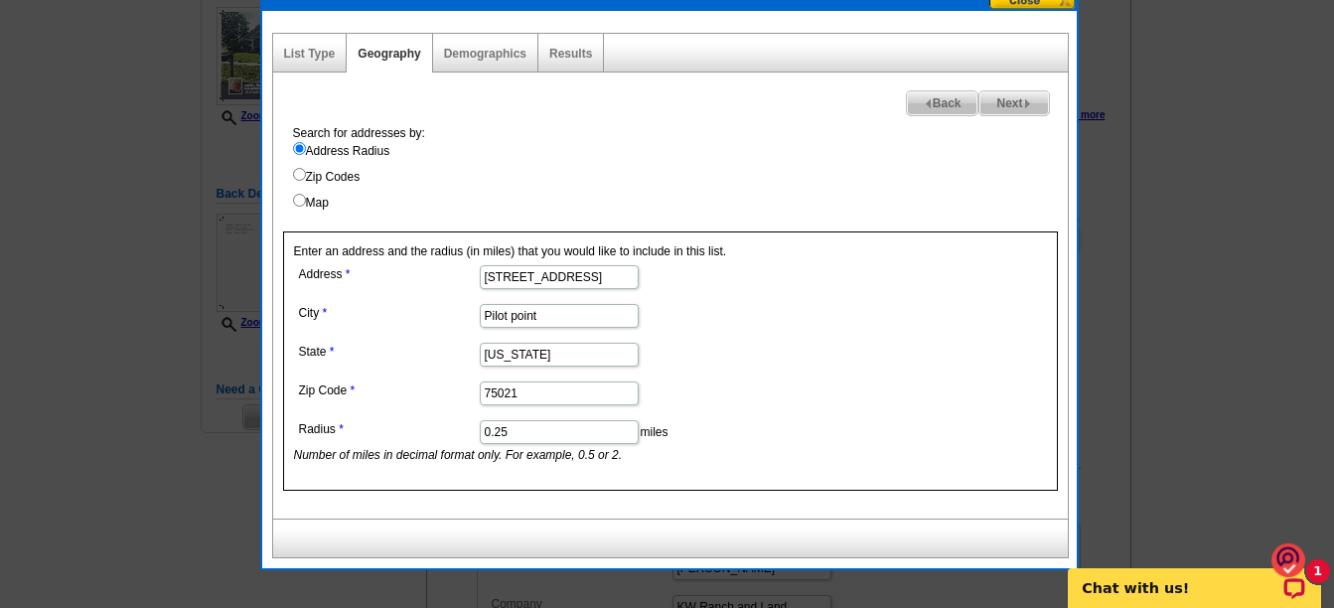
scroll to position [298, 0]
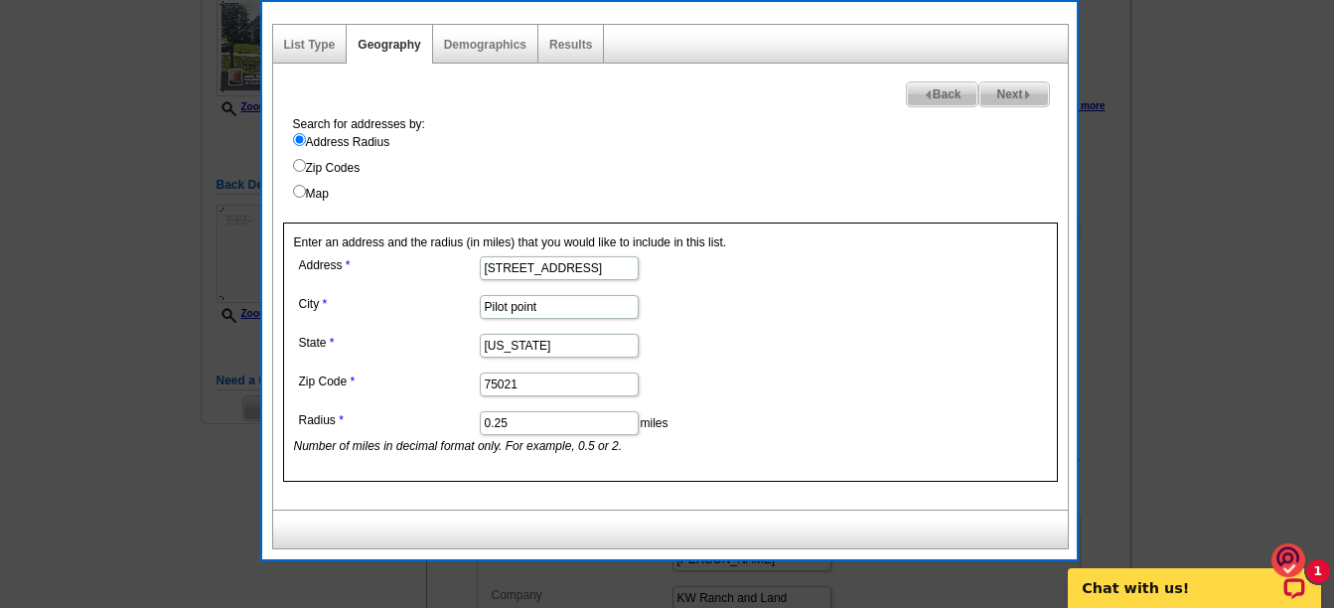
click at [1014, 94] on span "Next" at bounding box center [1014, 94] width 69 height 24
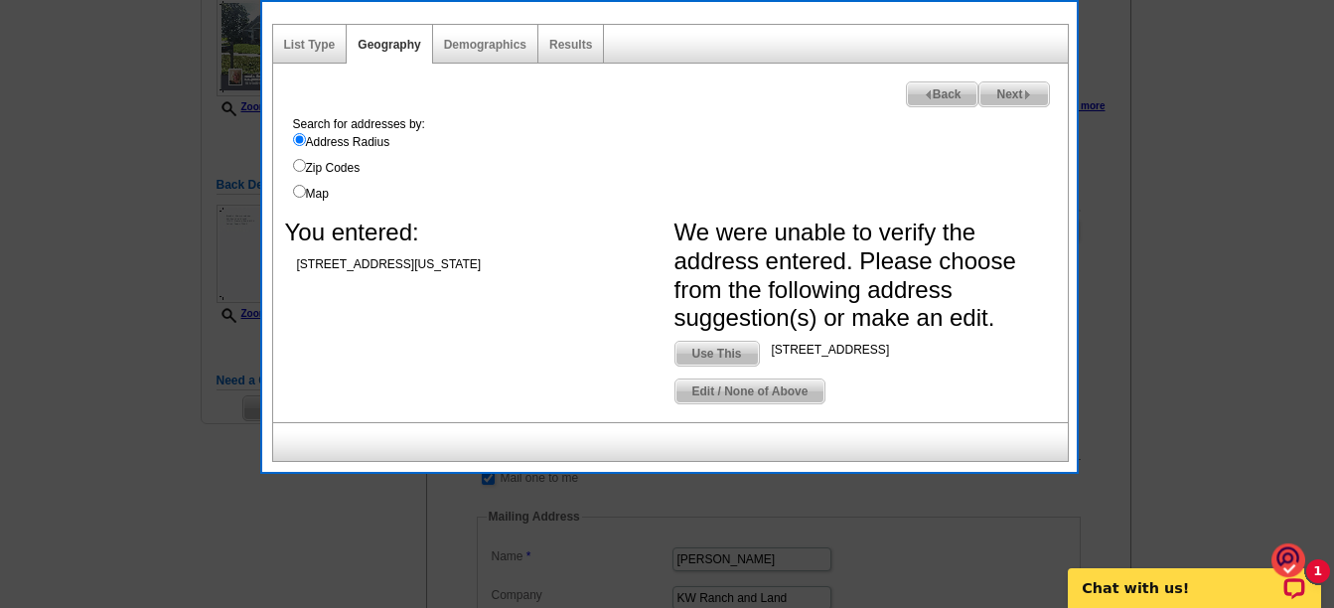
click at [727, 356] on span "Use This" at bounding box center [717, 354] width 83 height 24
type input "419 E Main St"
type input "Pilot Point"
type input "TX"
type input "76258"
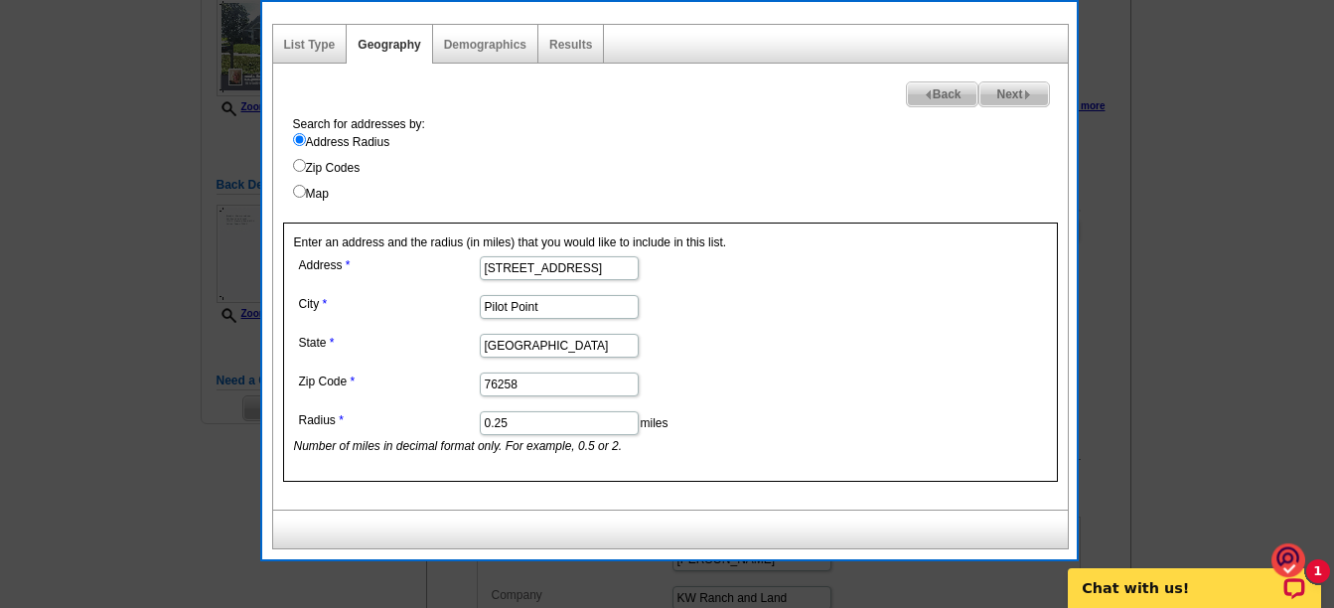
click at [1008, 95] on span "Next" at bounding box center [1014, 94] width 69 height 24
select select
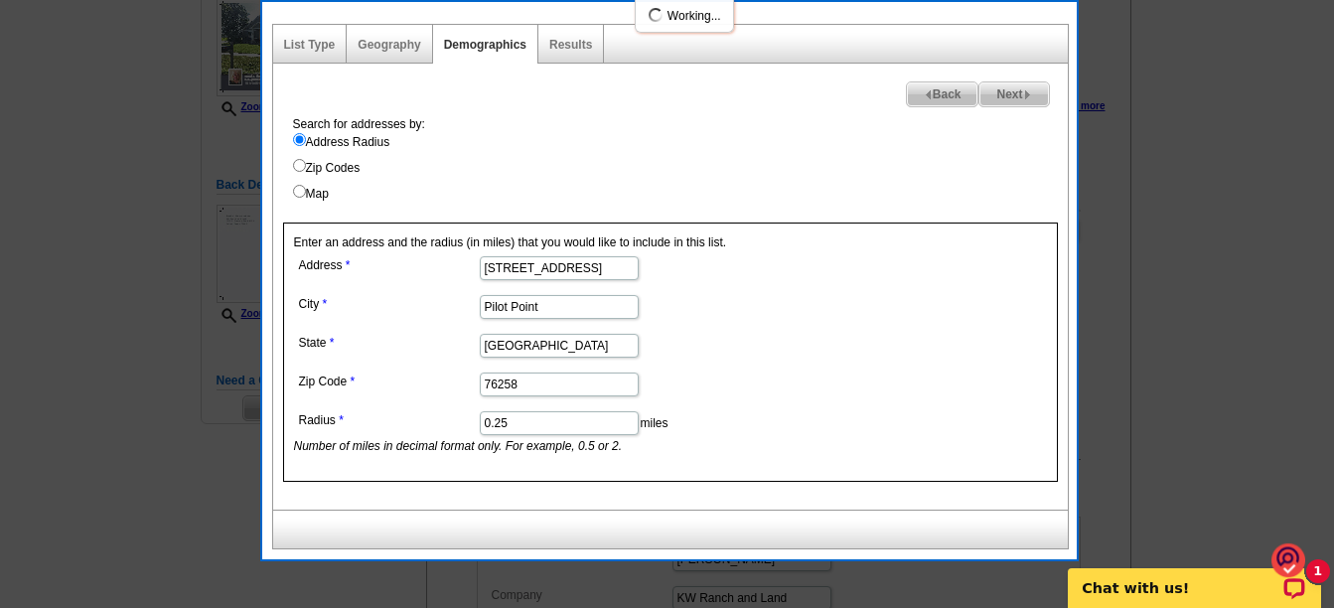
select select
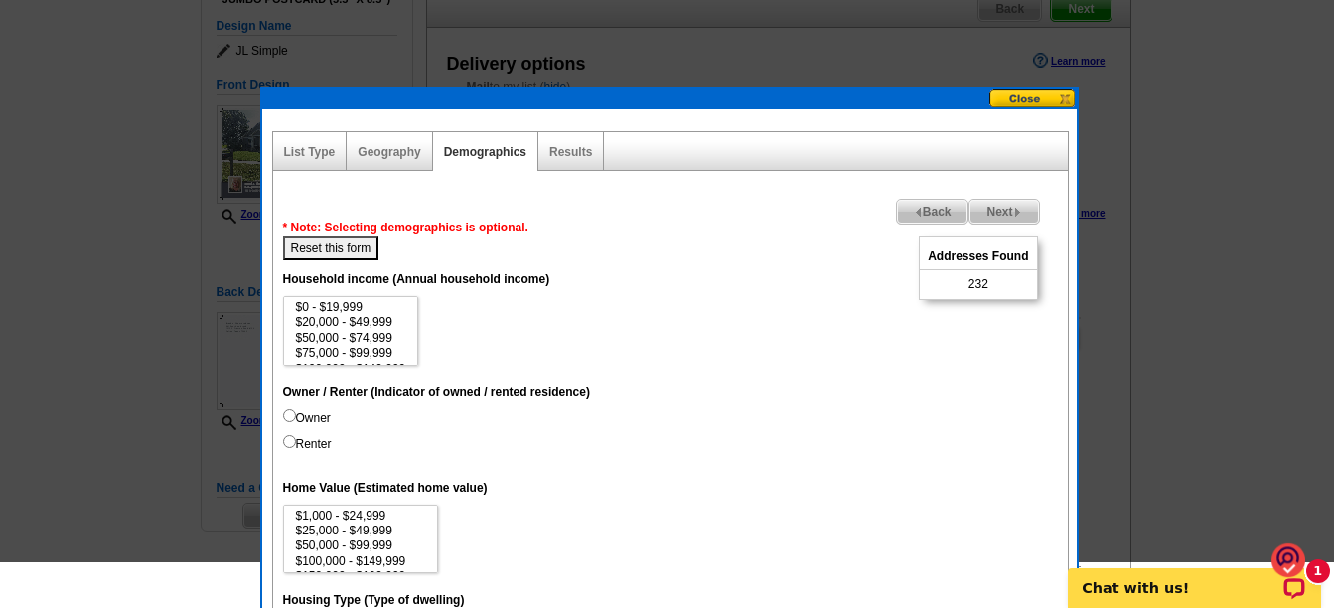
scroll to position [199, 0]
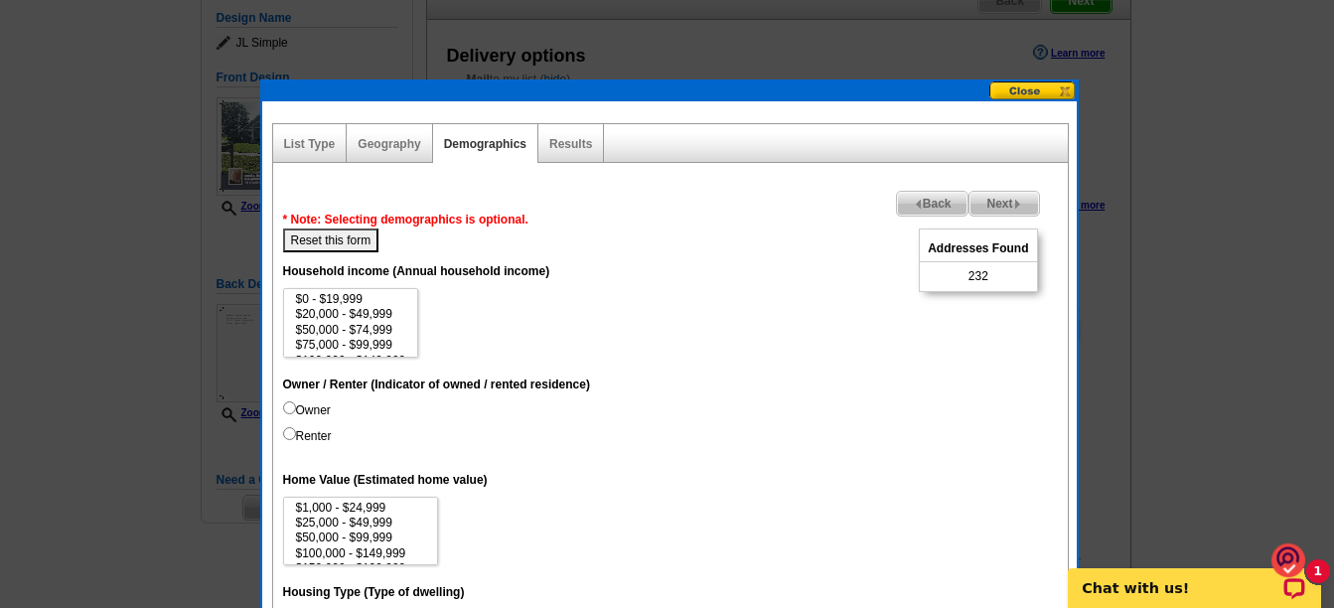
click at [920, 204] on span "Back" at bounding box center [933, 204] width 72 height 24
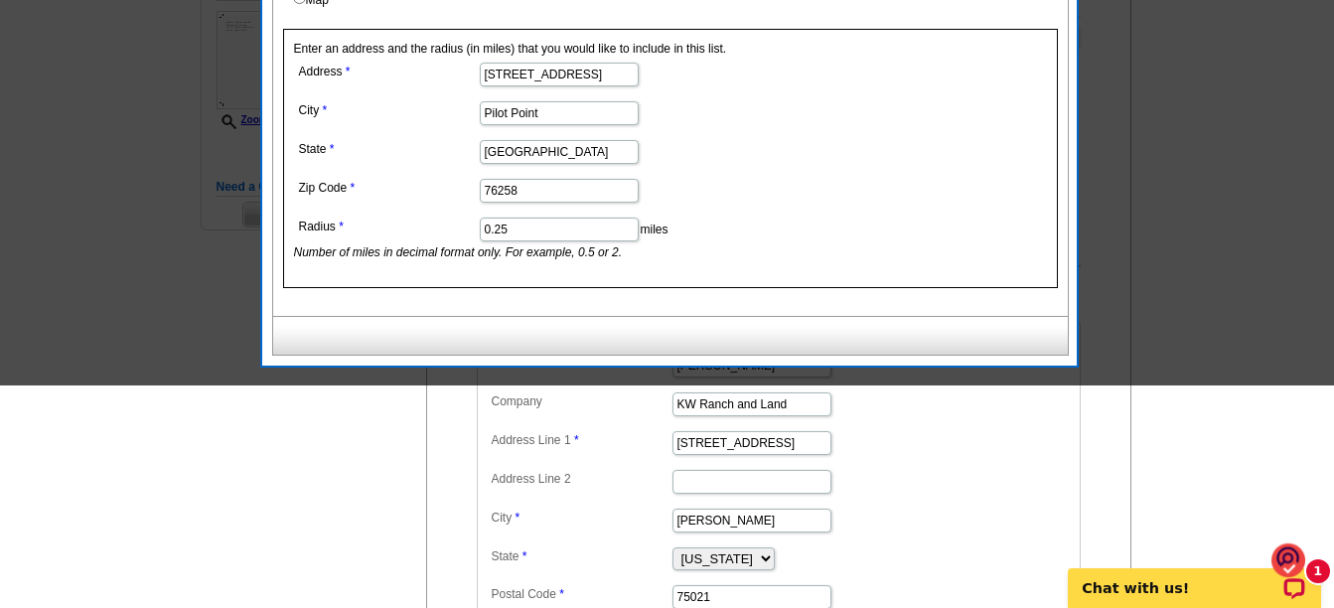
scroll to position [497, 0]
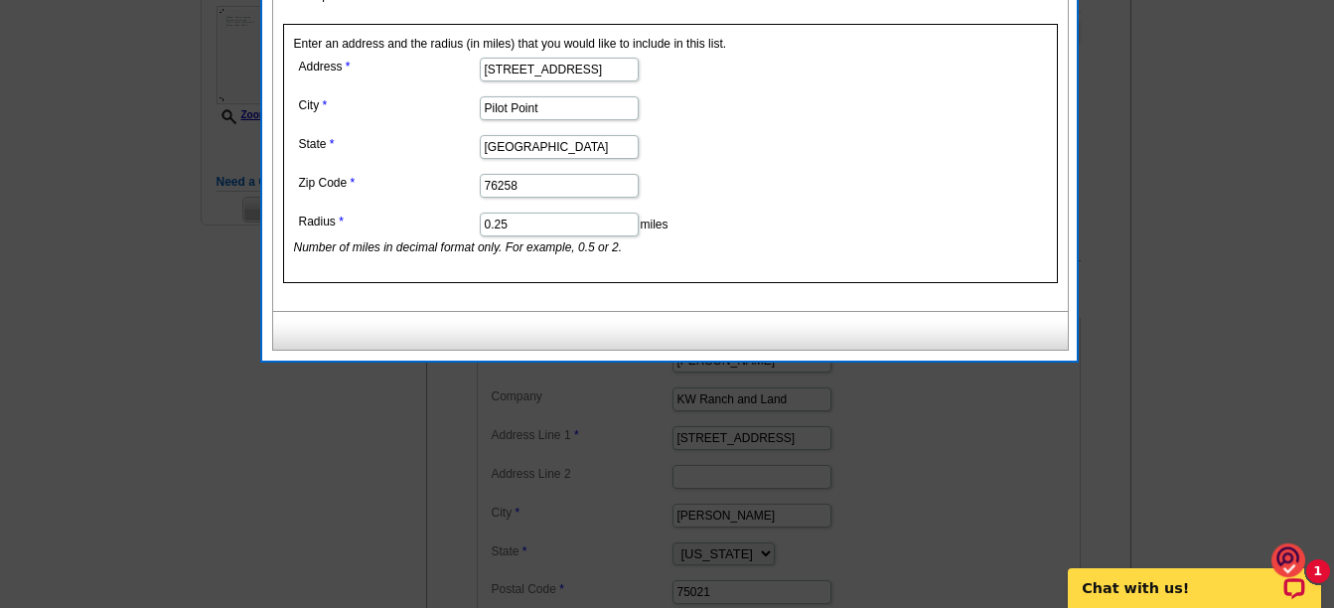
click at [562, 221] on input "0.25" at bounding box center [559, 225] width 159 height 24
type input "0.125"
click at [817, 172] on dd "76258" at bounding box center [558, 184] width 529 height 31
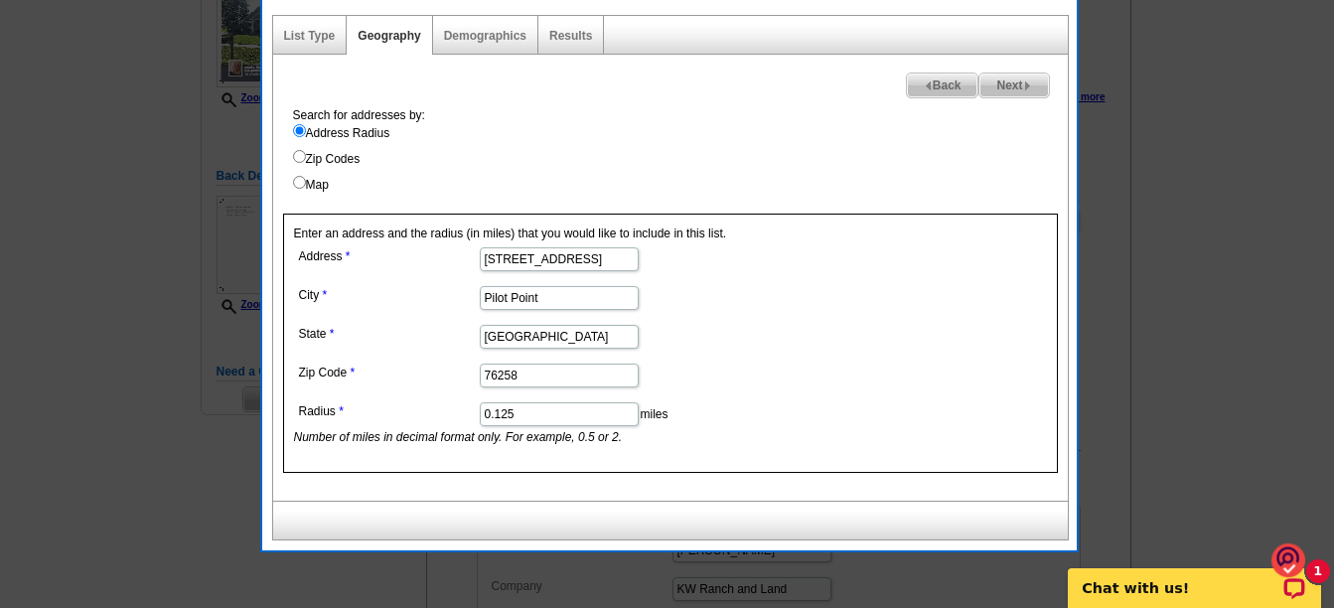
scroll to position [99, 0]
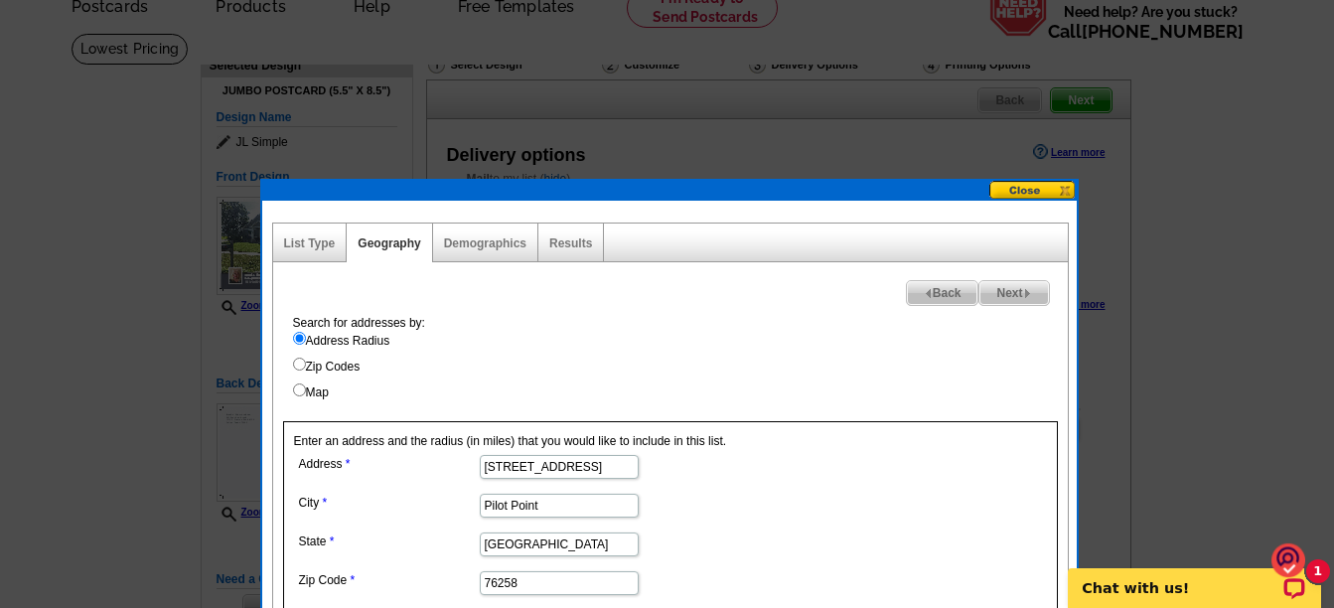
click at [1013, 292] on span "Next" at bounding box center [1014, 293] width 69 height 24
select select
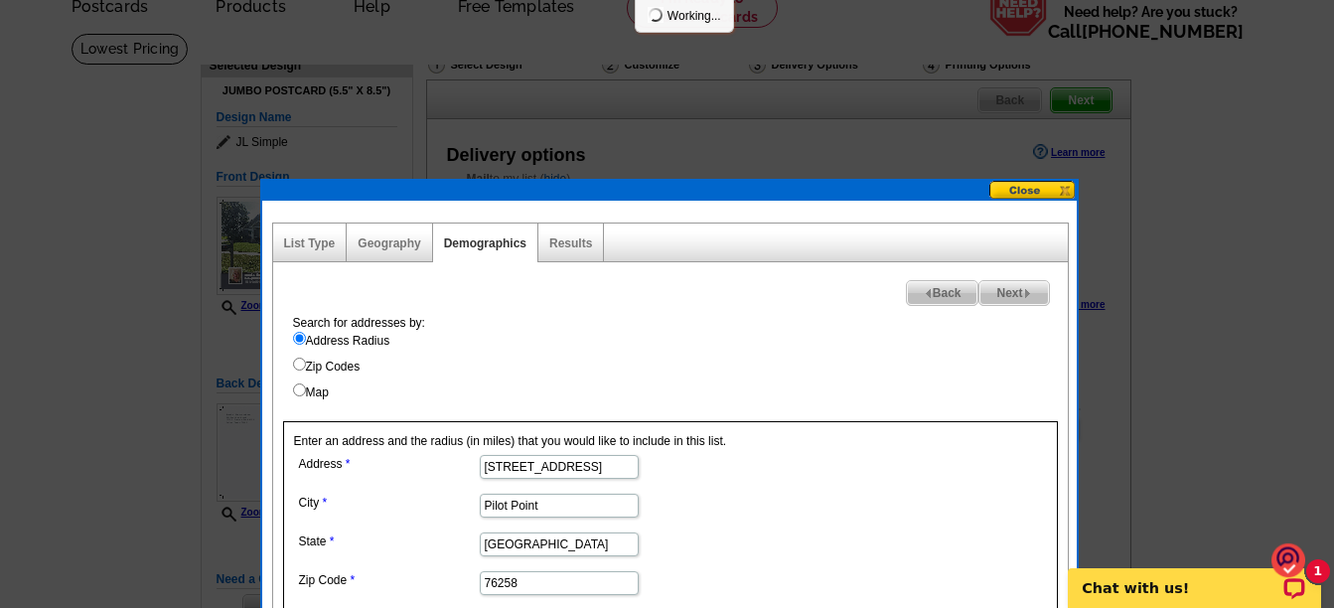
select select
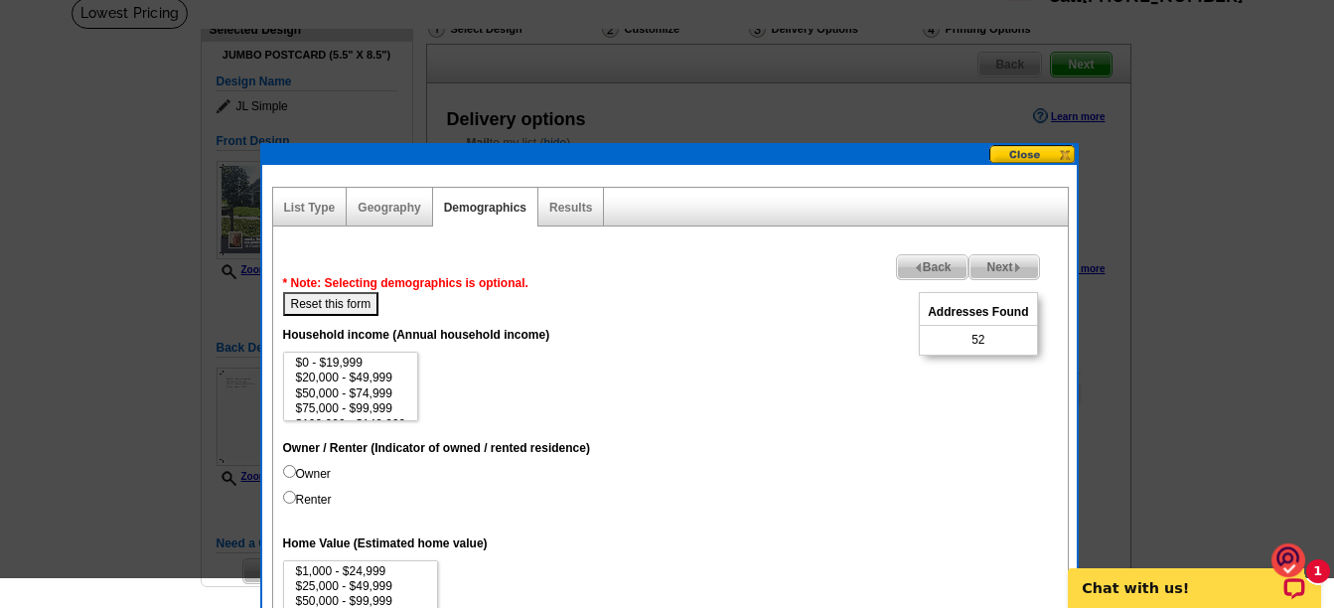
scroll to position [199, 0]
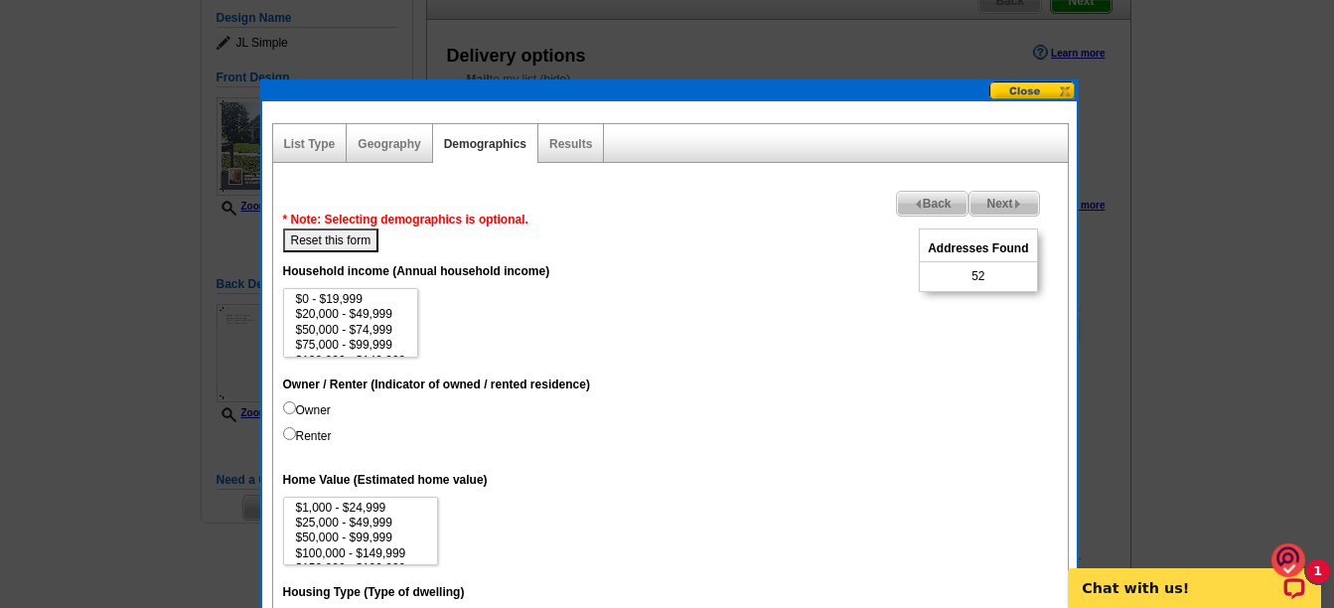
click at [905, 205] on span "Back" at bounding box center [933, 204] width 72 height 24
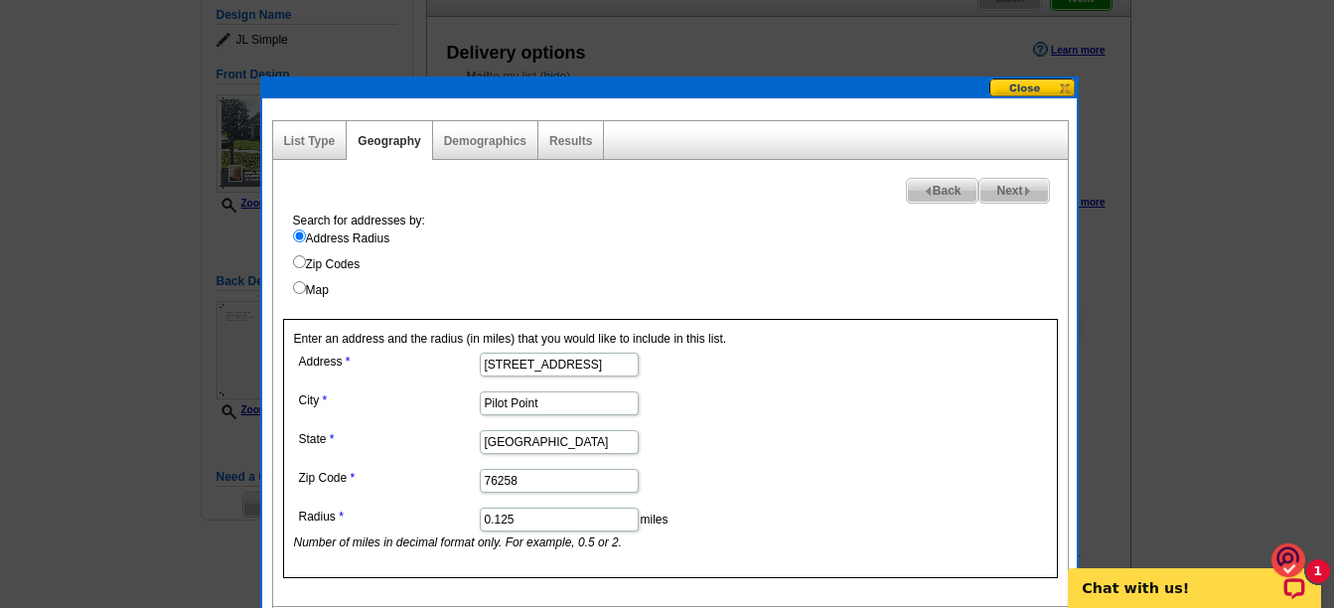
scroll to position [397, 0]
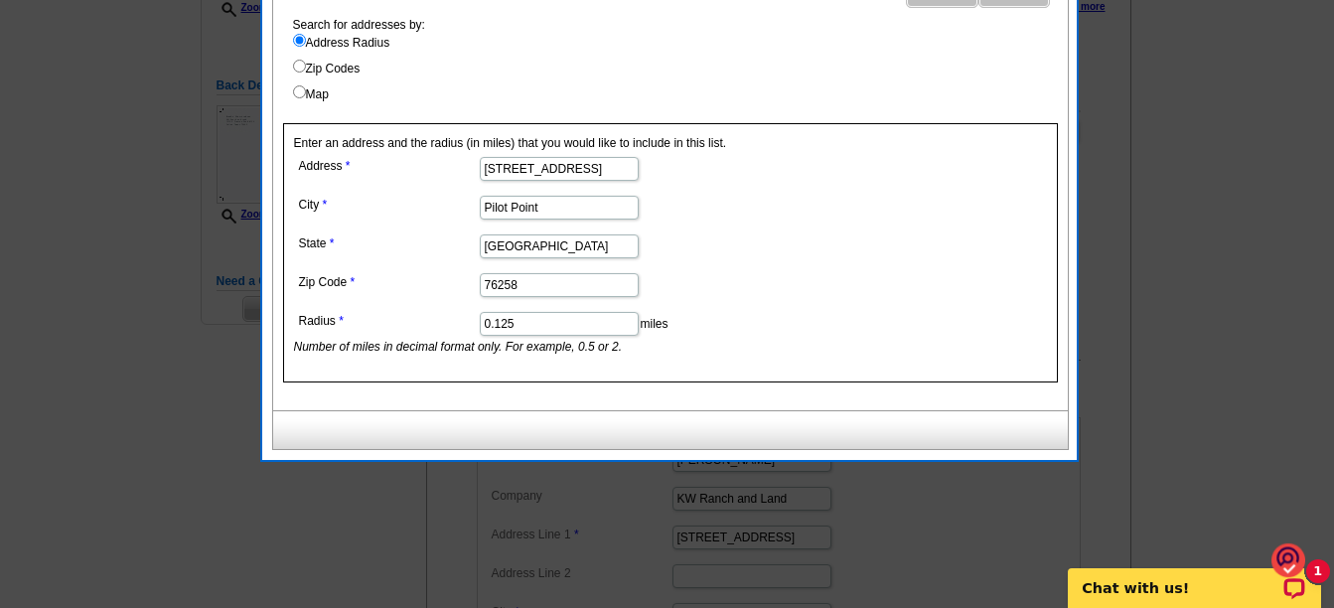
click at [513, 323] on input "0.125" at bounding box center [559, 324] width 159 height 24
type input "0.25"
drag, startPoint x: 737, startPoint y: 325, endPoint x: 795, endPoint y: 309, distance: 59.8
click at [764, 315] on dd "0.25 miles Number of miles in decimal format only. For example, 0.5 or 2." at bounding box center [558, 331] width 529 height 49
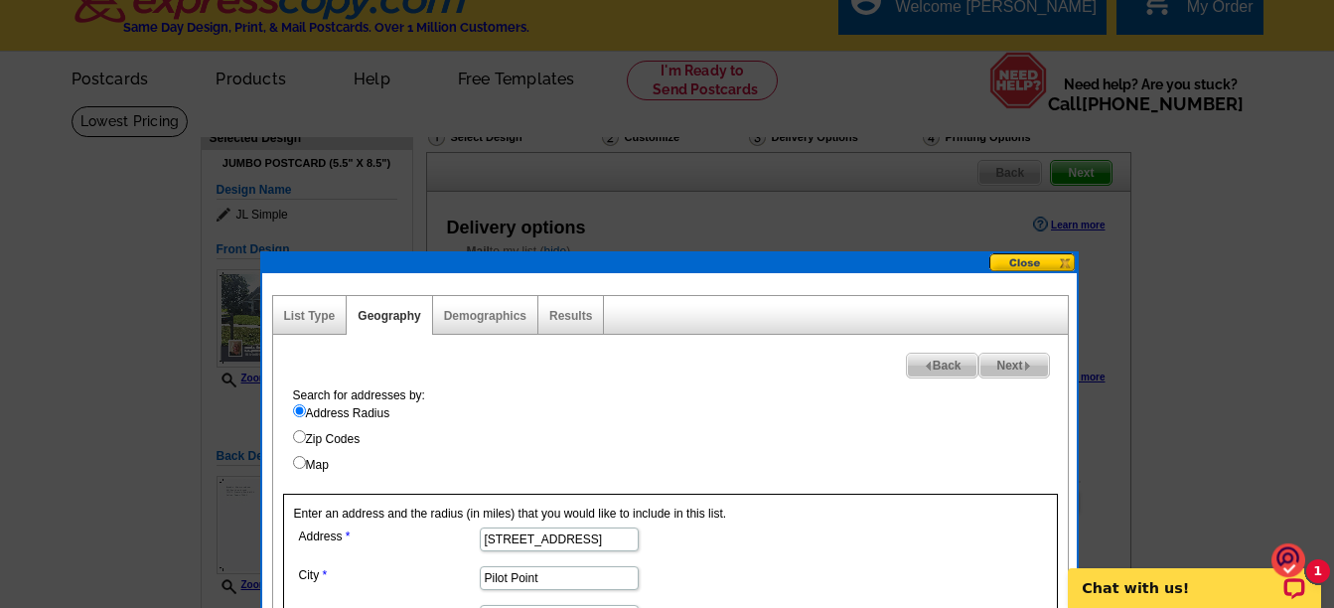
scroll to position [0, 0]
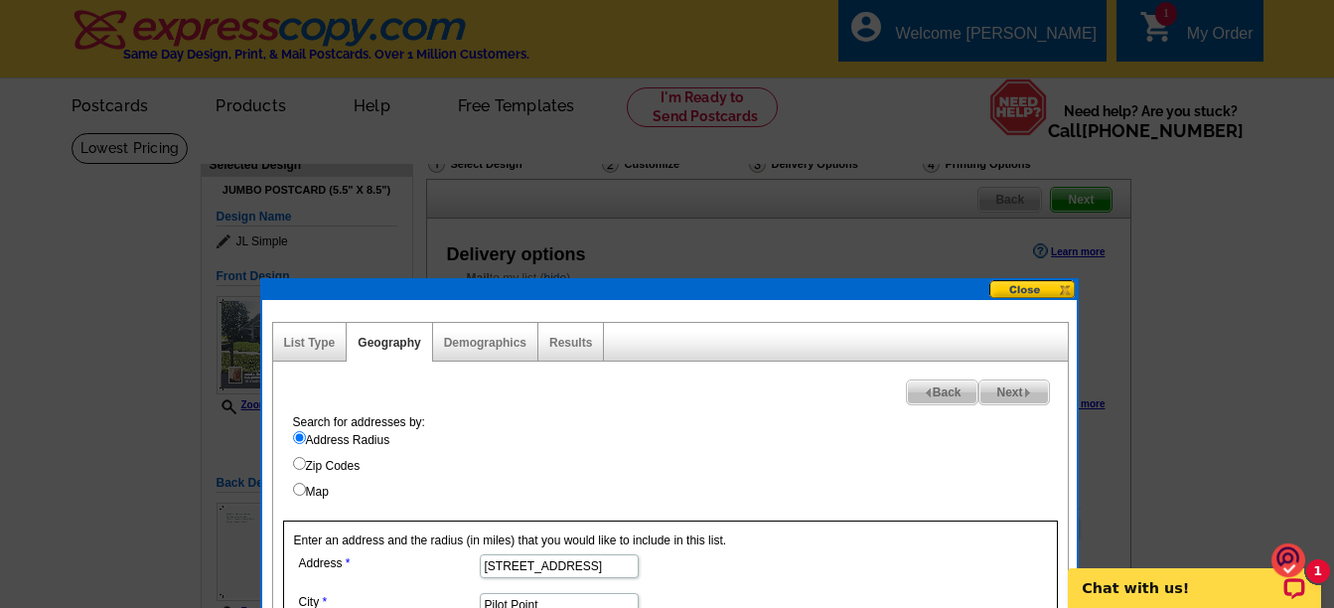
click at [1020, 386] on span "Next" at bounding box center [1014, 393] width 69 height 24
select select
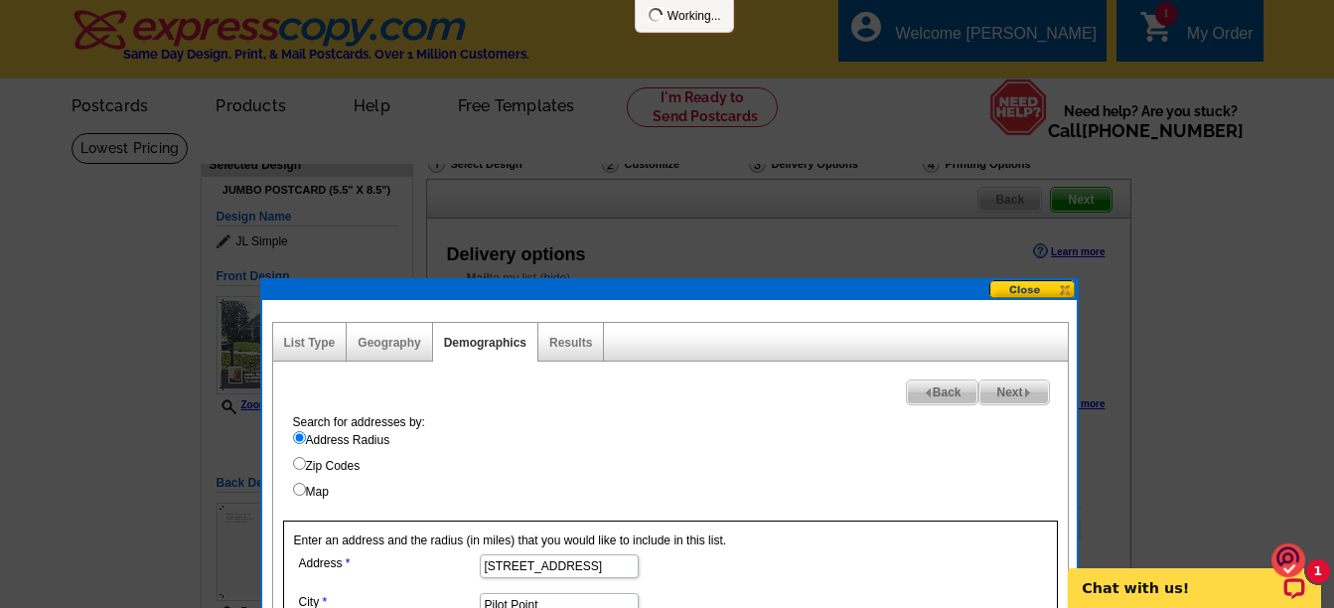
select select
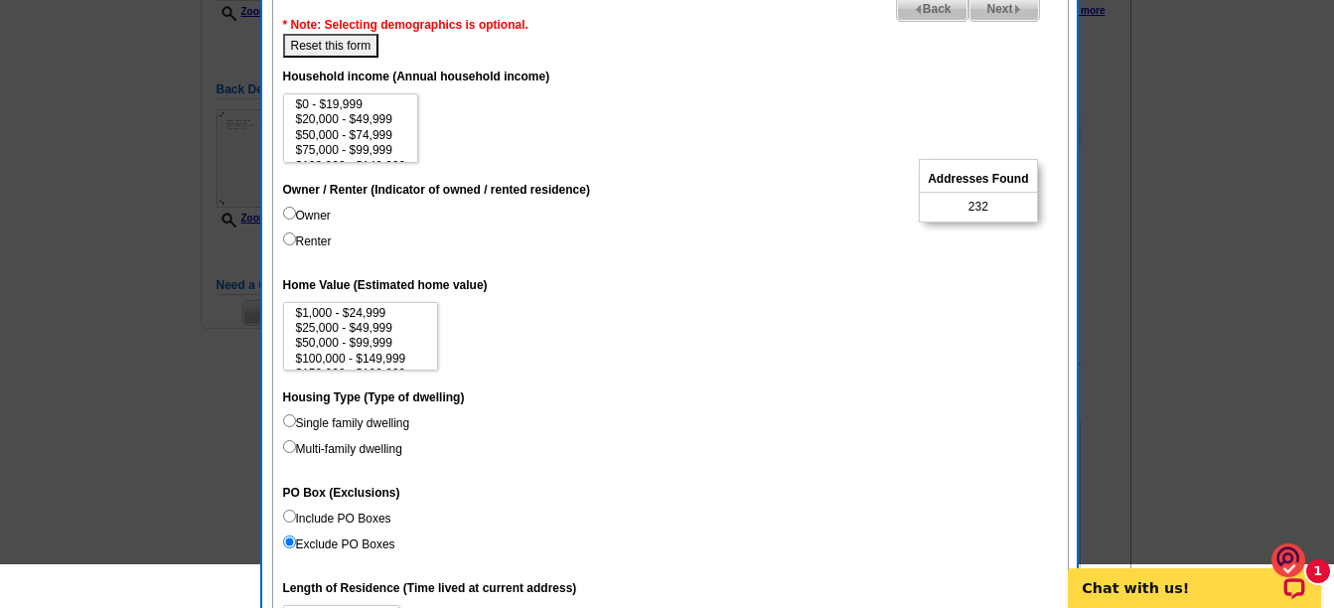
scroll to position [497, 0]
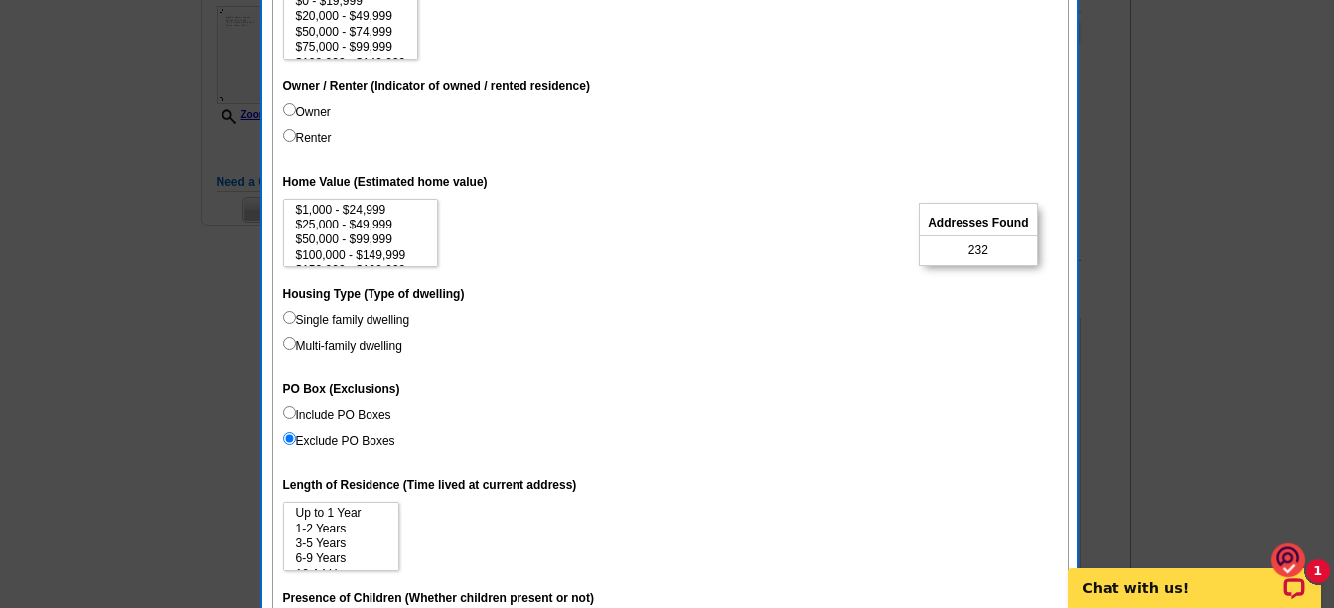
click at [286, 315] on input "Single family dwelling" at bounding box center [289, 317] width 13 height 13
radio input "true"
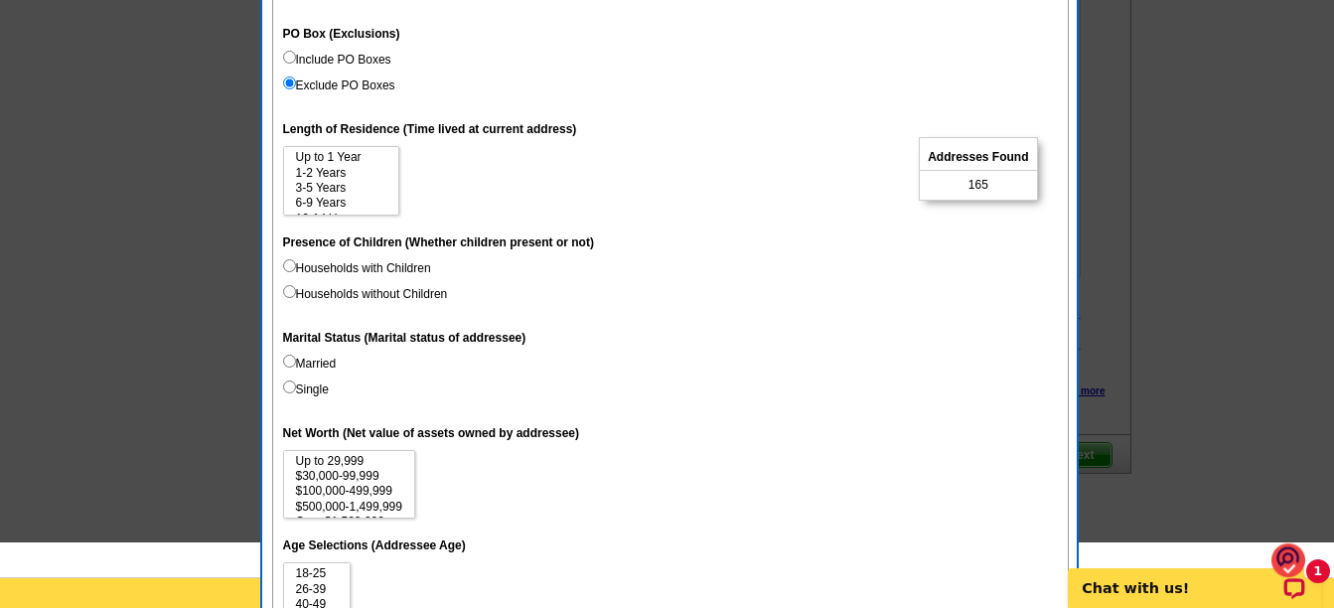
scroll to position [894, 0]
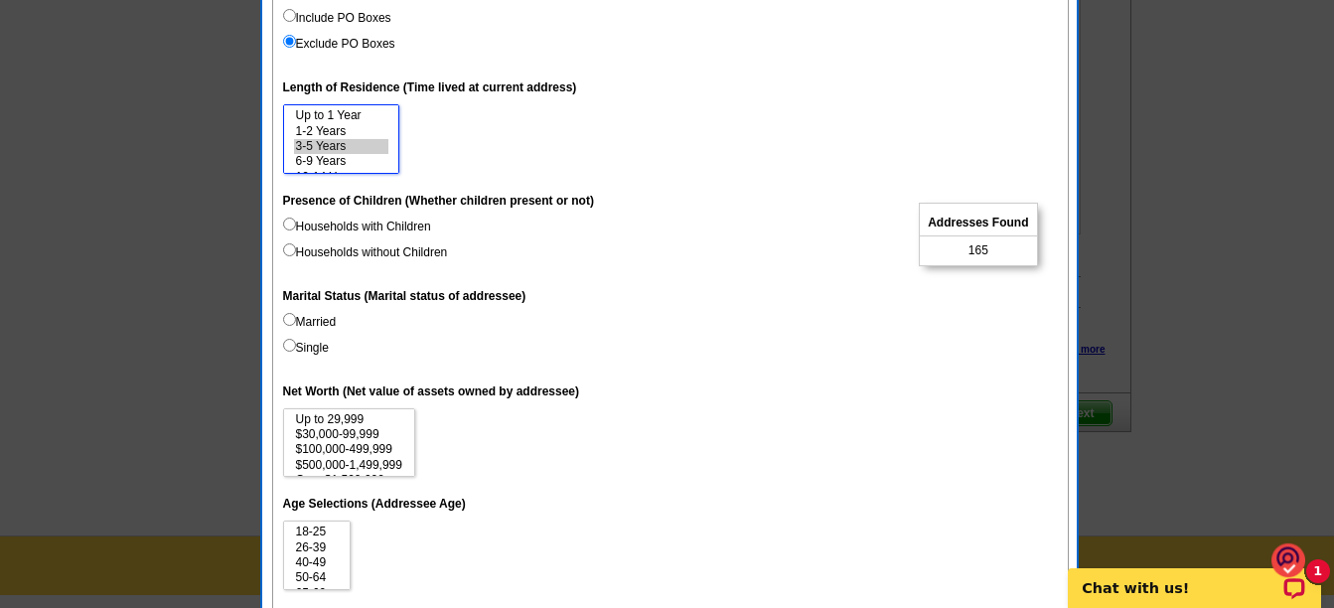
click at [321, 147] on option "3-5 Years" at bounding box center [341, 146] width 94 height 15
click at [324, 159] on option "6-9 Years" at bounding box center [341, 161] width 94 height 15
select select "0-1"
click at [332, 114] on option "Up to 1 Year" at bounding box center [341, 115] width 94 height 15
select select
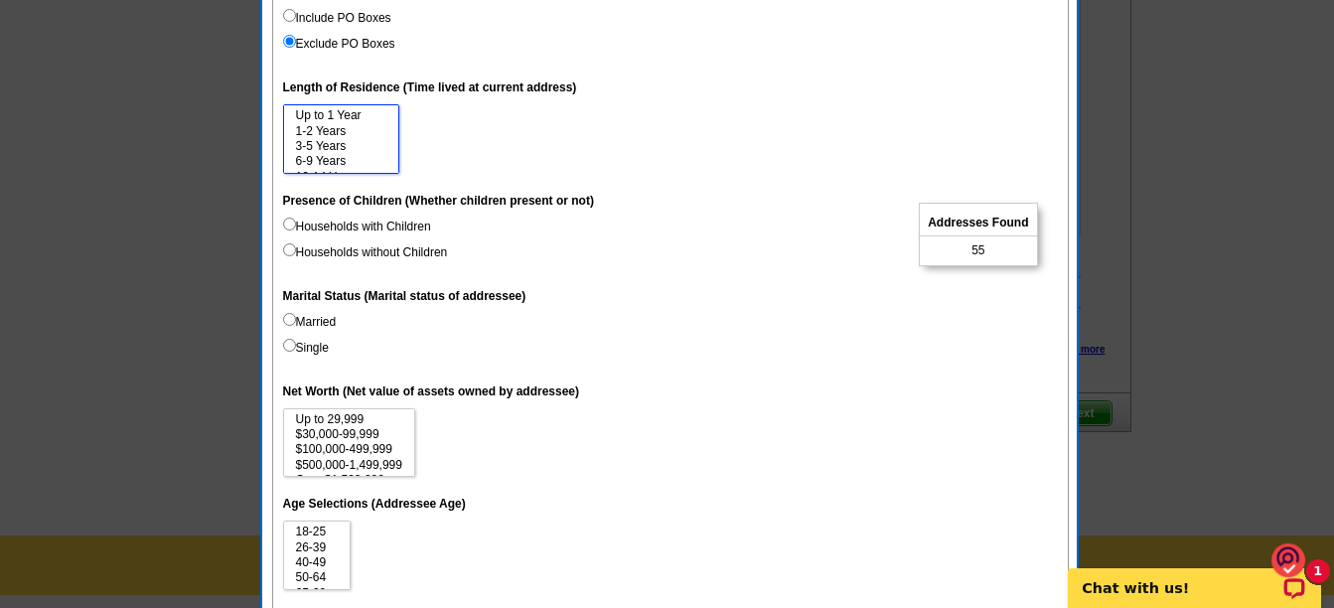
click at [331, 116] on option "Up to 1 Year" at bounding box center [341, 115] width 94 height 15
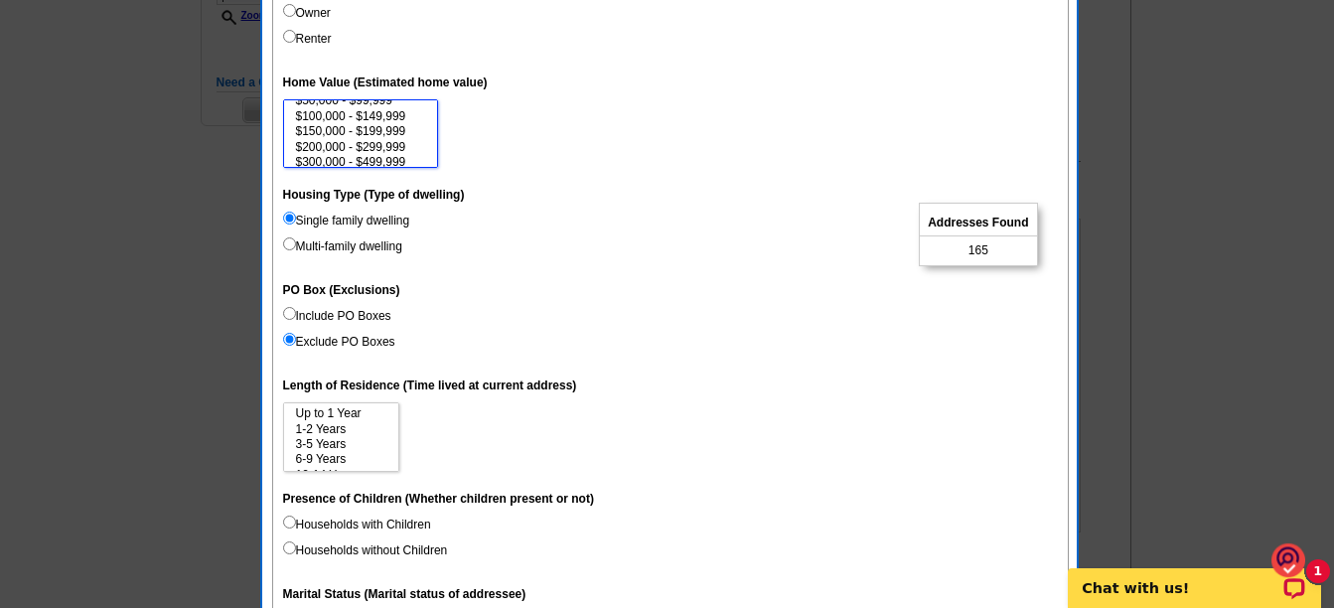
scroll to position [79, 0]
click at [393, 106] on option "$200,000 - $299,999" at bounding box center [361, 107] width 134 height 15
click at [381, 126] on option "$300,000 - $499,999" at bounding box center [361, 122] width 134 height 15
click at [392, 109] on option "$200,000 - $299,999" at bounding box center [361, 107] width 134 height 15
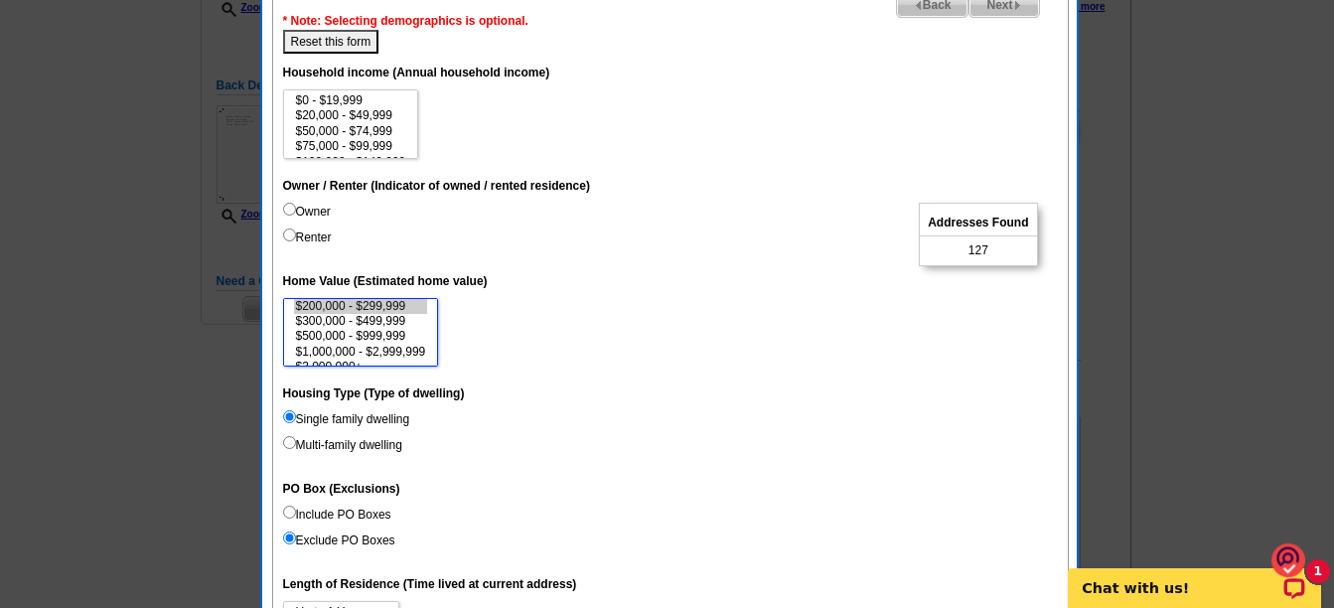
select select "300000-499999"
click at [383, 306] on option "$200,000 - $299,999" at bounding box center [361, 306] width 134 height 15
select select
click at [380, 318] on option "$300,000 - $499,999" at bounding box center [361, 321] width 134 height 15
click at [292, 213] on input "Owner" at bounding box center [289, 209] width 13 height 13
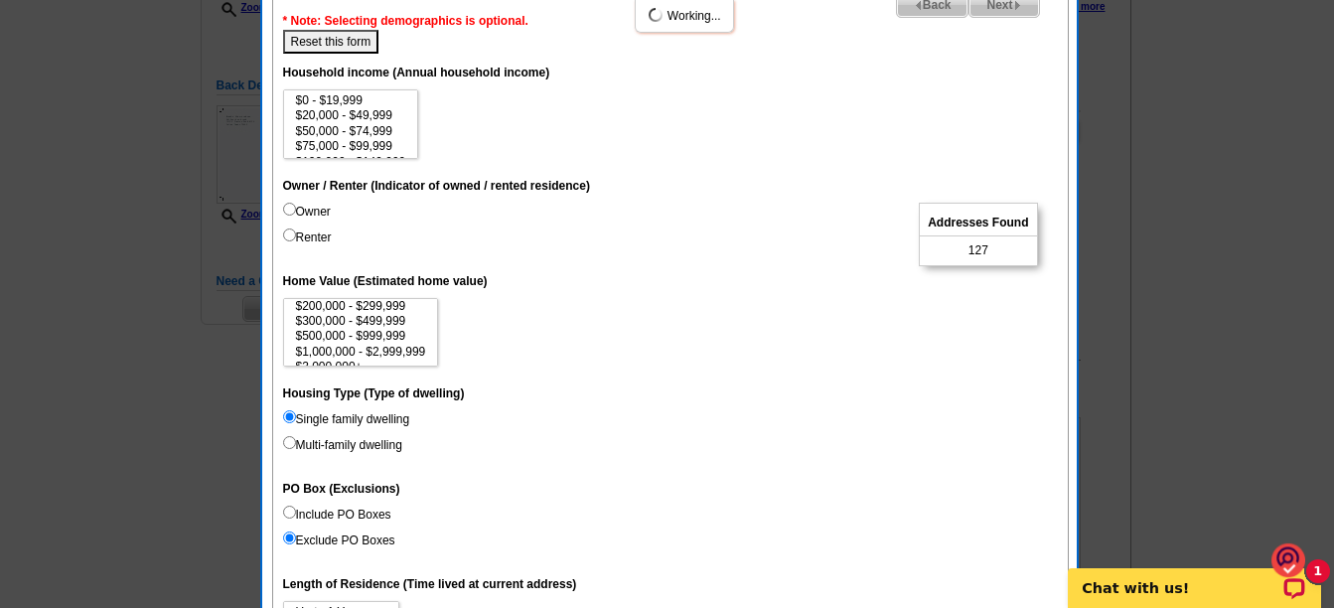
radio input "true"
click at [293, 236] on input "Renter" at bounding box center [289, 235] width 13 height 13
radio input "true"
click at [289, 235] on input "Renter" at bounding box center [289, 235] width 13 height 13
click at [290, 205] on input "Owner" at bounding box center [289, 209] width 13 height 13
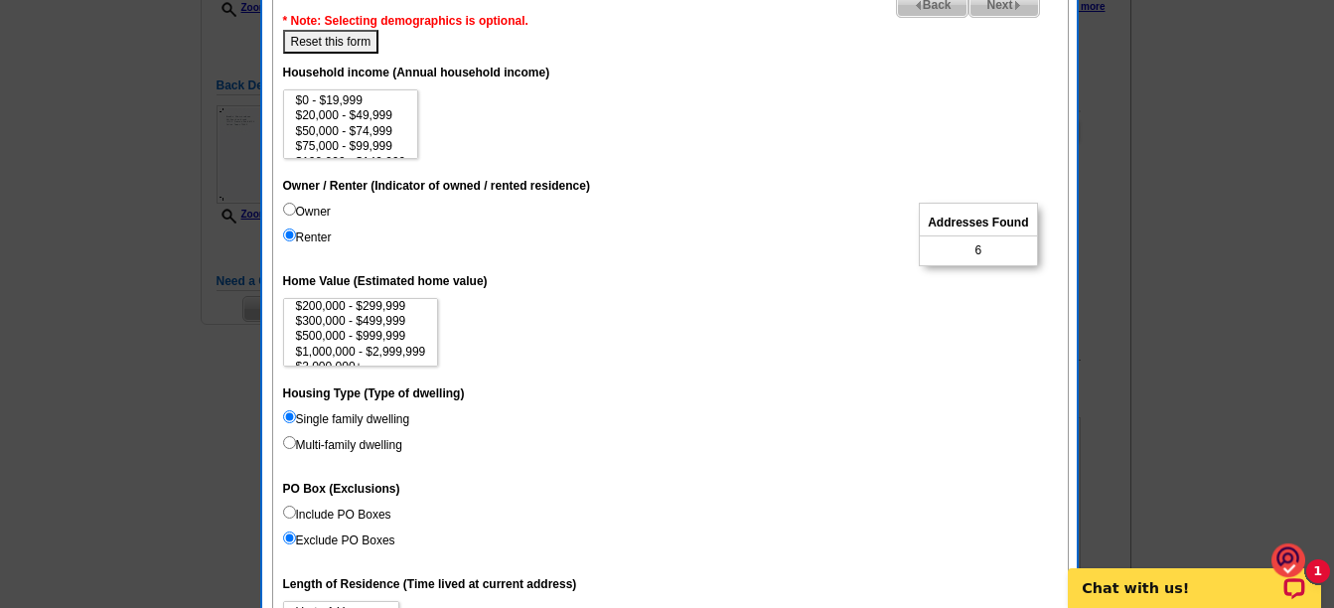
radio input "true"
click at [292, 209] on input "Owner" at bounding box center [289, 209] width 13 height 13
click at [290, 204] on input "Owner" at bounding box center [289, 209] width 13 height 13
click at [653, 293] on dt "Home Value (Estimated home value)" at bounding box center [670, 280] width 775 height 36
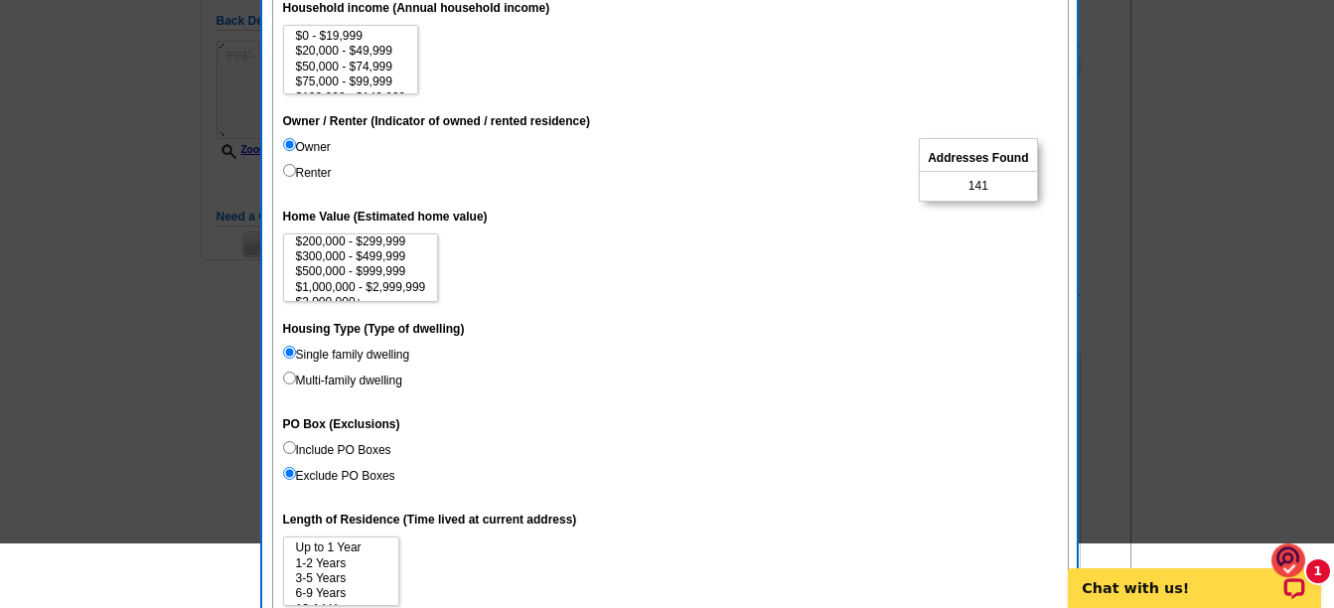
scroll to position [497, 0]
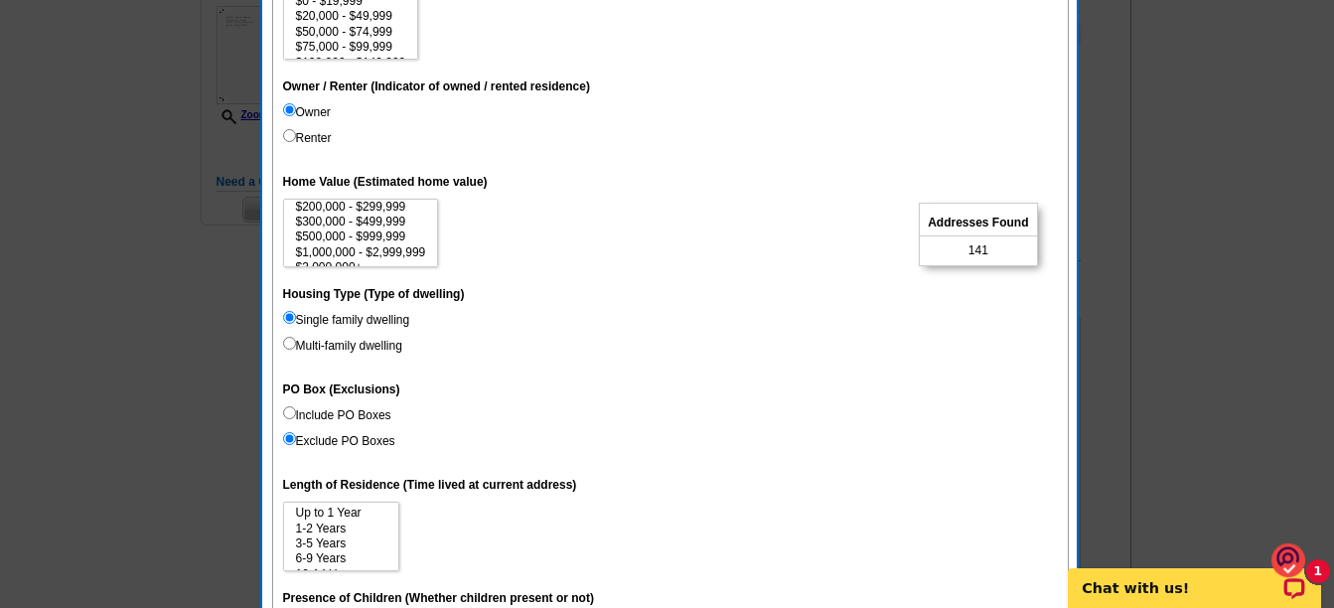
drag, startPoint x: 294, startPoint y: 107, endPoint x: 773, endPoint y: 144, distance: 480.4
click at [771, 144] on dd "Owner Renter" at bounding box center [670, 129] width 775 height 52
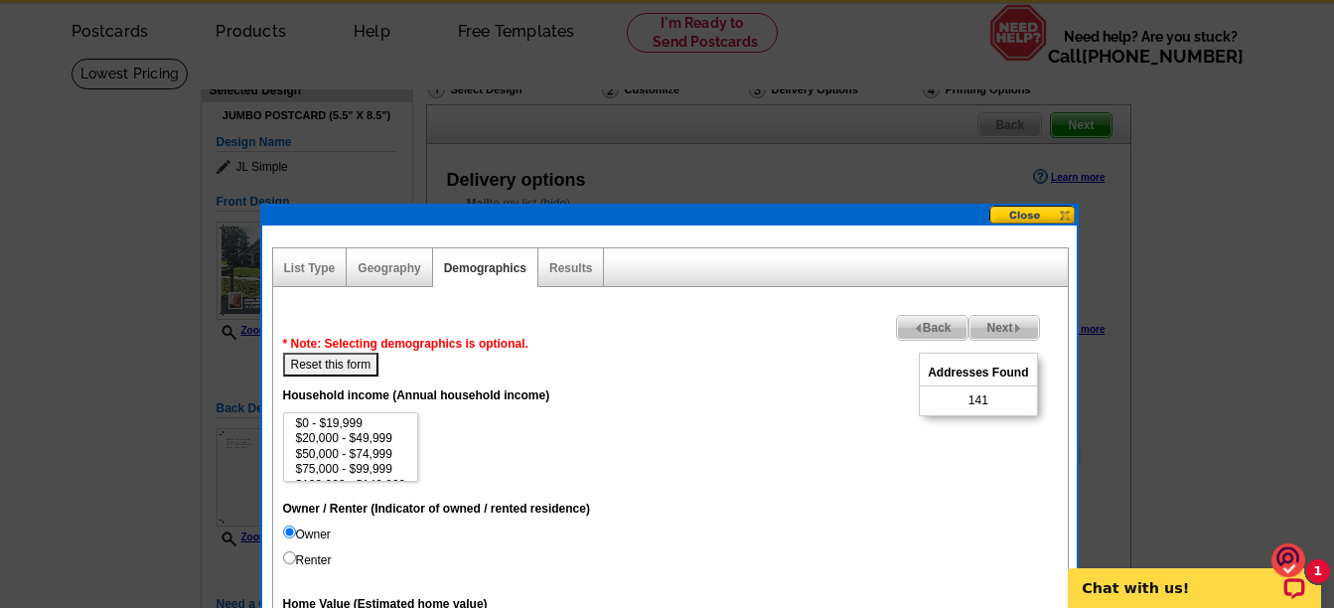
scroll to position [199, 0]
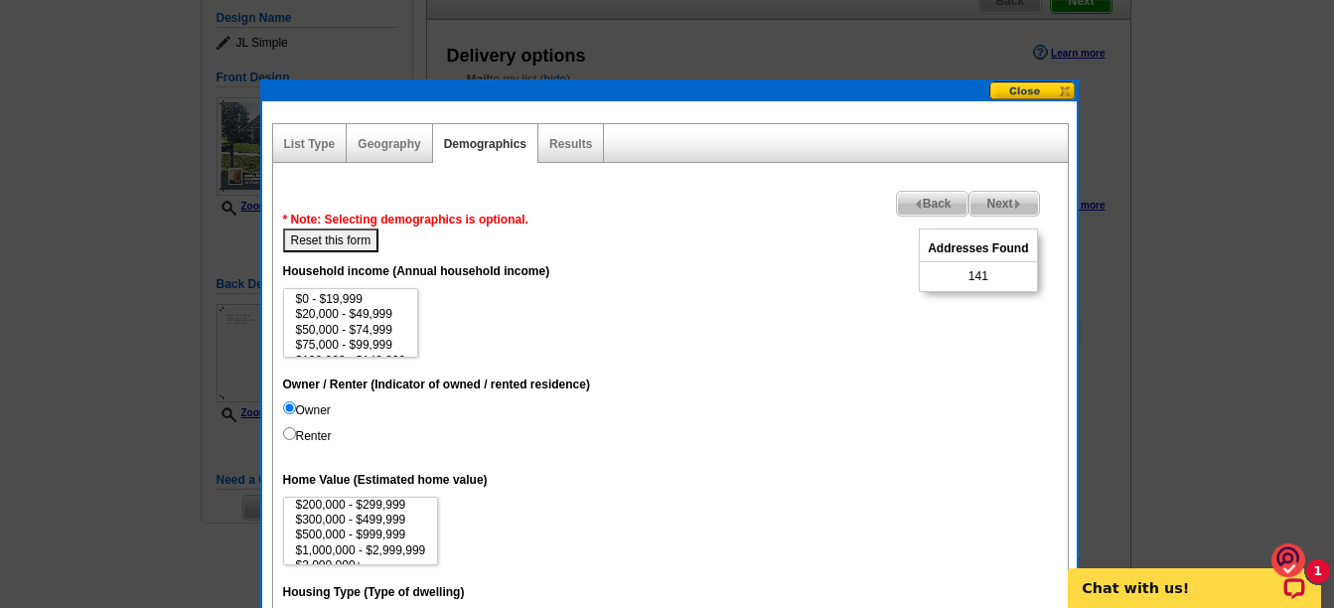
click at [320, 238] on button "Reset this form" at bounding box center [331, 241] width 96 height 24
select select
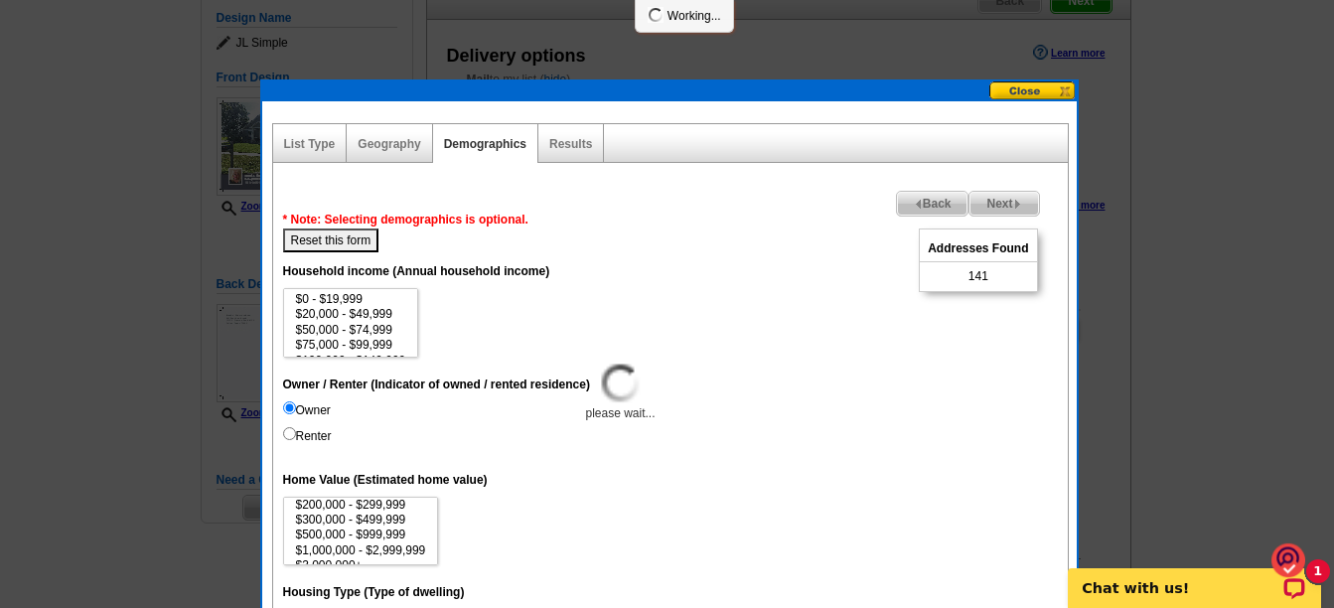
select select
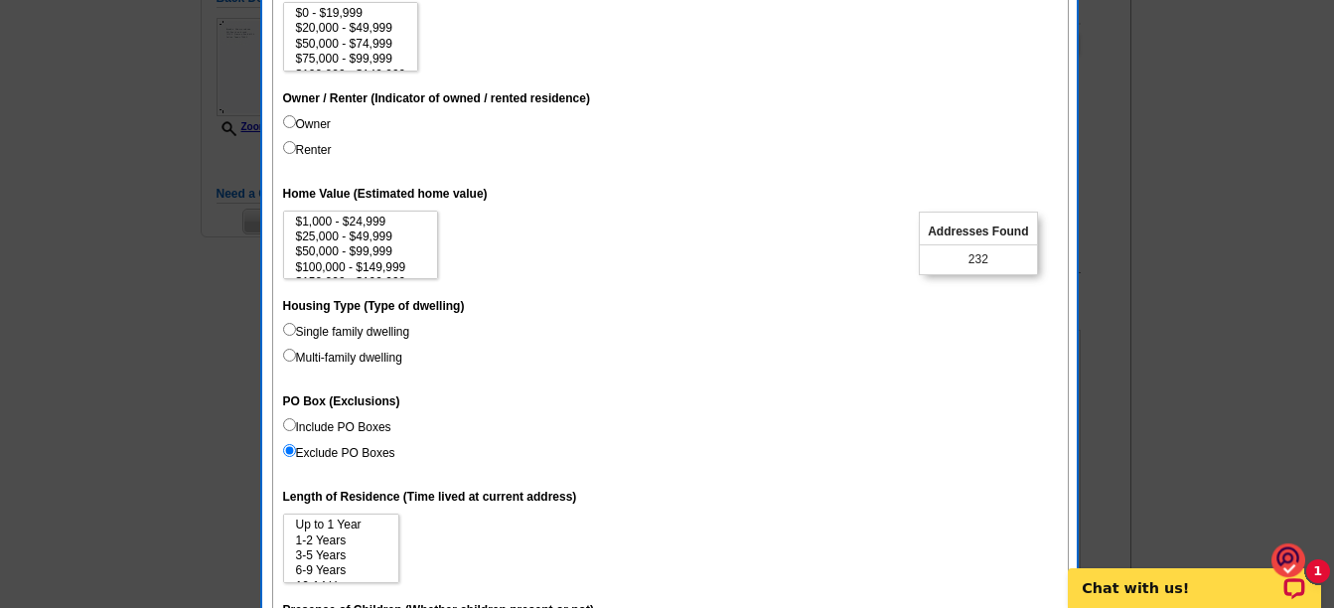
scroll to position [497, 0]
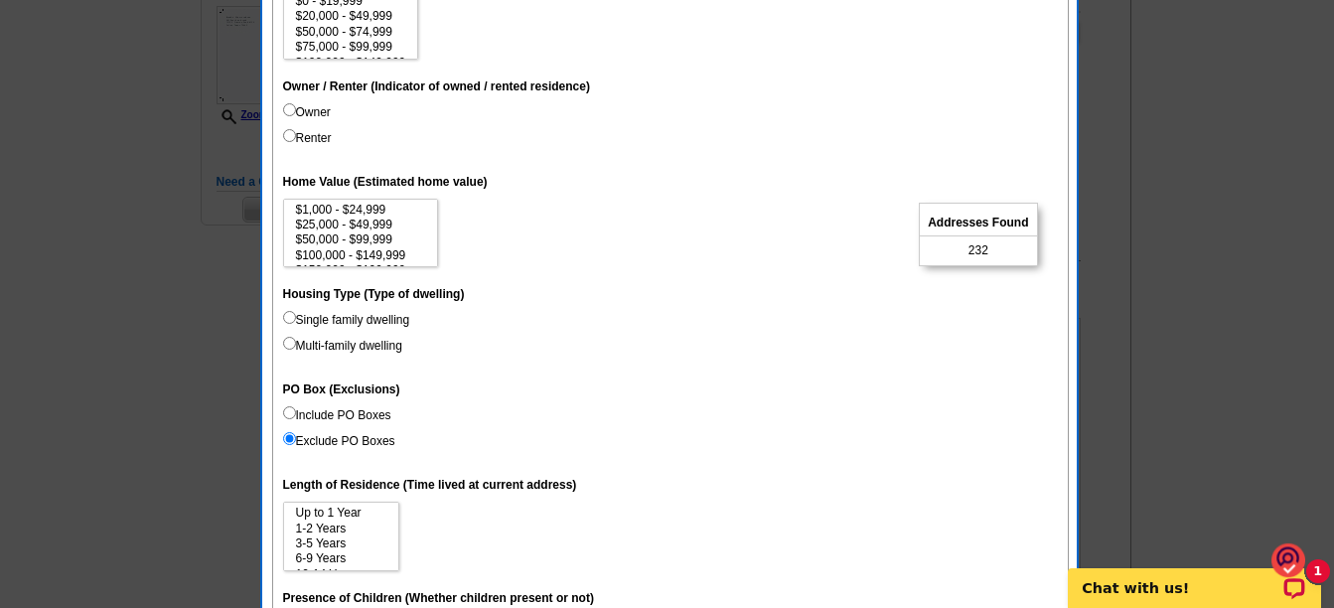
click at [291, 319] on input "Single family dwelling" at bounding box center [289, 317] width 13 height 13
radio input "true"
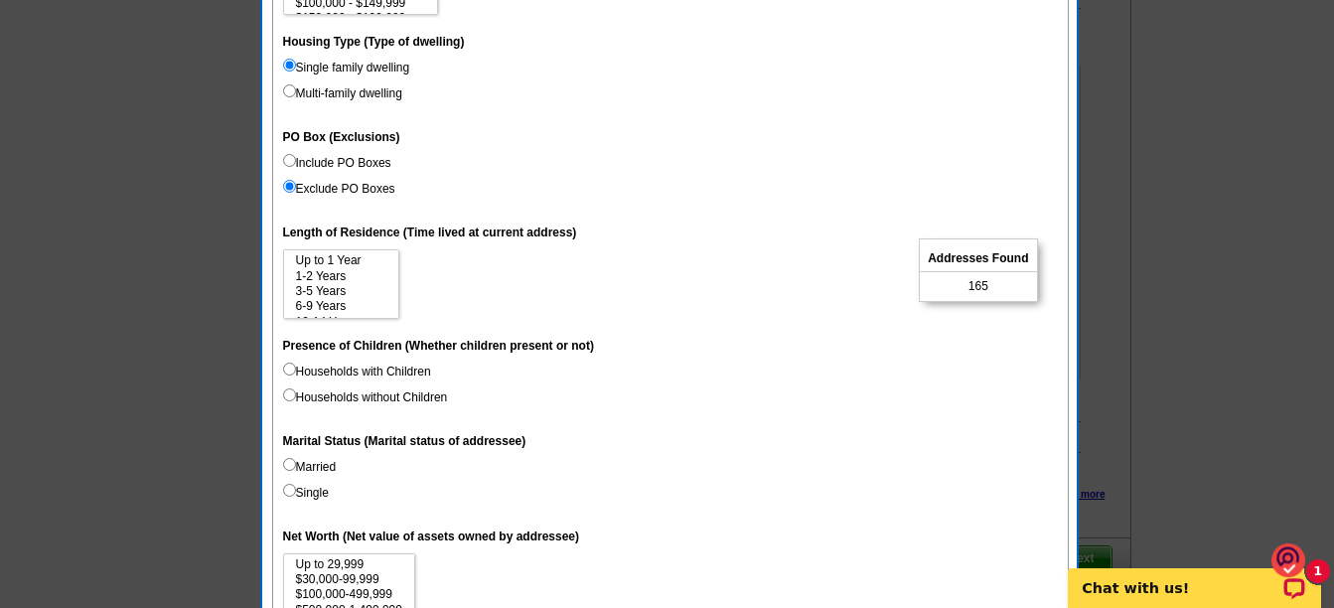
scroll to position [795, 0]
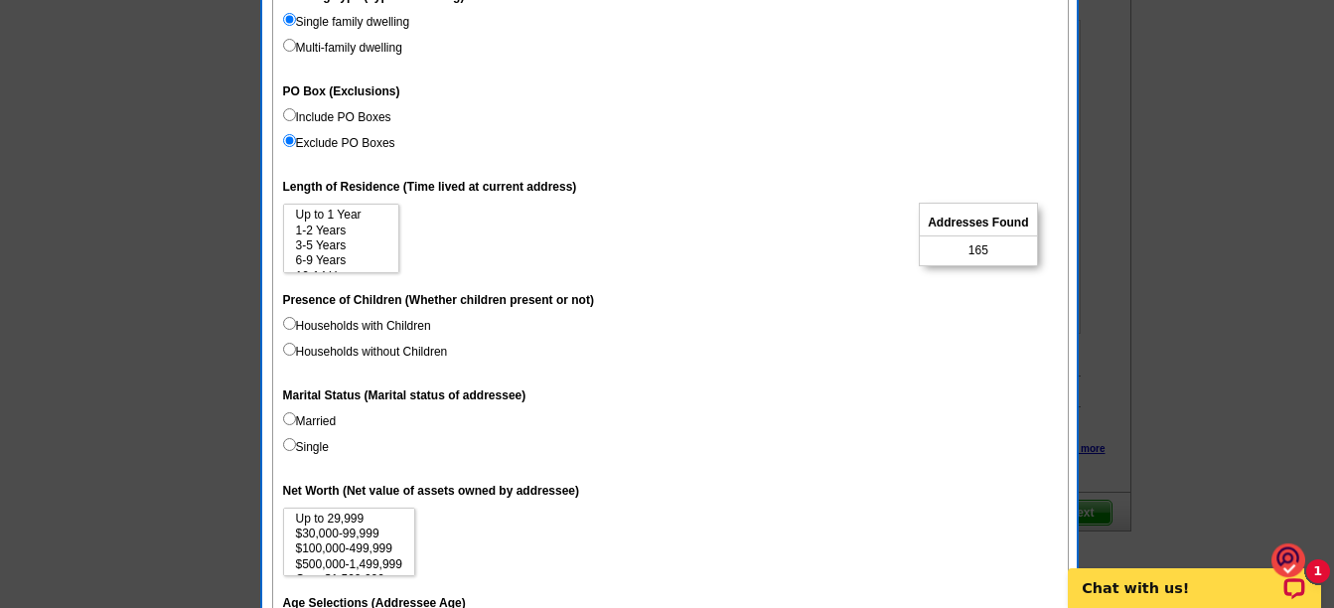
click at [288, 321] on input "Households with Children" at bounding box center [289, 323] width 13 height 13
radio input "true"
click at [293, 318] on input "Households with Children" at bounding box center [289, 323] width 13 height 13
drag, startPoint x: 294, startPoint y: 320, endPoint x: 793, endPoint y: 389, distance: 503.5
click at [297, 321] on label "Households with Children" at bounding box center [357, 326] width 148 height 18
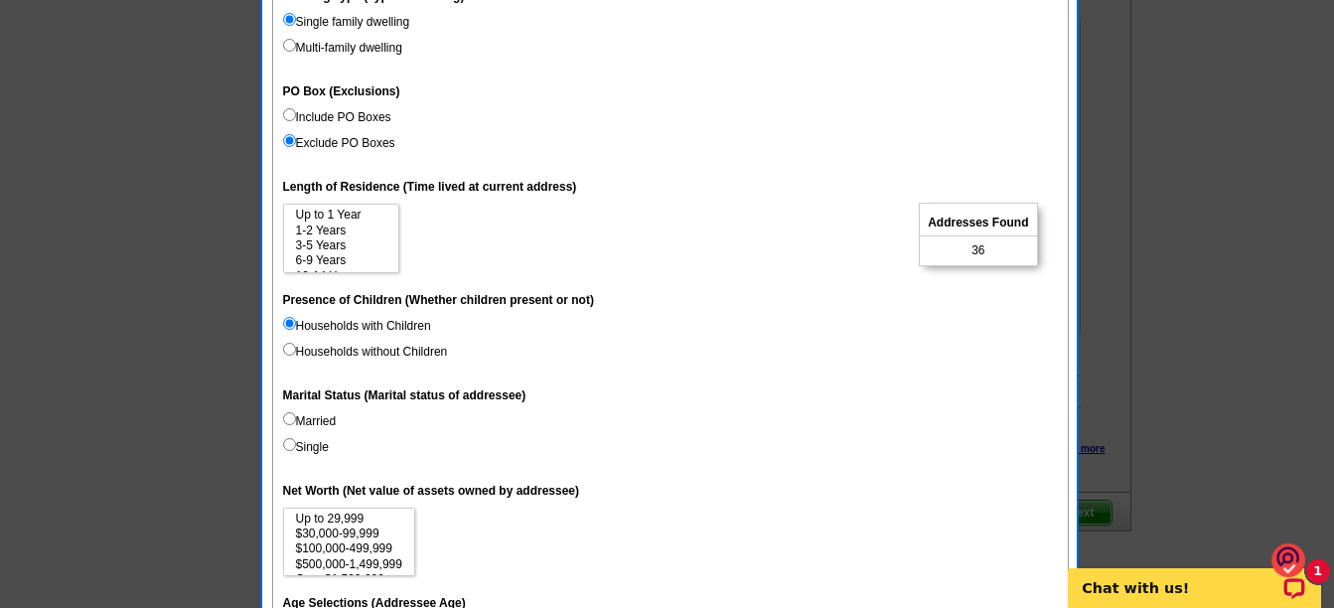
click at [296, 321] on input "Households with Children" at bounding box center [289, 323] width 13 height 13
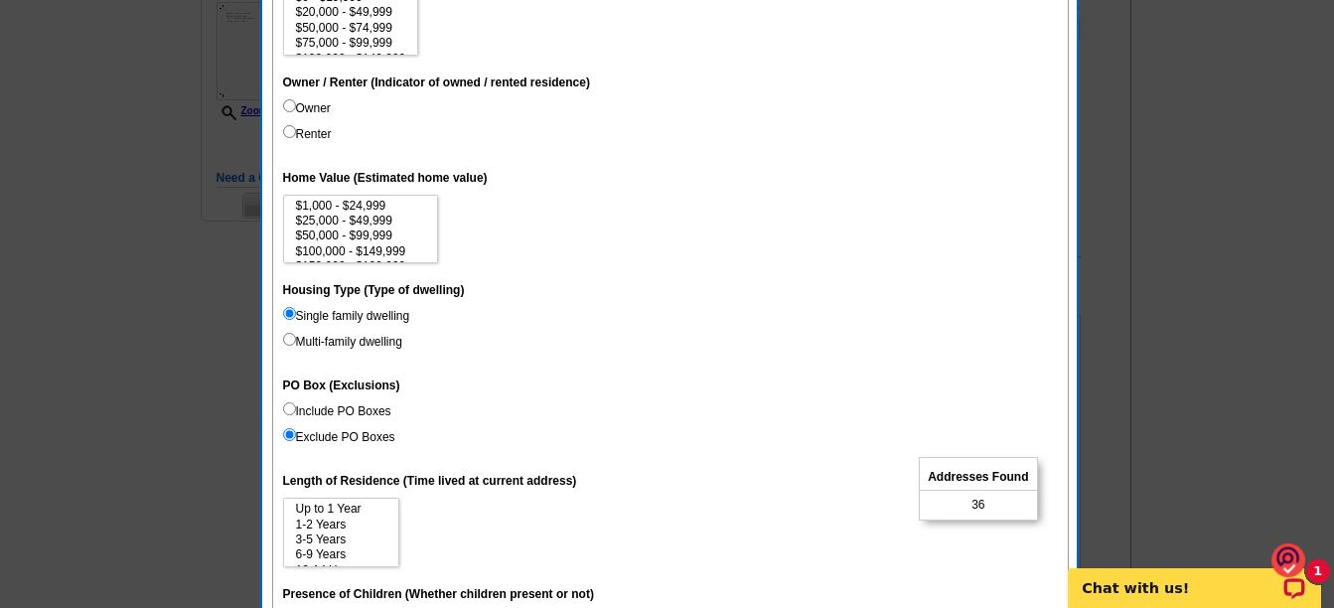
scroll to position [199, 0]
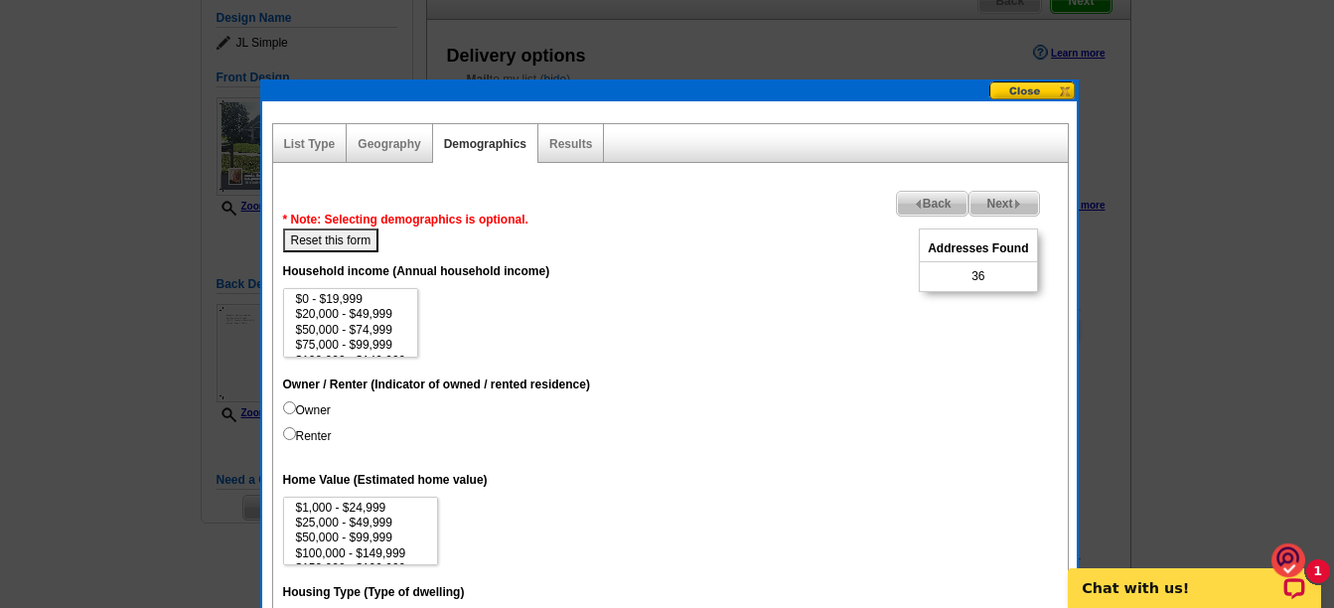
click at [338, 235] on button "Reset this form" at bounding box center [331, 241] width 96 height 24
select select
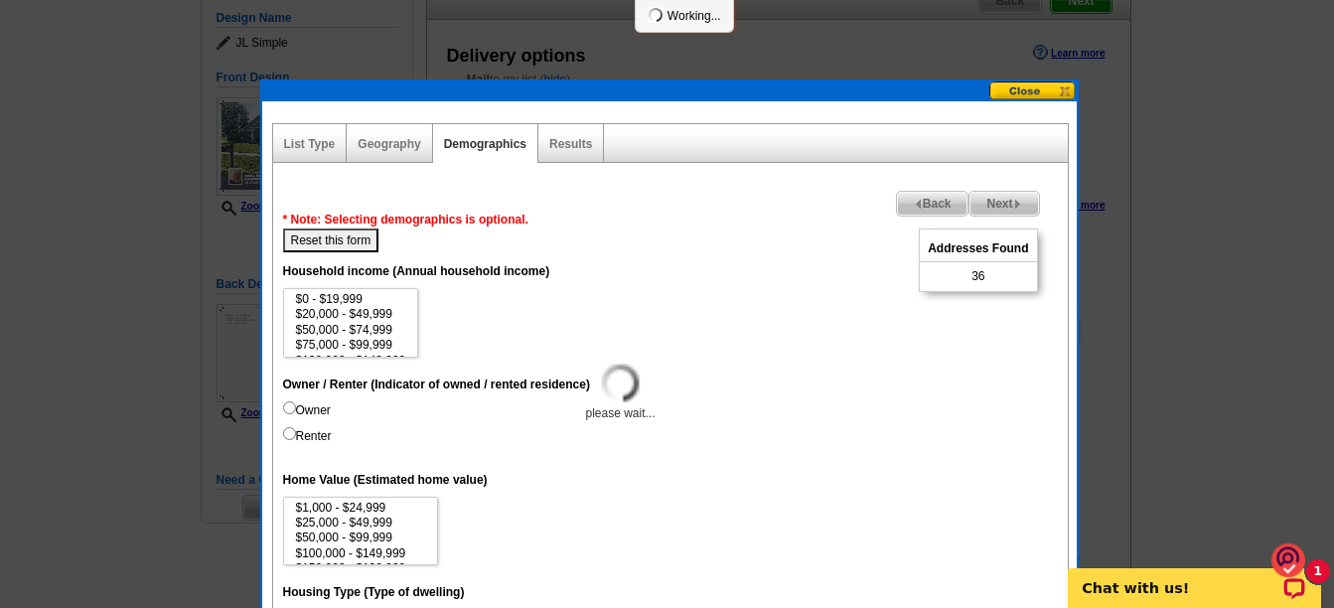
select select
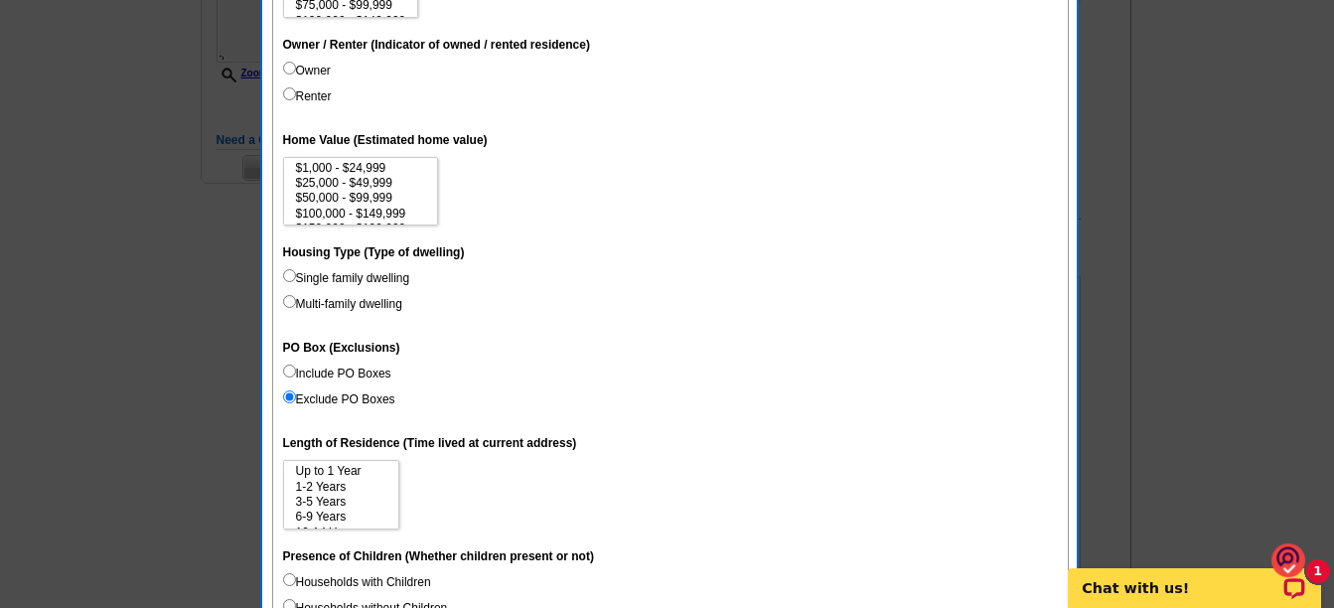
scroll to position [596, 0]
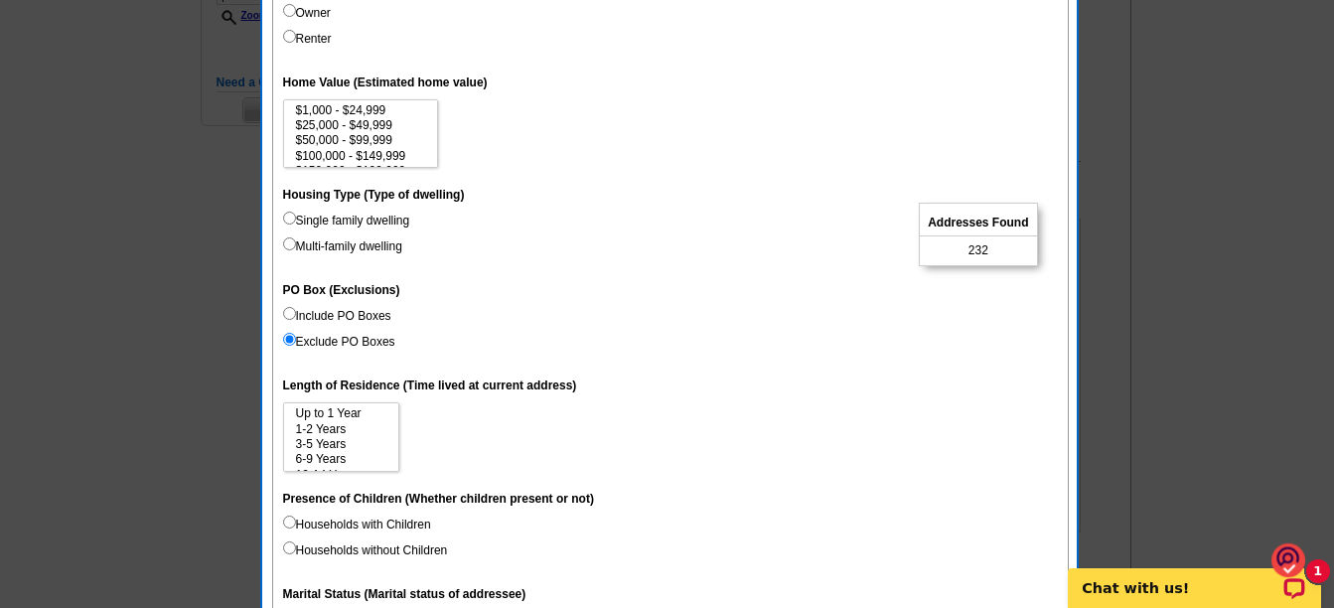
click at [290, 217] on input "Single family dwelling" at bounding box center [289, 218] width 13 height 13
radio input "true"
click at [991, 249] on div "Addresses Found 165" at bounding box center [978, 235] width 118 height 64
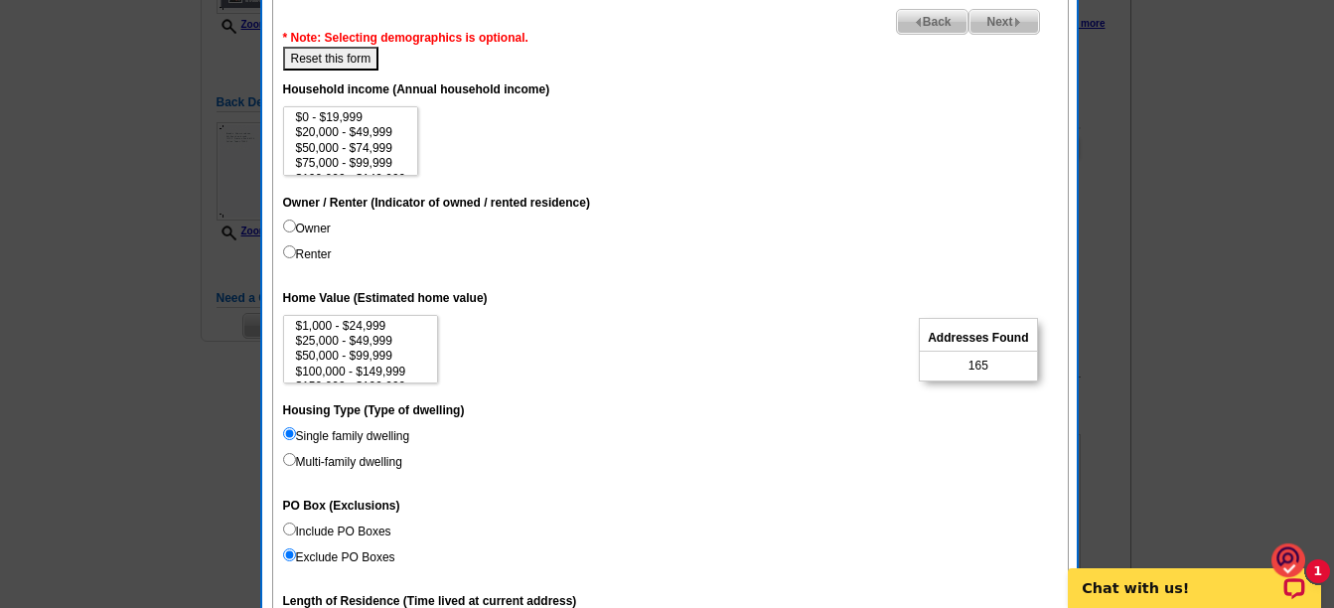
scroll to position [199, 0]
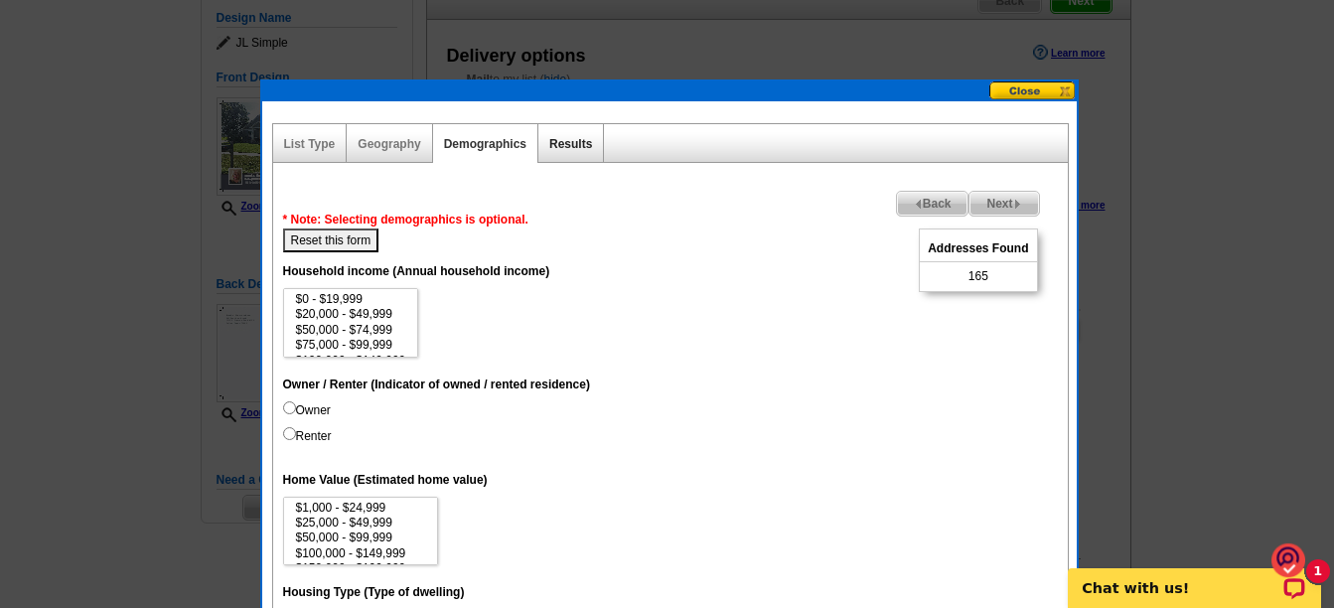
click at [567, 145] on link "Results" at bounding box center [570, 144] width 43 height 14
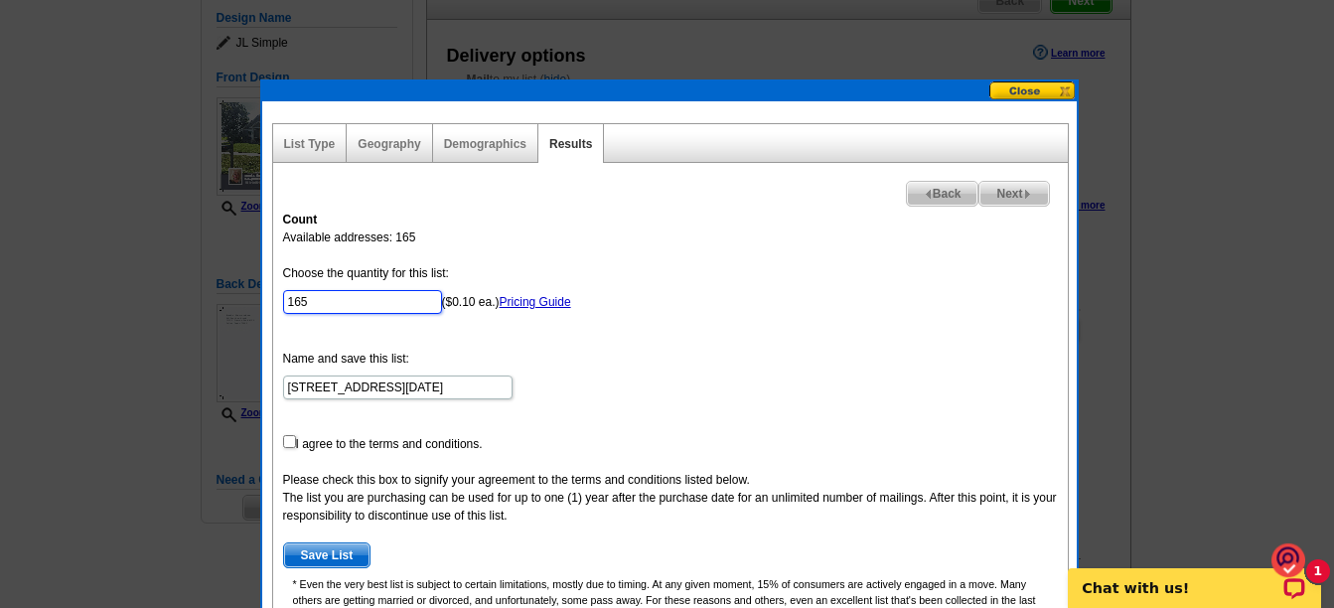
click at [327, 299] on input "165" at bounding box center [362, 302] width 159 height 24
type input "100"
click at [722, 352] on form "Choose the quantity for this list: 100 ($0.10 ea.) Pricing Guide Name and save …" at bounding box center [670, 416] width 775 height 304
click at [293, 442] on input "checkbox" at bounding box center [289, 441] width 13 height 13
checkbox input "true"
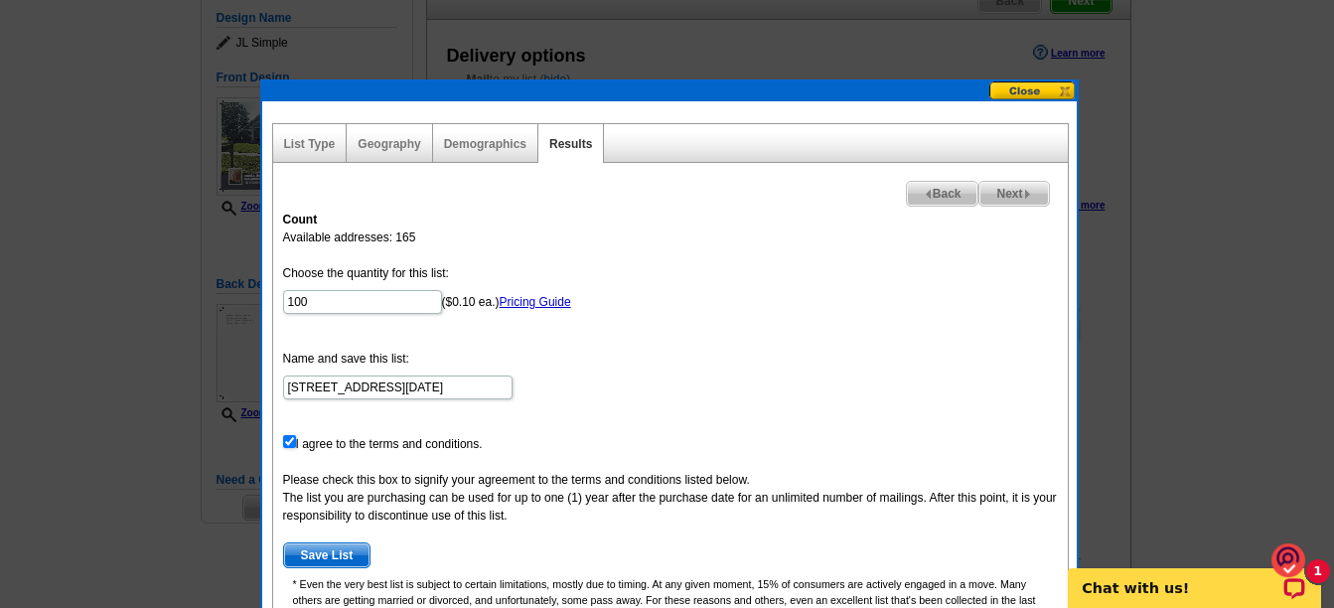
click at [845, 336] on form "Choose the quantity for this list: 100 ($0.10 ea.) Pricing Guide Name and save …" at bounding box center [670, 416] width 775 height 304
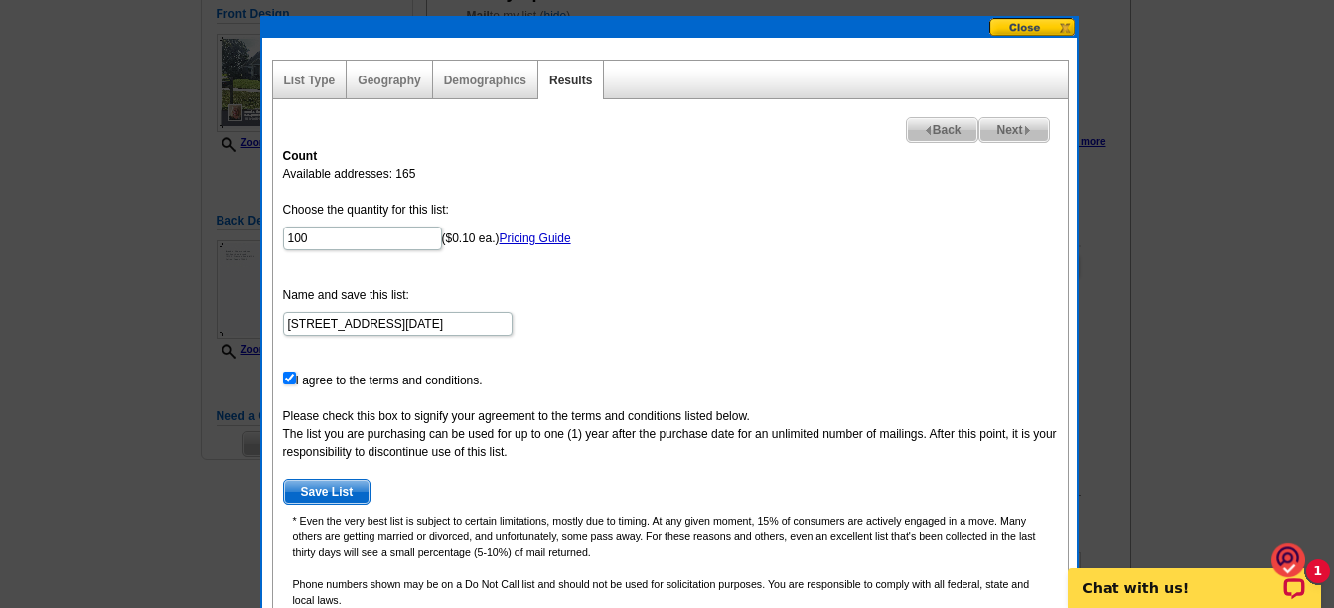
scroll to position [298, 0]
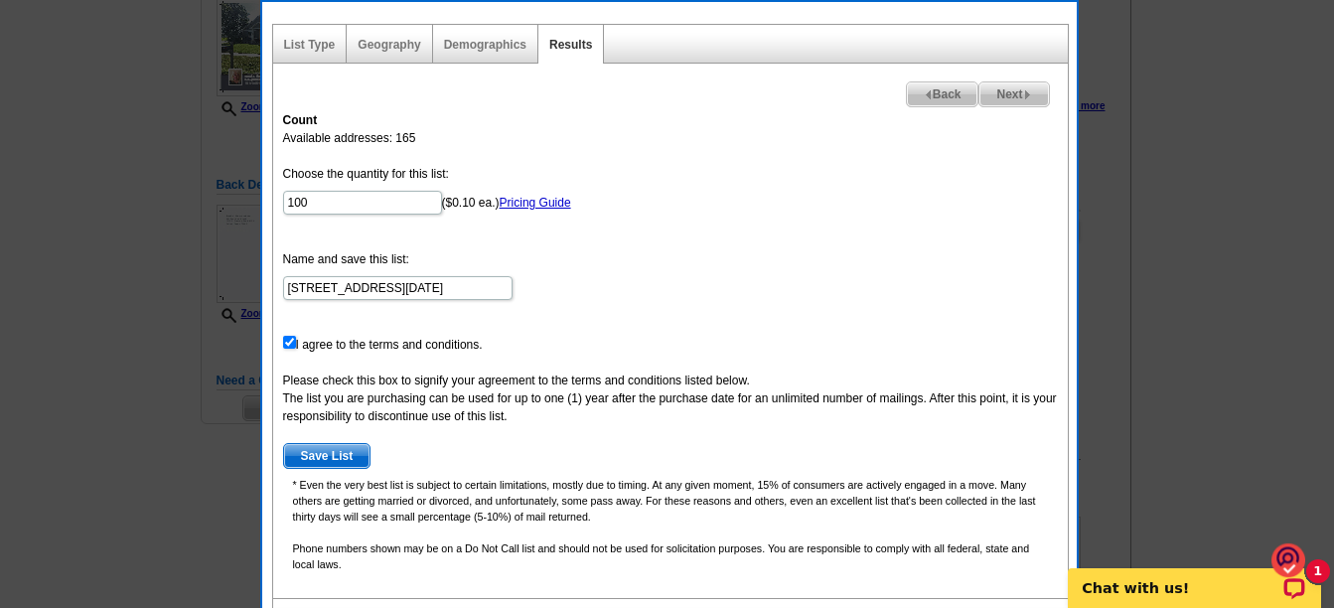
click at [322, 450] on span "Save List" at bounding box center [327, 456] width 86 height 24
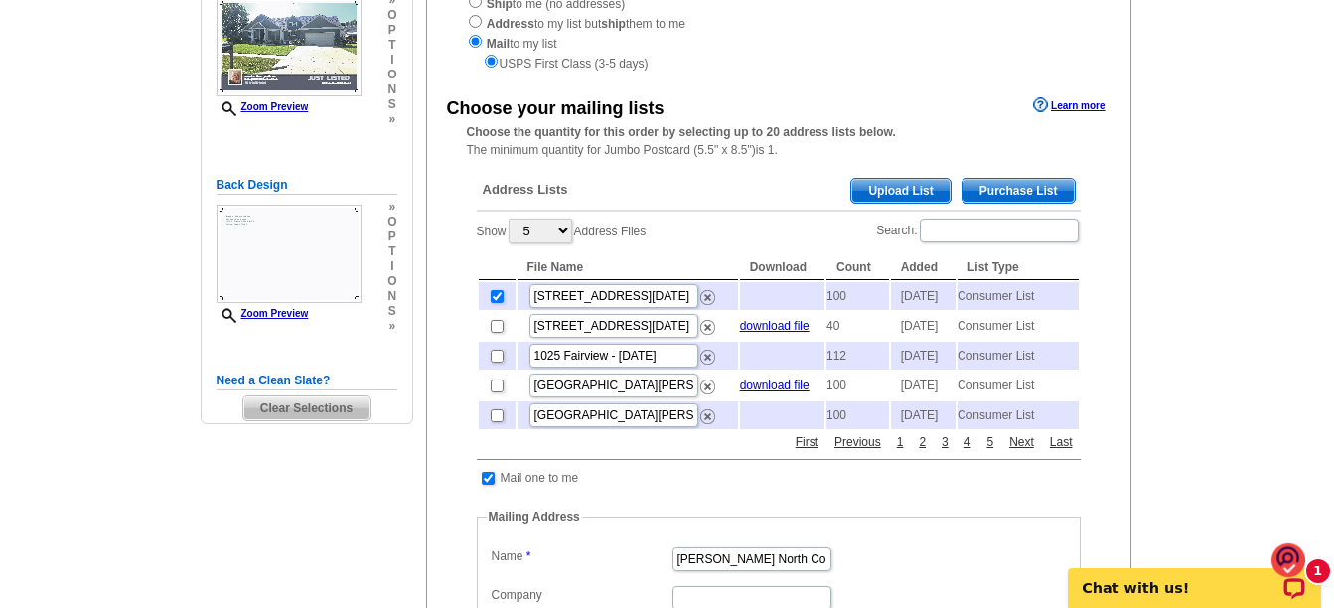
click at [1015, 187] on span "Purchase List" at bounding box center [1019, 191] width 112 height 24
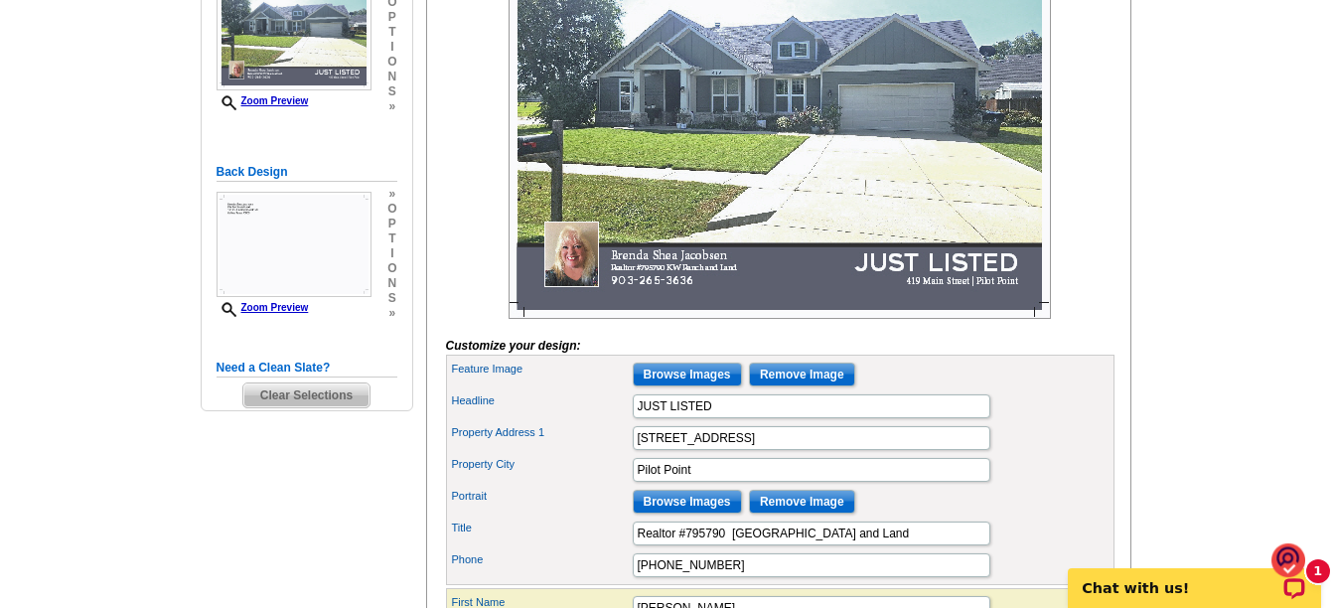
scroll to position [99, 0]
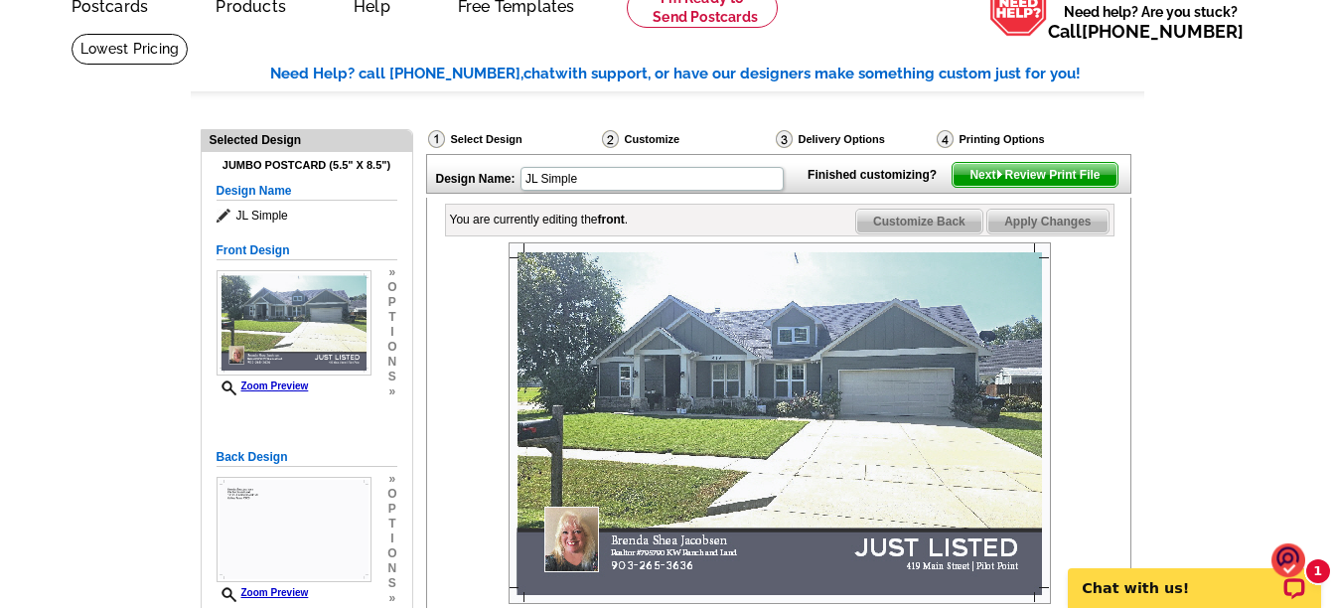
drag, startPoint x: 1019, startPoint y: 220, endPoint x: 858, endPoint y: 79, distance: 213.4
click at [1019, 187] on span "Next Review Print File" at bounding box center [1035, 175] width 164 height 24
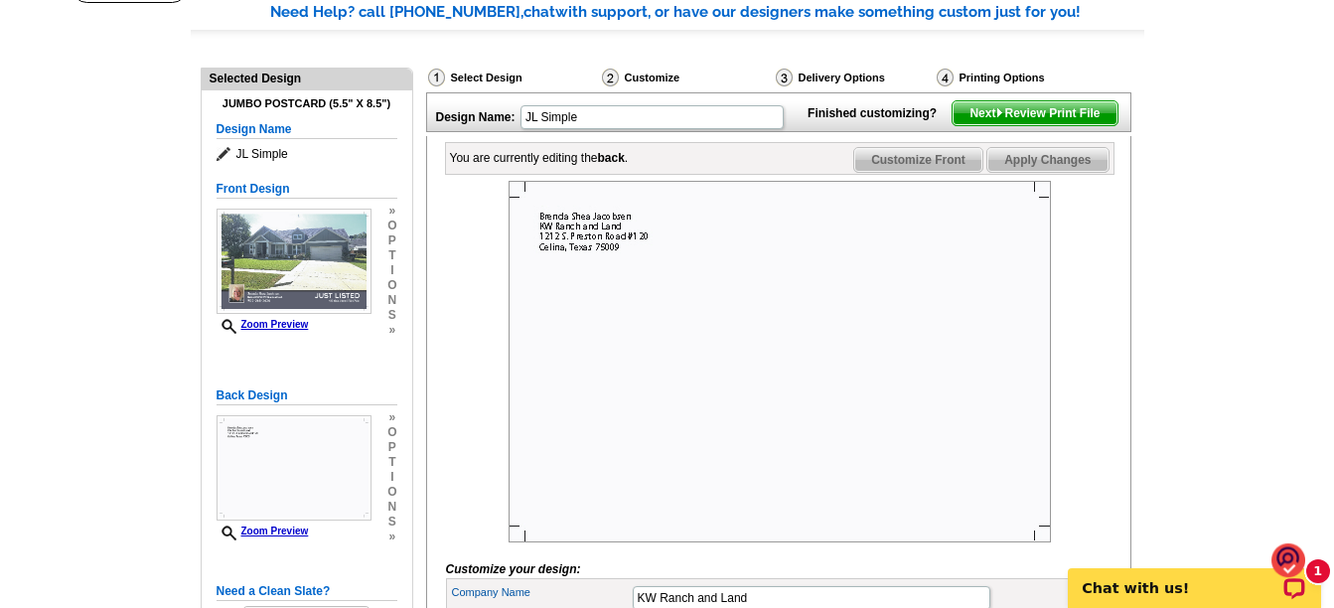
scroll to position [199, 0]
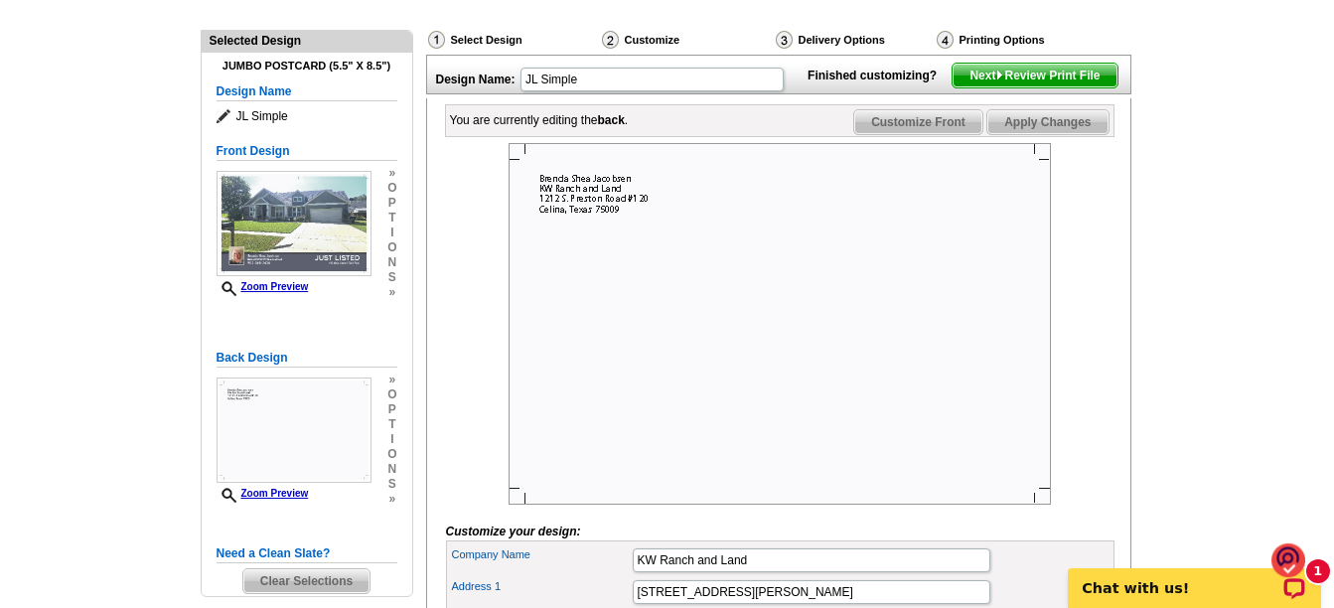
click at [974, 87] on span "Next Review Print File" at bounding box center [1035, 76] width 164 height 24
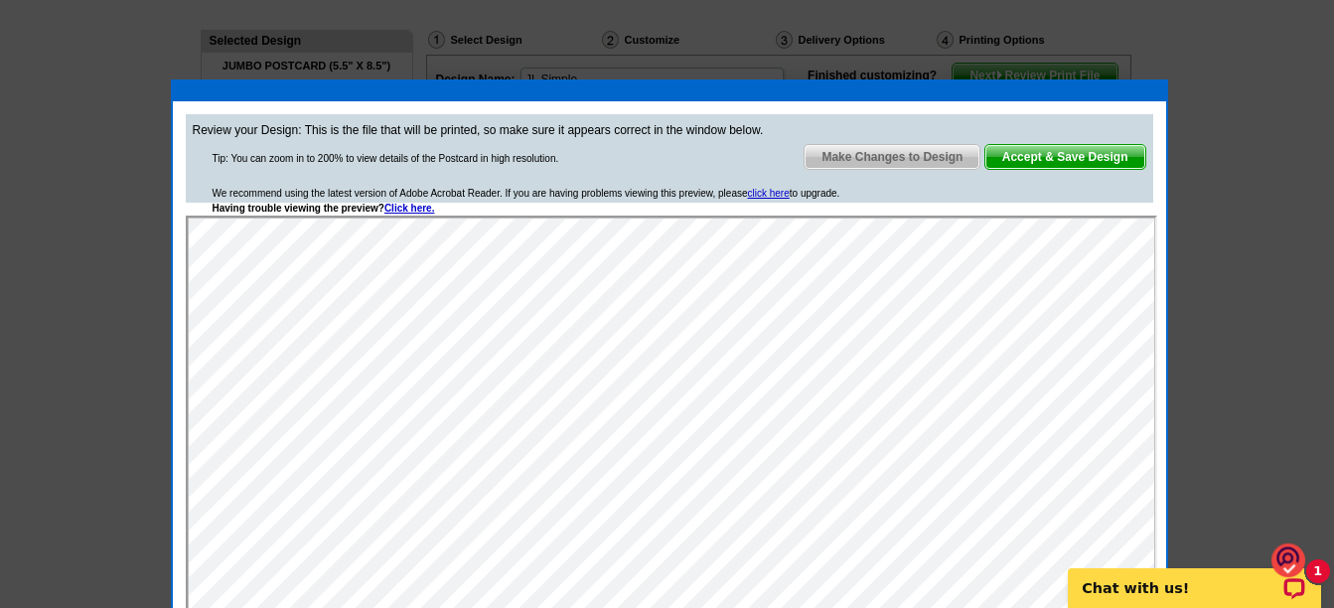
click at [1046, 154] on span "Accept & Save Design" at bounding box center [1066, 157] width 160 height 24
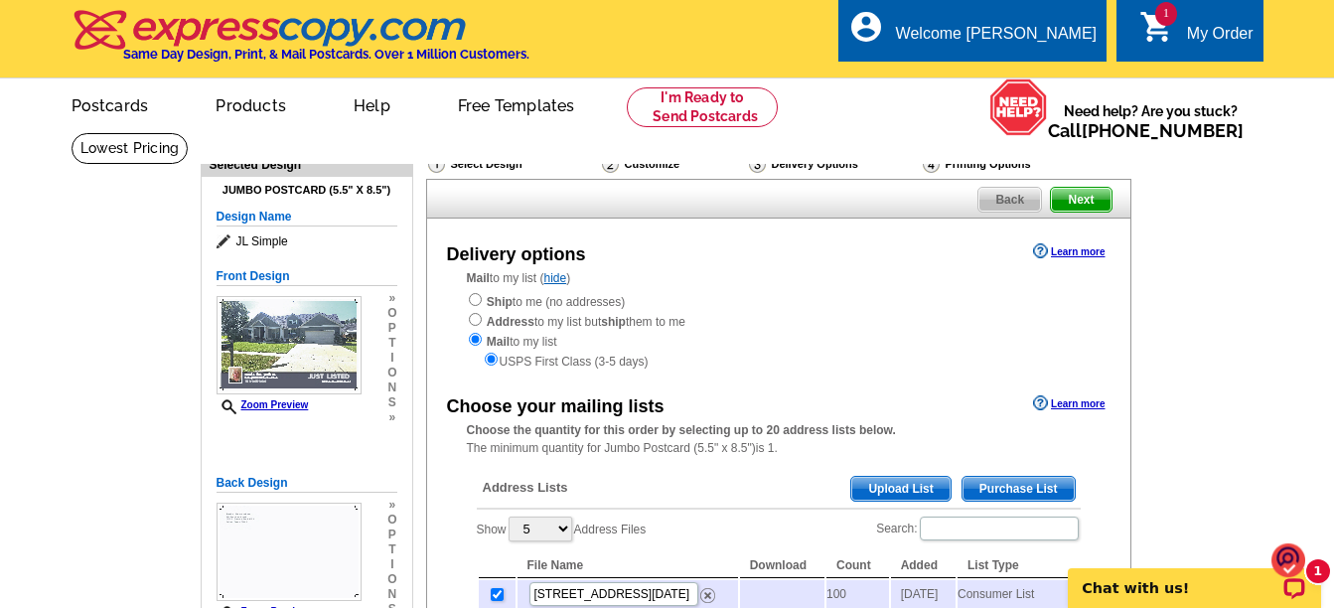
click at [1156, 19] on span "1" at bounding box center [1167, 14] width 22 height 24
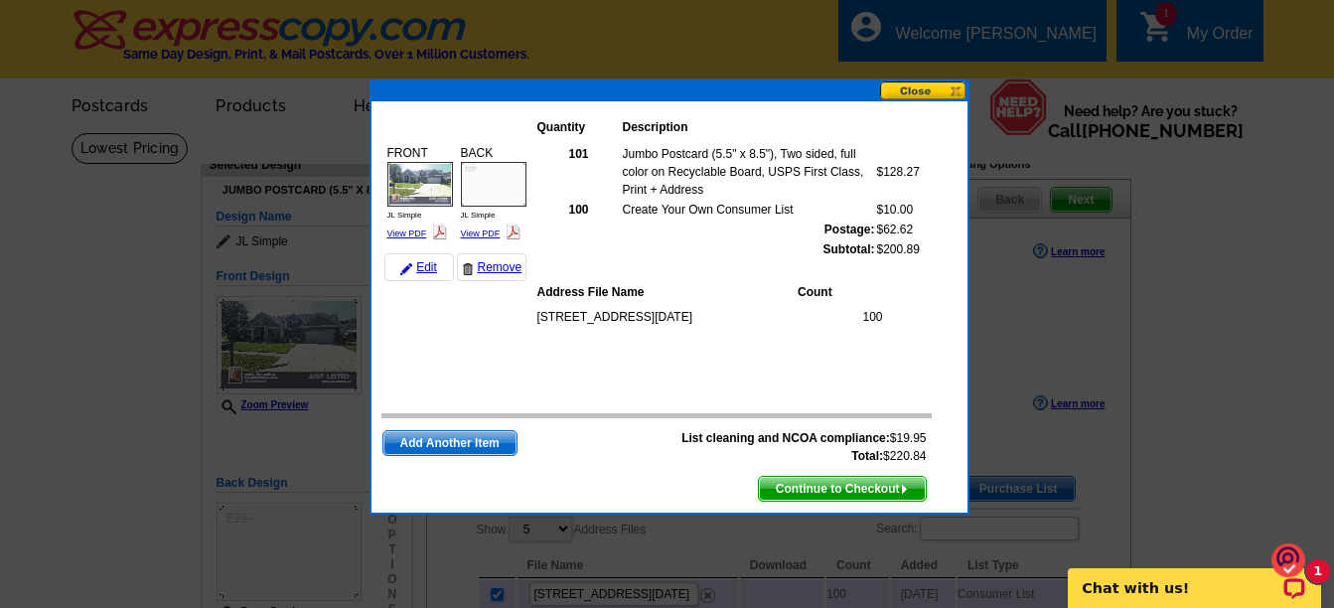
click at [787, 487] on span "Continue to Checkout" at bounding box center [842, 489] width 167 height 24
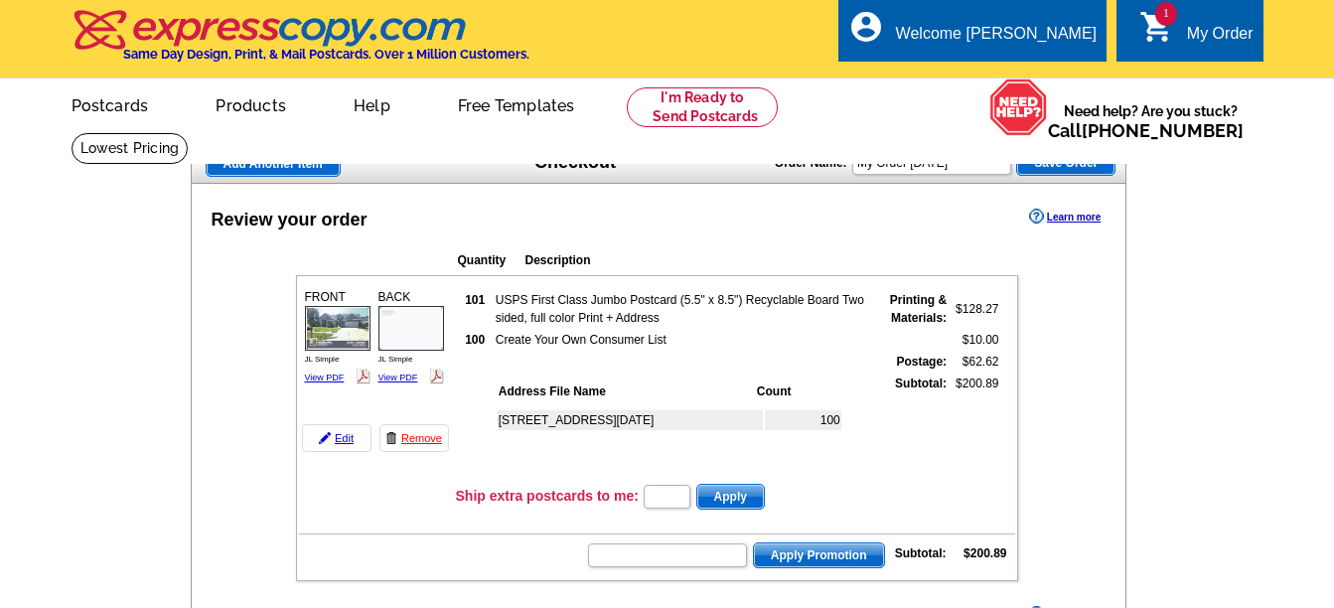
click at [668, 296] on td "USPS First Class Jumbo Postcard (5.5" x 8.5") Recyclable Board Two sided, full …" at bounding box center [682, 309] width 375 height 38
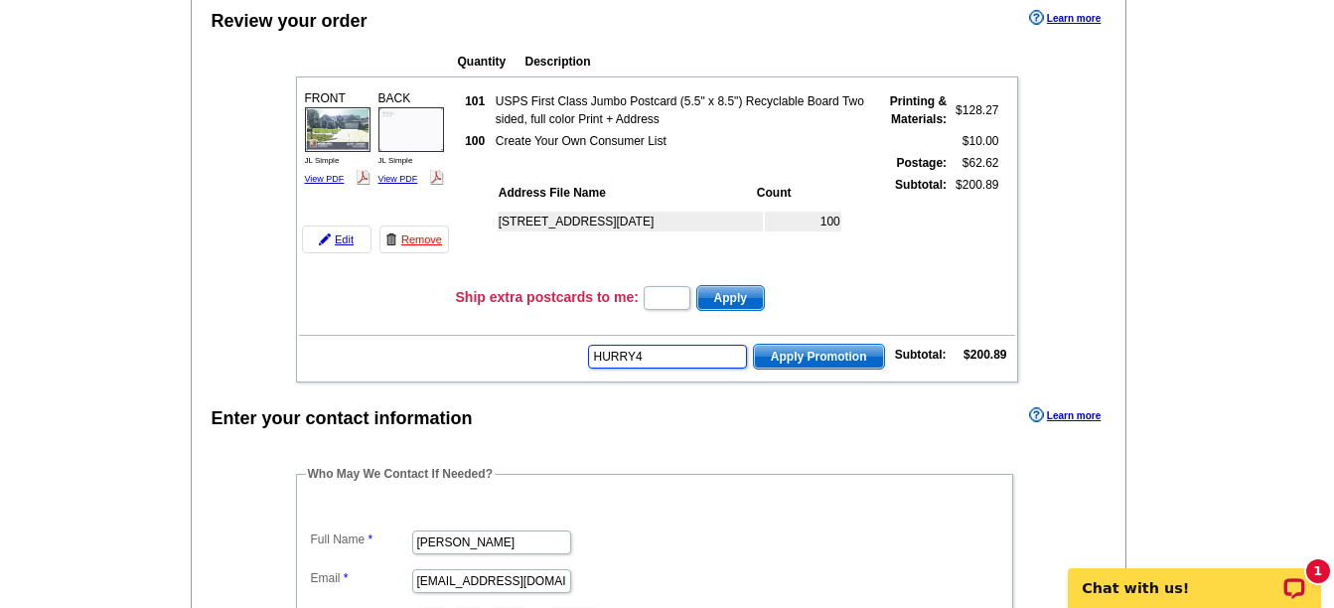
type input "HURRY40"
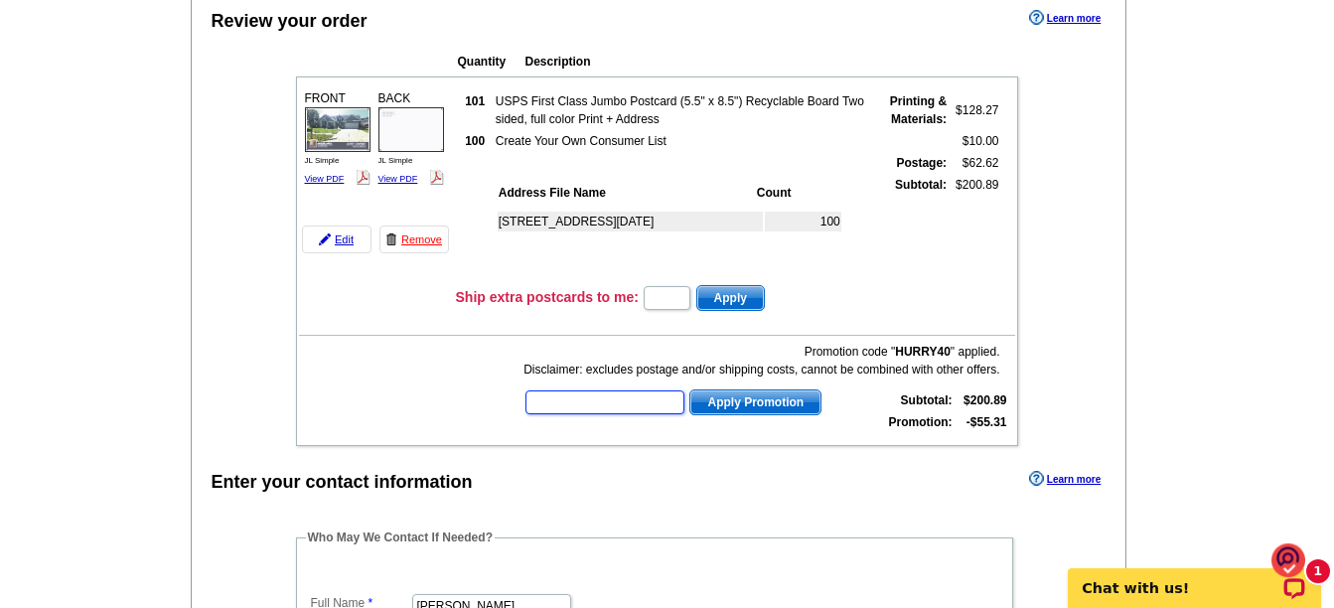
click at [621, 410] on input "text" at bounding box center [605, 403] width 159 height 24
type input "SMS50t"
click at [759, 404] on span "Apply Promotion" at bounding box center [756, 403] width 130 height 24
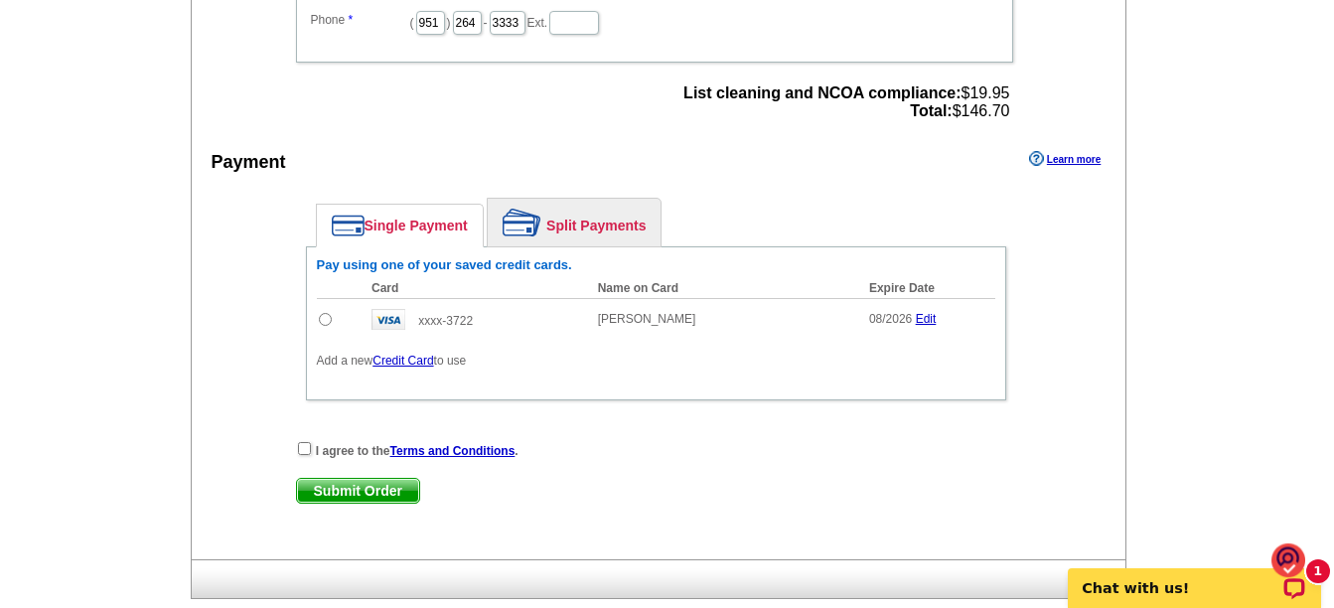
scroll to position [894, 0]
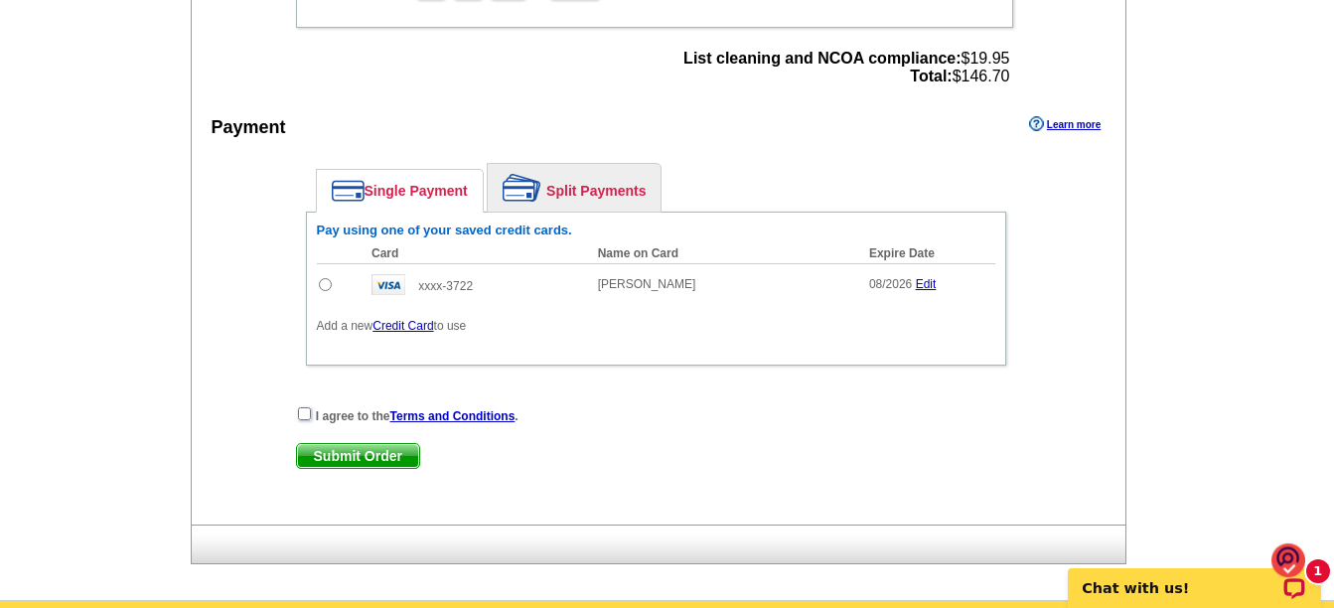
click at [299, 412] on input "checkbox" at bounding box center [304, 413] width 13 height 13
checkbox input "true"
click at [328, 289] on input "radio" at bounding box center [325, 284] width 13 height 13
radio input "true"
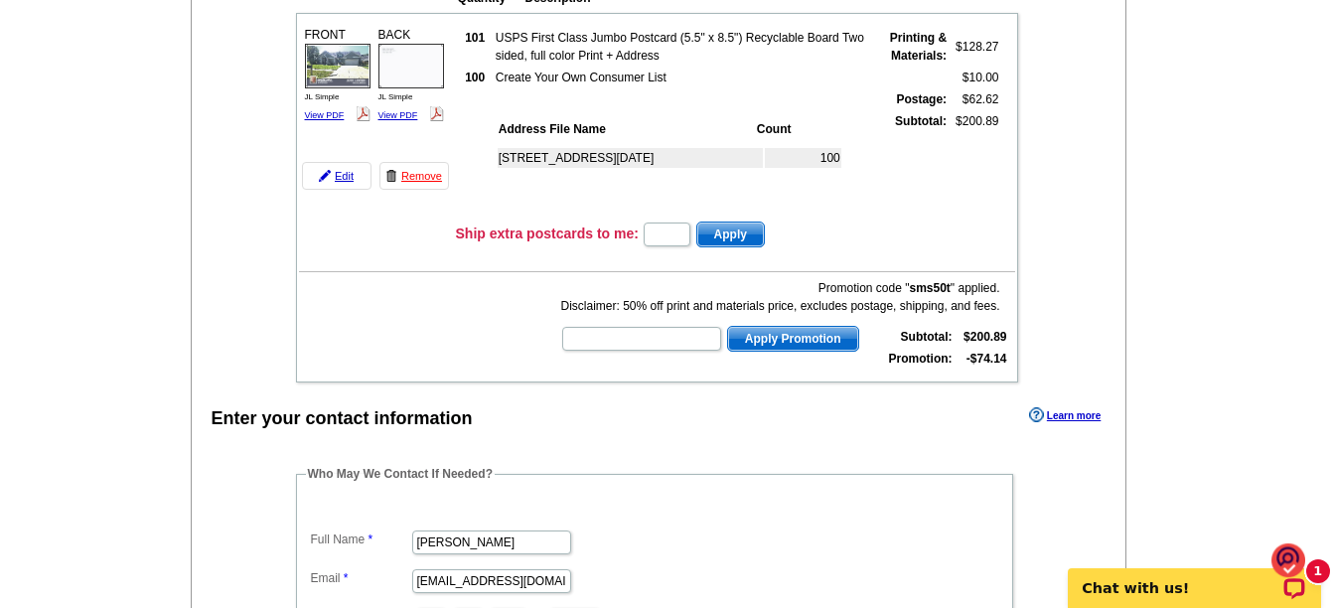
scroll to position [199, 0]
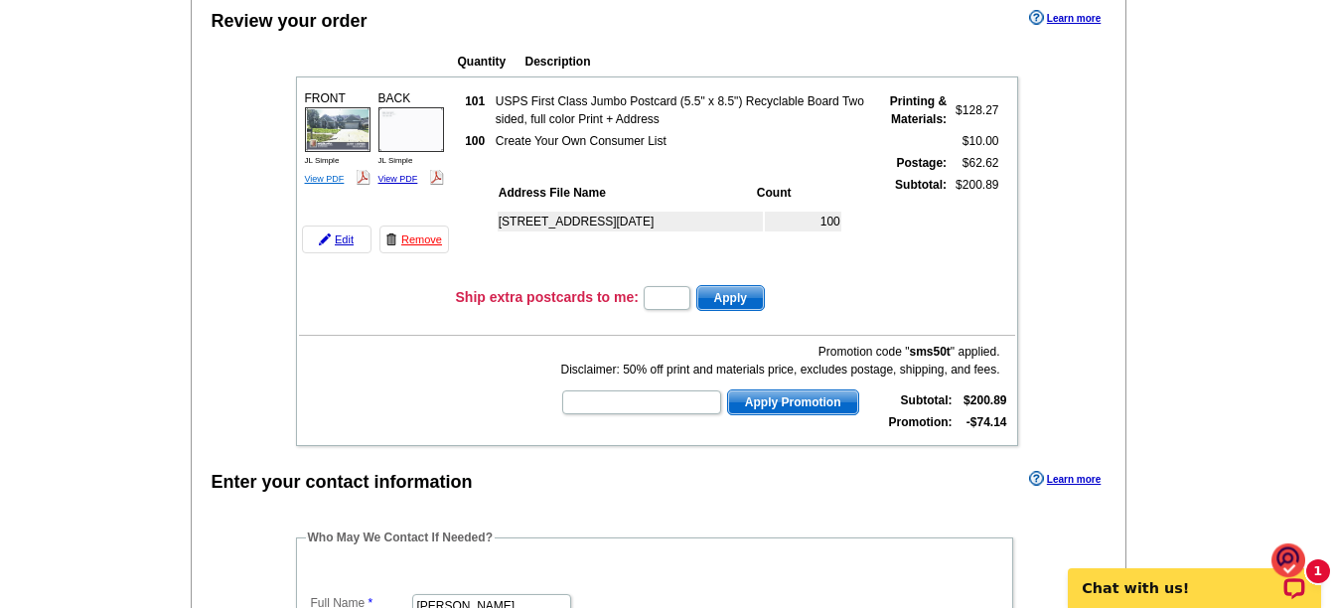
click at [320, 183] on link "View PDF" at bounding box center [325, 179] width 40 height 10
click at [410, 133] on img at bounding box center [412, 129] width 66 height 45
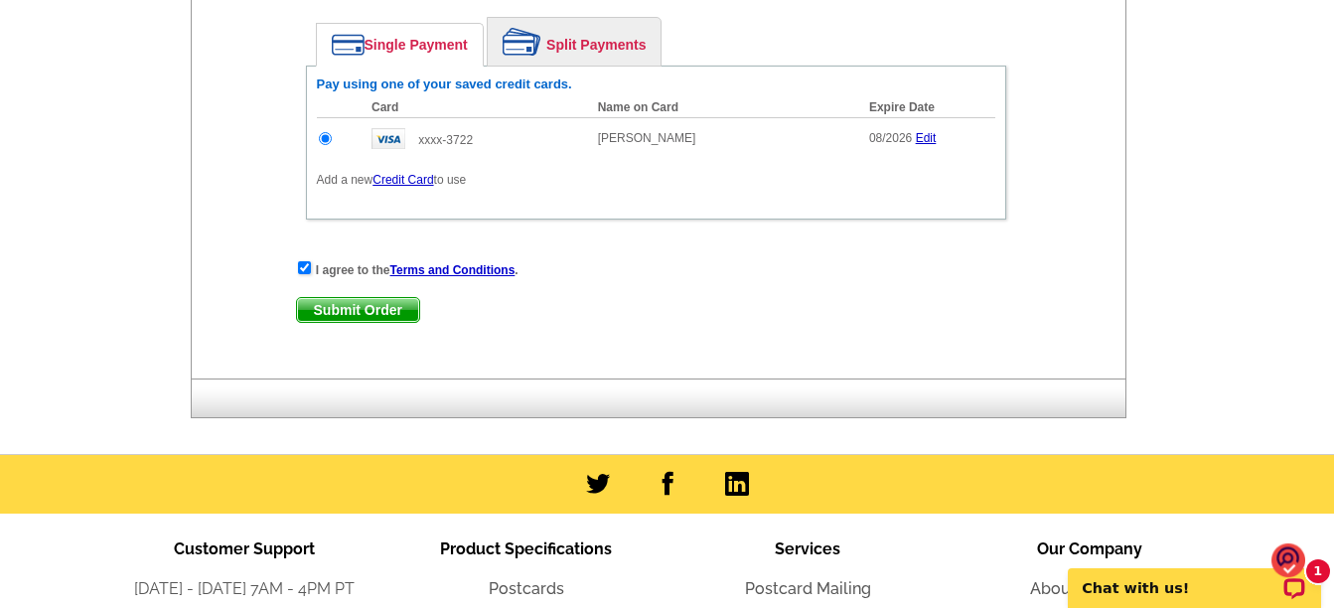
scroll to position [894, 0]
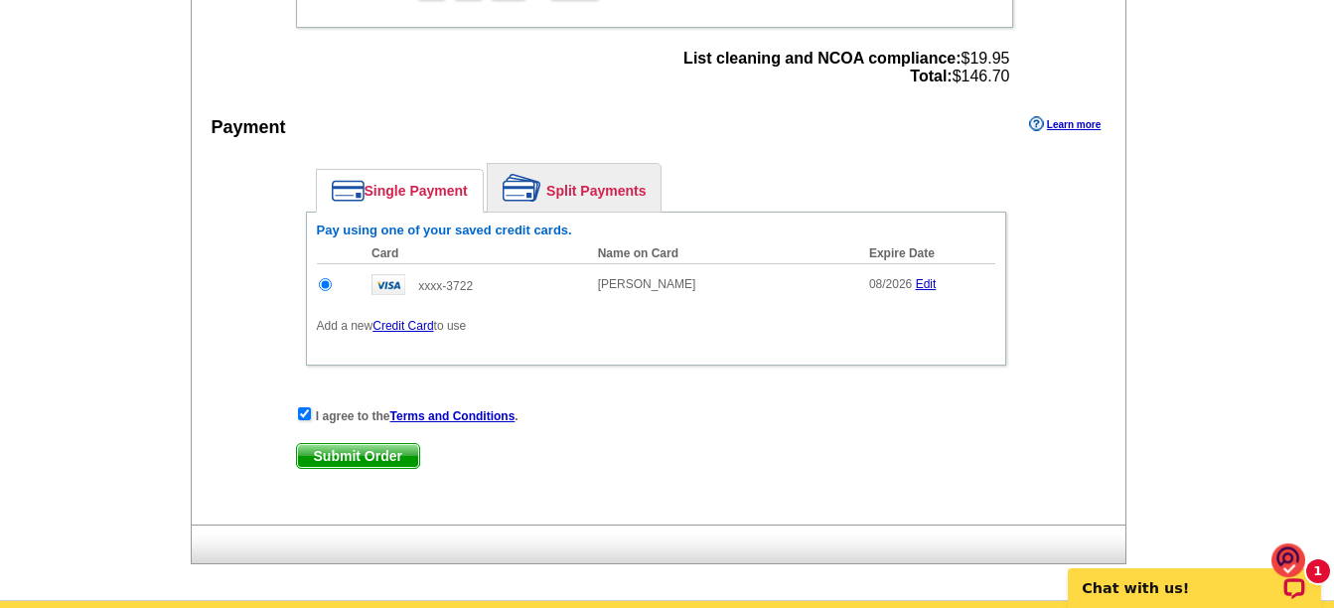
click at [356, 464] on span "Submit Order" at bounding box center [358, 456] width 122 height 24
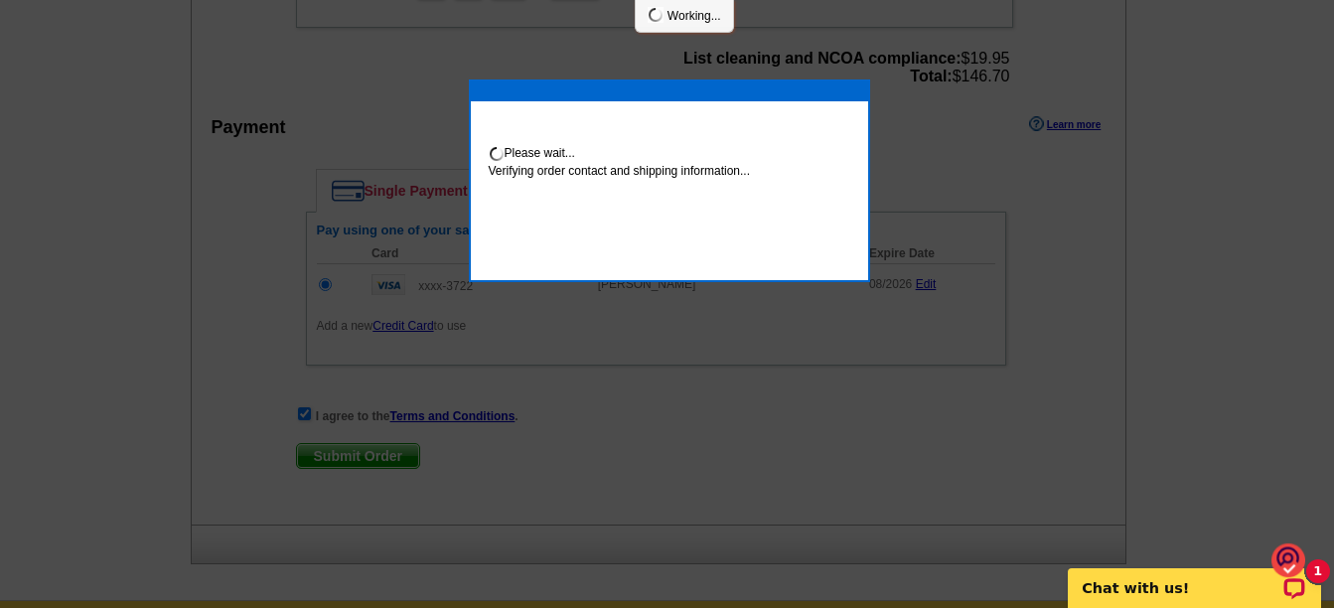
scroll to position [886, 0]
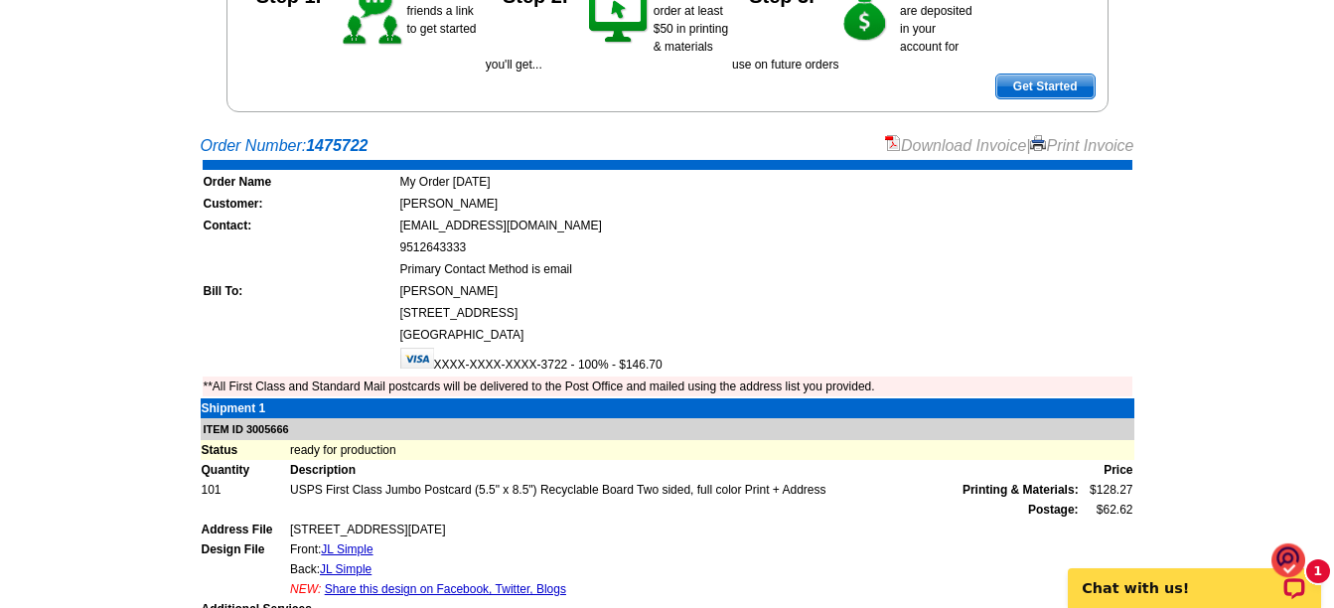
scroll to position [298, 0]
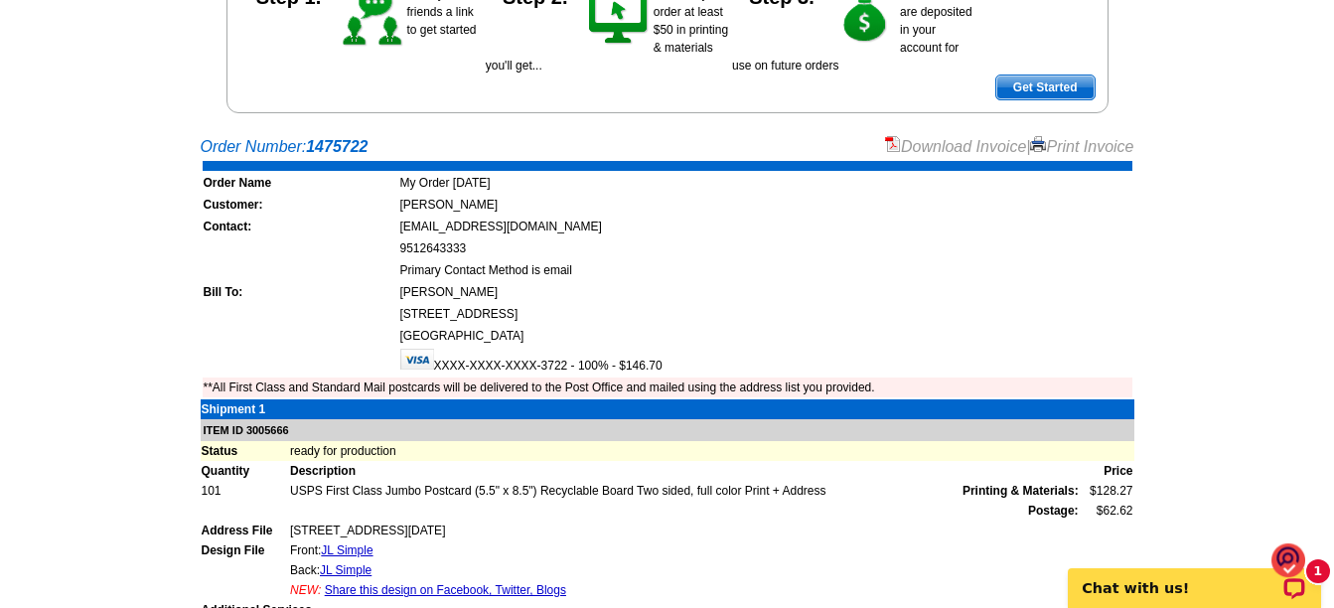
click at [947, 142] on link "Download Invoice" at bounding box center [955, 146] width 141 height 17
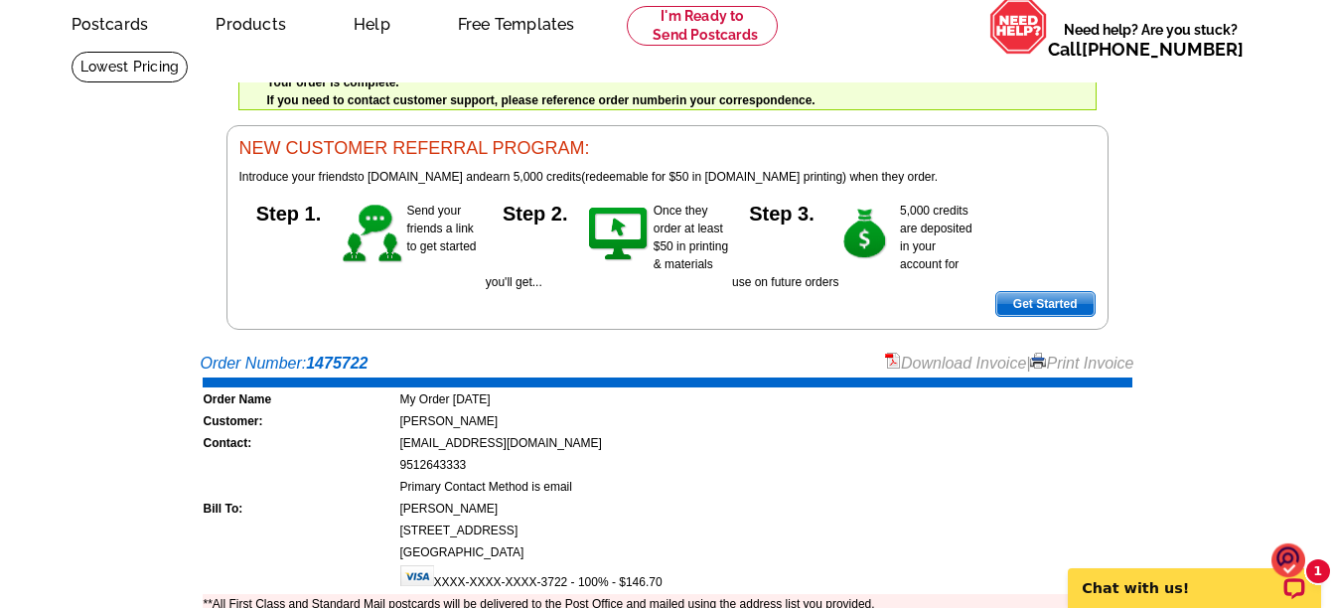
scroll to position [0, 0]
